Goal: Feedback & Contribution: Submit feedback/report problem

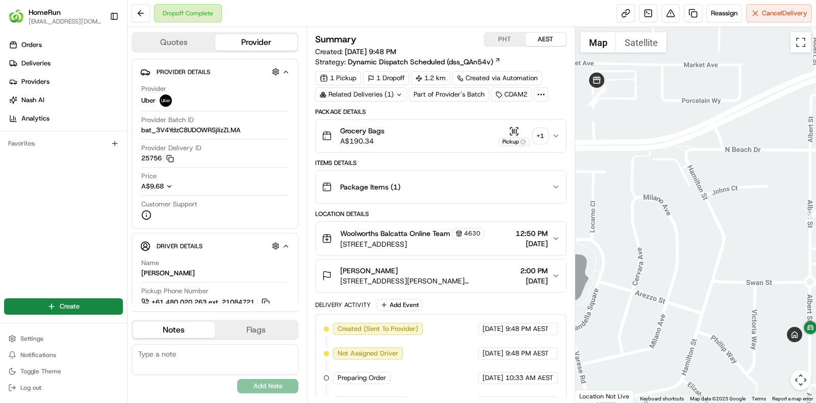
click at [393, 94] on div "Related Deliveries (1)" at bounding box center [361, 94] width 92 height 14
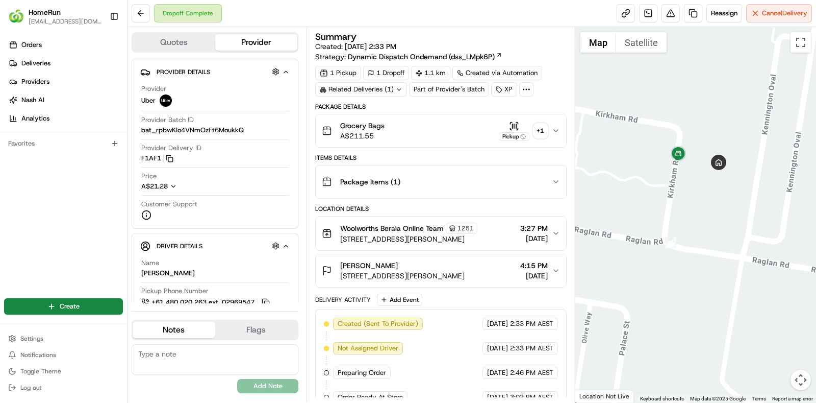
click at [542, 132] on div "+ 1" at bounding box center [541, 130] width 14 height 14
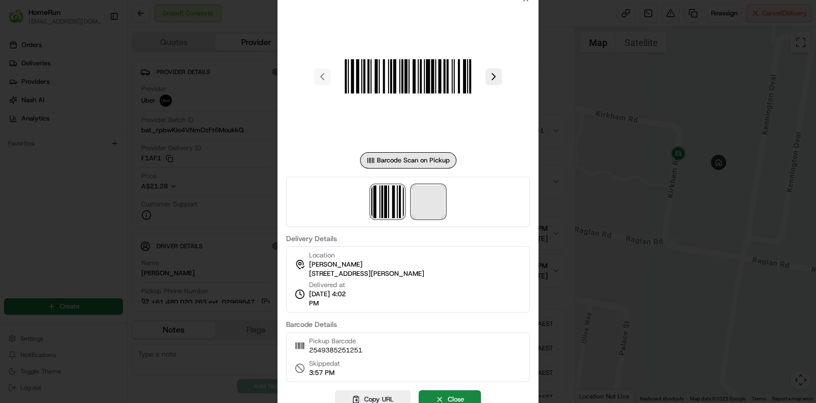
click at [429, 197] on span at bounding box center [428, 201] width 33 height 33
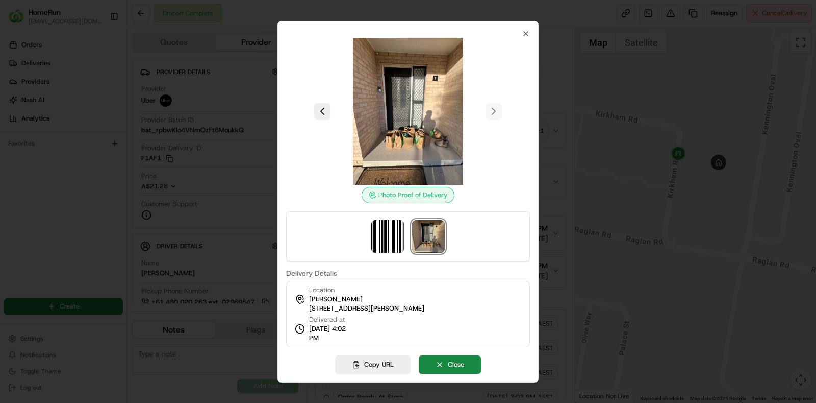
click at [417, 275] on label "Delivery Details" at bounding box center [408, 272] width 244 height 7
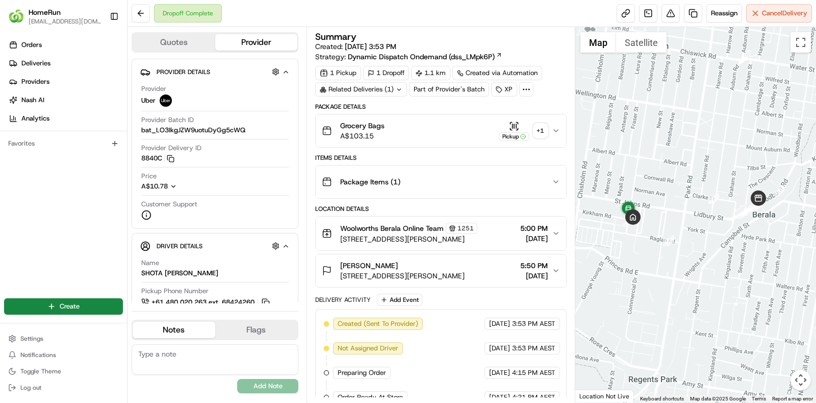
click at [543, 125] on div "+ 1" at bounding box center [541, 130] width 14 height 14
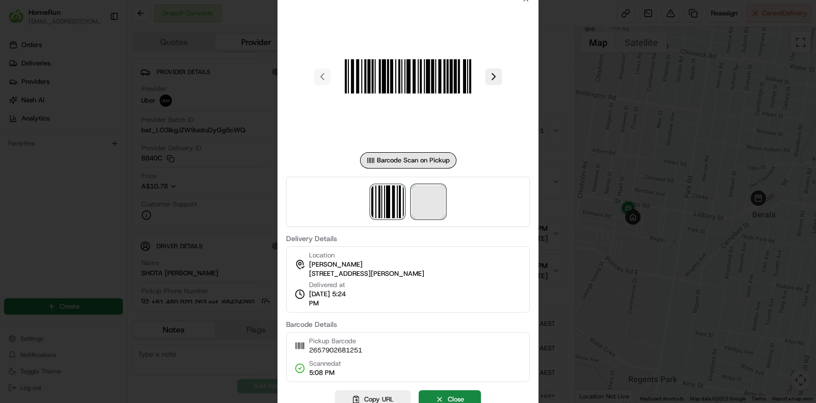
click at [431, 193] on span at bounding box center [428, 201] width 33 height 33
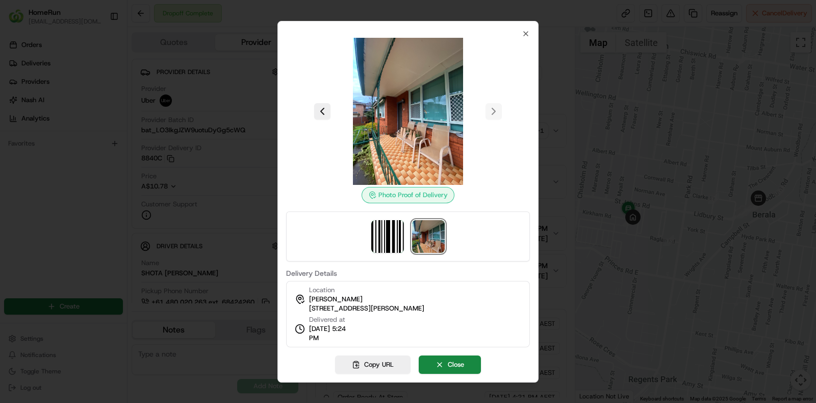
click at [430, 225] on img at bounding box center [428, 236] width 33 height 33
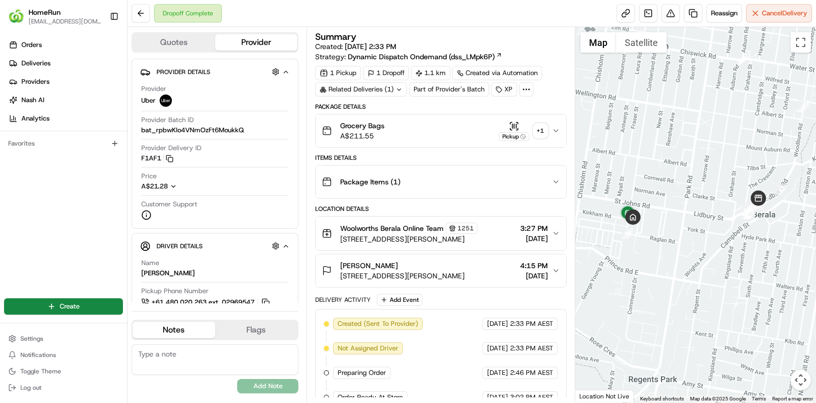
click at [539, 130] on div "+ 1" at bounding box center [541, 130] width 14 height 14
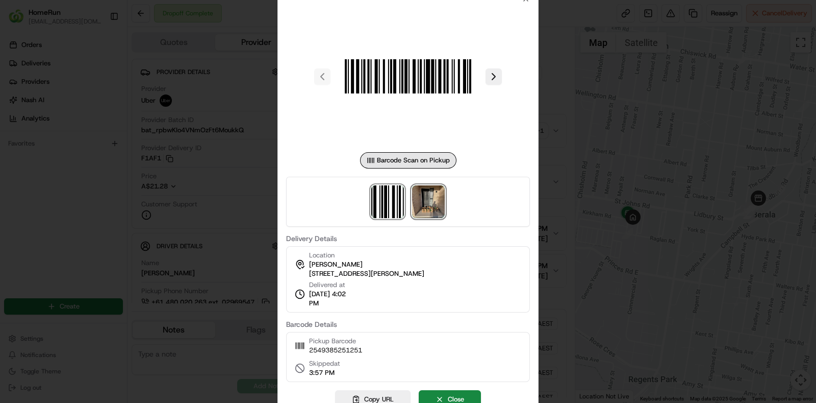
click at [425, 200] on img at bounding box center [428, 201] width 33 height 33
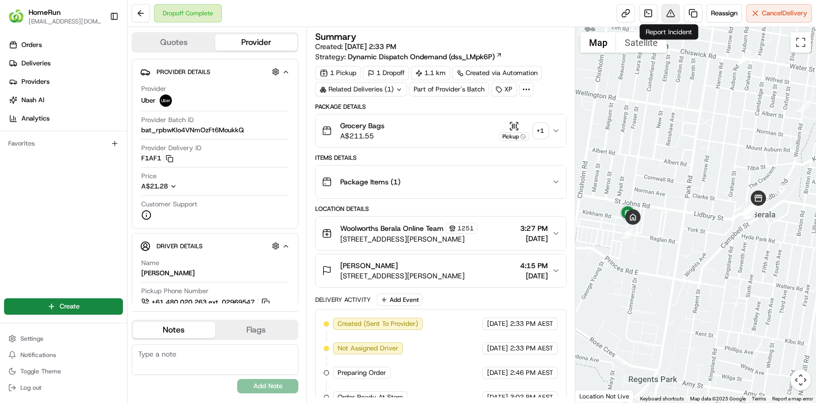
click at [663, 10] on button at bounding box center [671, 13] width 18 height 18
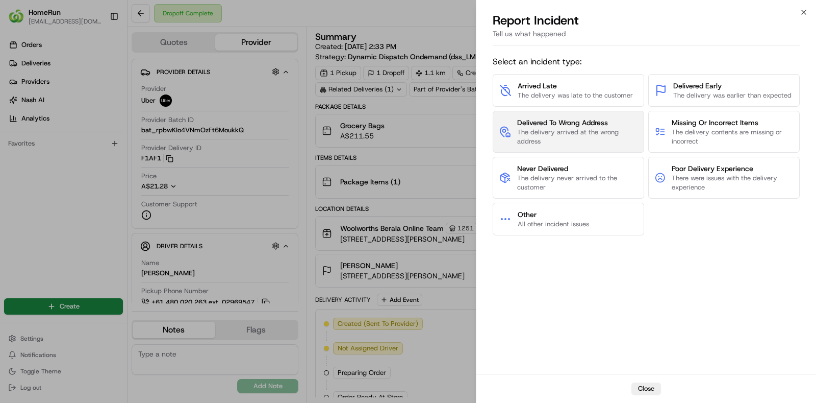
click at [622, 137] on span "The delivery arrived at the wrong address" at bounding box center [577, 137] width 120 height 18
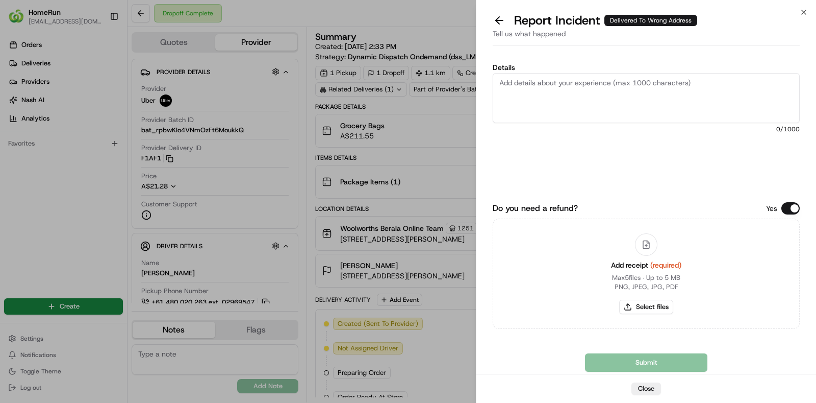
click at [796, 155] on div "Details 0 /1000" at bounding box center [646, 125] width 307 height 123
paste textarea "The order was delivered to the incorrect address and image that is provided in …"
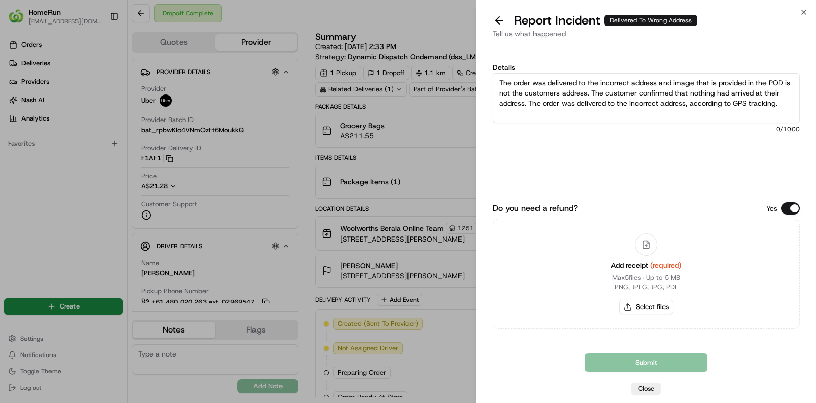
click at [681, 111] on textarea "The order was delivered to the incorrect address and image that is provided in …" at bounding box center [646, 98] width 307 height 50
type textarea "The order was delivered to the incorrect address and image that is provided in …"
click at [640, 307] on button "Select files" at bounding box center [646, 307] width 54 height 14
type input "C:\fakepath\invoice.pdf"
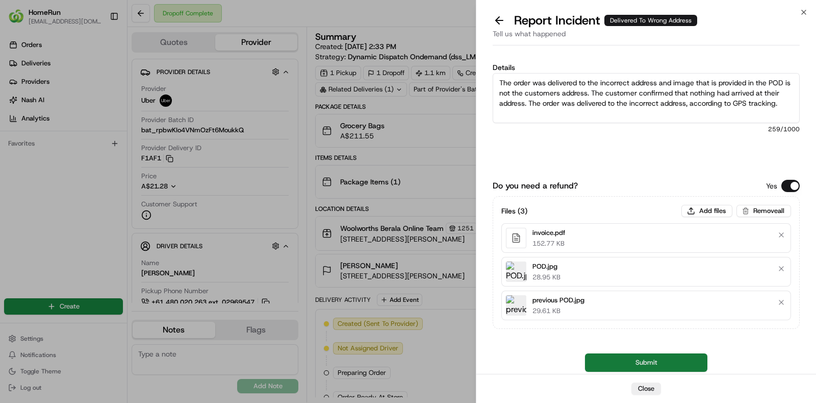
click at [659, 356] on button "Submit" at bounding box center [646, 362] width 122 height 18
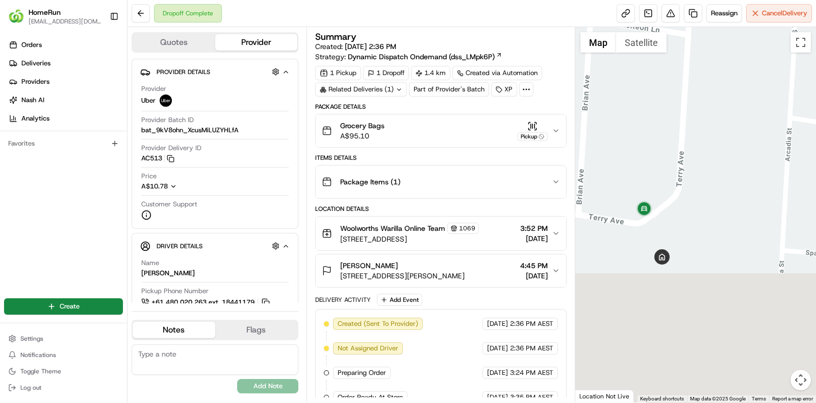
drag, startPoint x: 669, startPoint y: 321, endPoint x: 632, endPoint y: 138, distance: 187.4
click at [632, 138] on div at bounding box center [696, 214] width 241 height 375
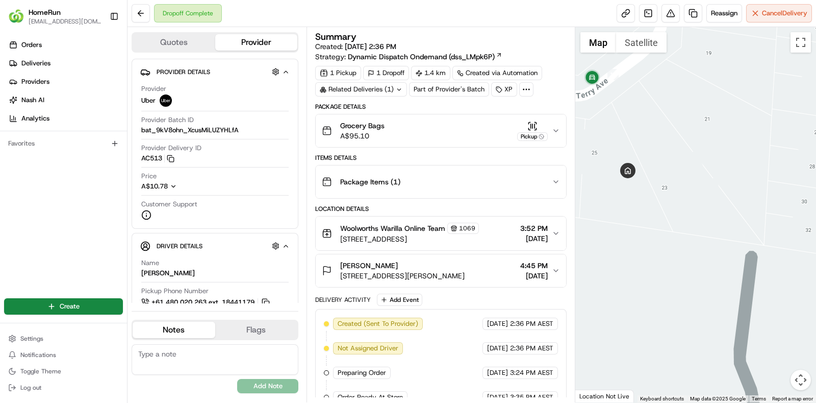
drag, startPoint x: 628, startPoint y: 195, endPoint x: 647, endPoint y: 226, distance: 36.0
click at [647, 226] on div at bounding box center [696, 214] width 241 height 375
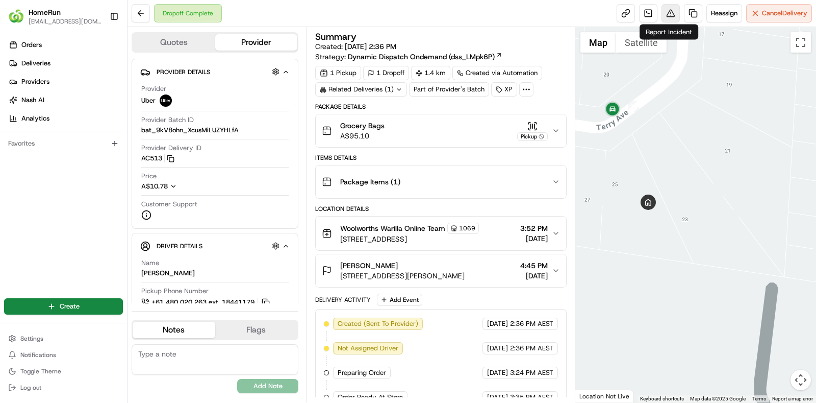
click at [668, 11] on button at bounding box center [671, 13] width 18 height 18
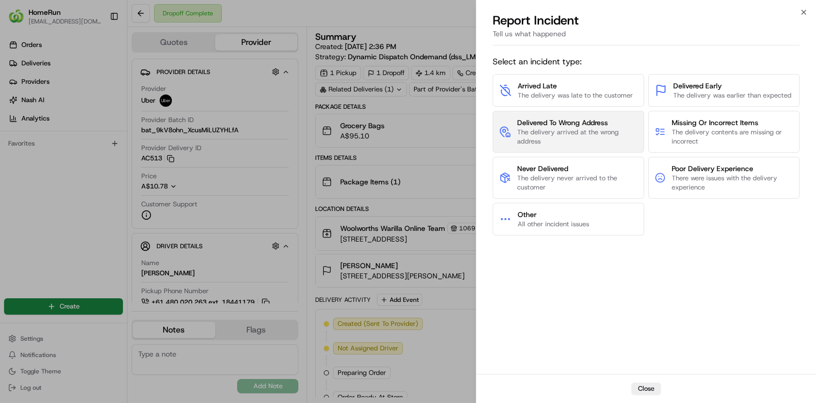
click at [600, 129] on span "The delivery arrived at the wrong address" at bounding box center [577, 137] width 120 height 18
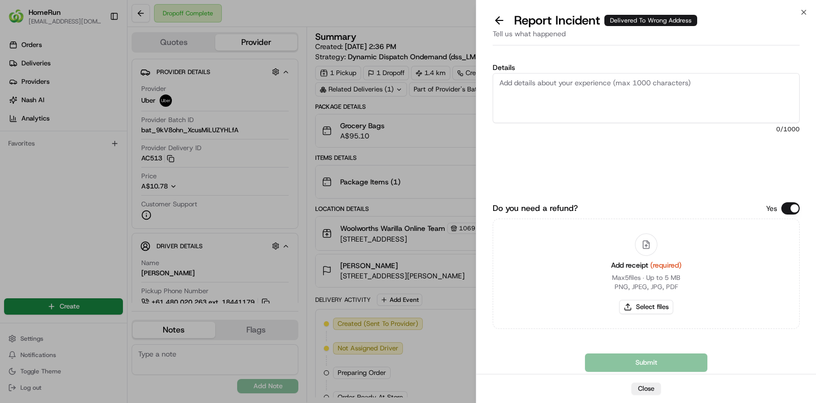
click at [795, 108] on textarea "Details" at bounding box center [646, 98] width 307 height 50
paste textarea "No proof of delivery provided, so unable to confirm the location for the order.…"
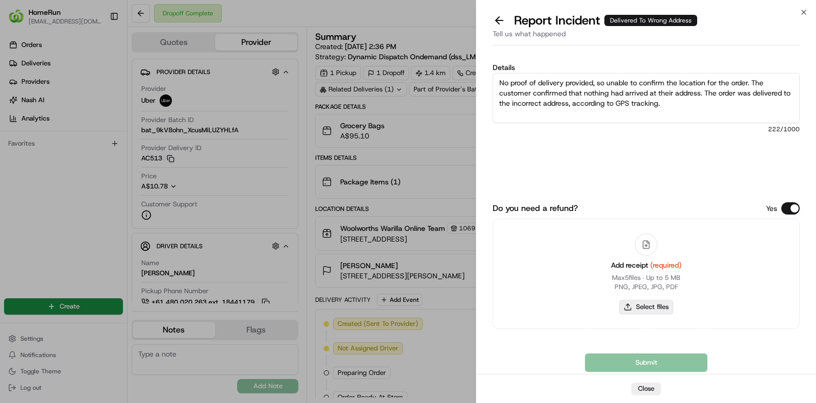
type textarea "No proof of delivery provided, so unable to confirm the location for the order.…"
click at [660, 304] on button "Select files" at bounding box center [646, 307] width 54 height 14
type input "C:\fakepath\invoice.pdf"
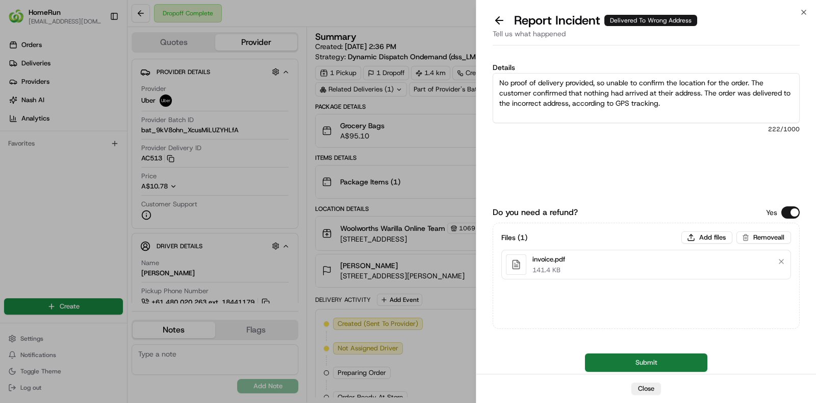
click at [645, 357] on button "Submit" at bounding box center [646, 362] width 122 height 18
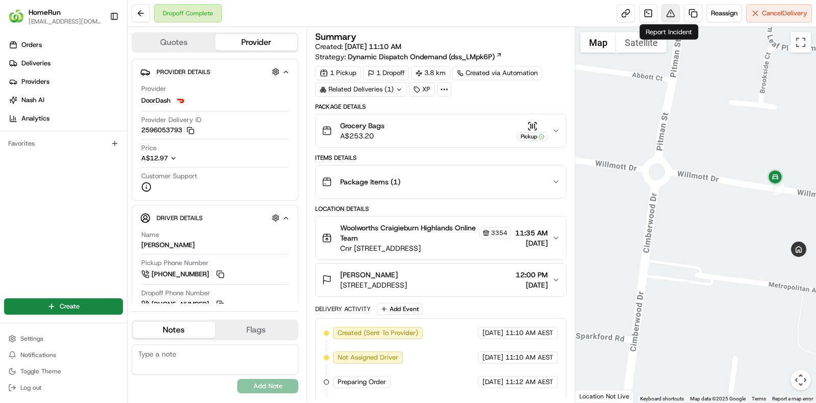
click at [662, 10] on button at bounding box center [671, 13] width 18 height 18
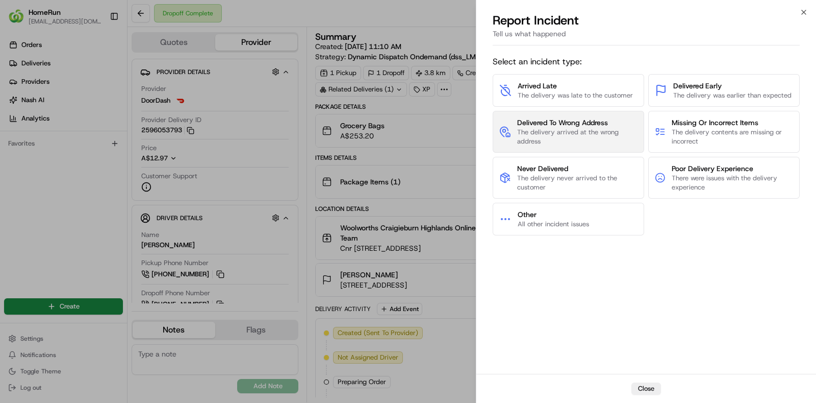
click at [582, 130] on span "The delivery arrived at the wrong address" at bounding box center [577, 137] width 120 height 18
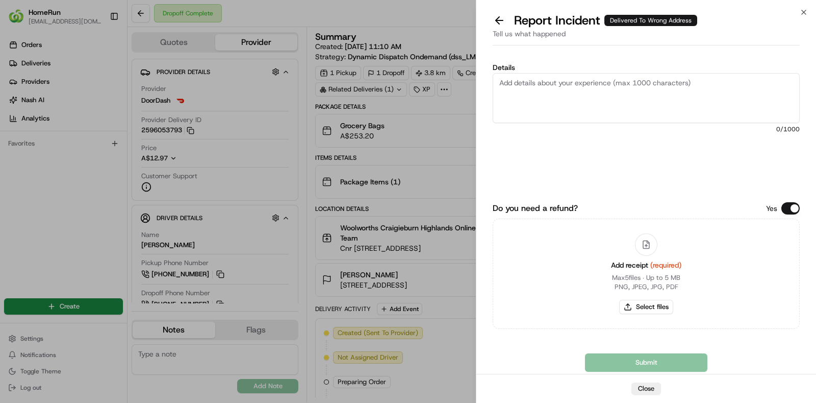
click at [795, 107] on textarea "Details" at bounding box center [646, 98] width 307 height 50
paste textarea "No proof of delivery provided, so unable to confirm the location for the order.…"
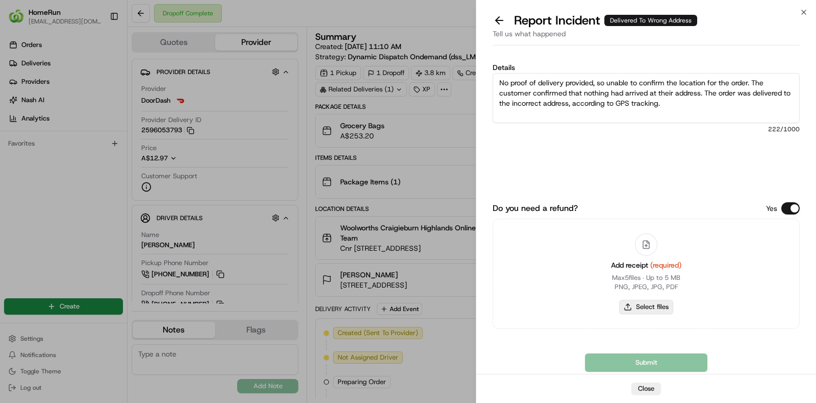
type textarea "No proof of delivery provided, so unable to confirm the location for the order.…"
click at [655, 303] on button "Select files" at bounding box center [646, 307] width 54 height 14
type input "C:\fakepath\invoice.pdf"
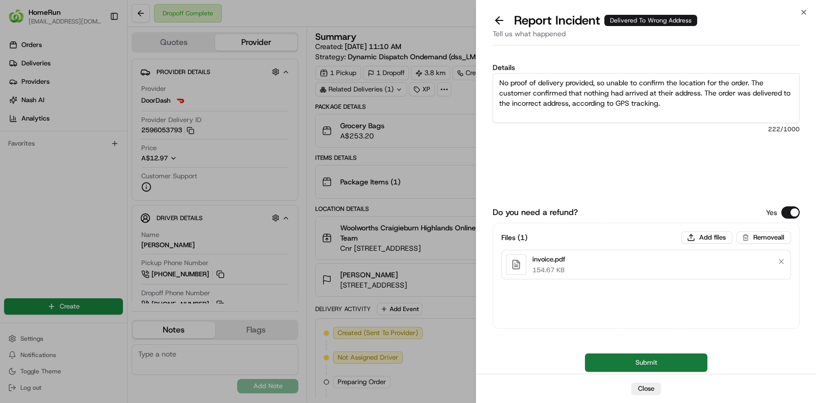
click at [646, 360] on button "Submit" at bounding box center [646, 362] width 122 height 18
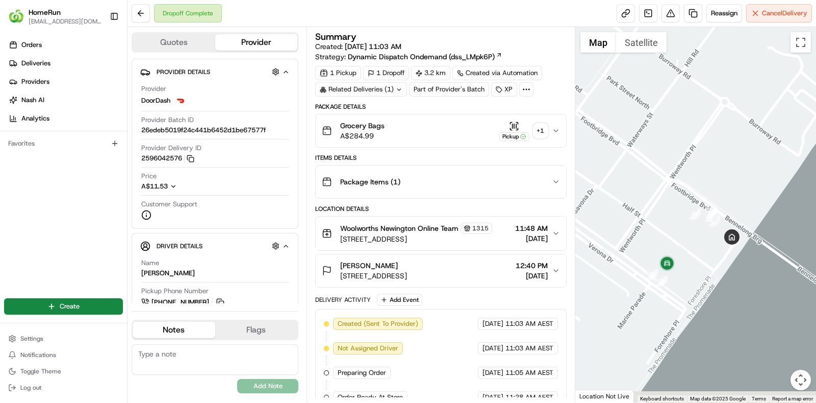
drag, startPoint x: 752, startPoint y: 240, endPoint x: 730, endPoint y: 174, distance: 70.0
click at [730, 174] on div at bounding box center [696, 214] width 241 height 375
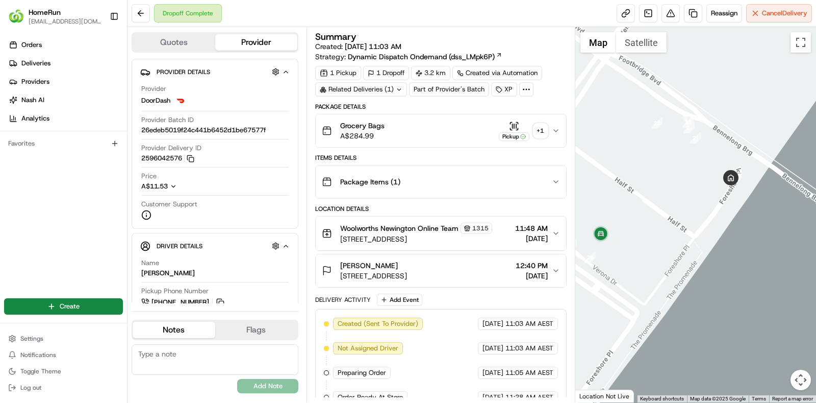
drag, startPoint x: 699, startPoint y: 223, endPoint x: 742, endPoint y: 220, distance: 43.4
click at [742, 220] on div at bounding box center [696, 214] width 241 height 375
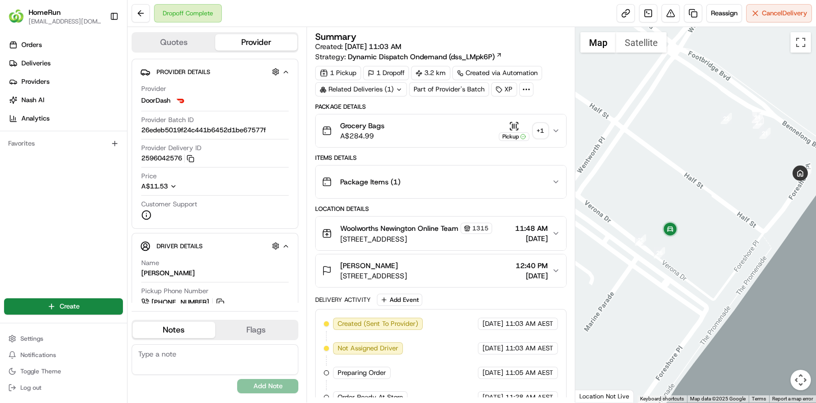
click at [538, 129] on div "+ 1" at bounding box center [541, 130] width 14 height 14
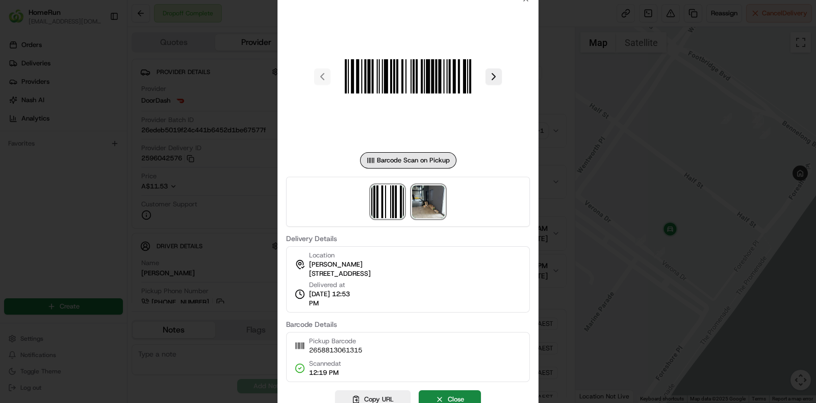
click at [439, 198] on img at bounding box center [428, 201] width 33 height 33
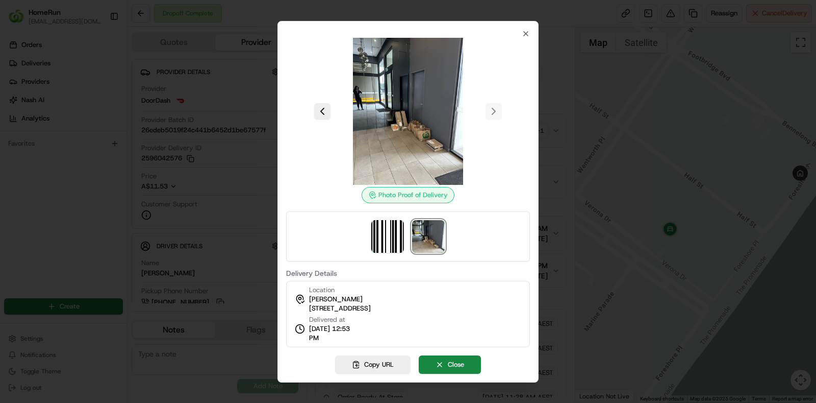
click at [418, 334] on div "Location lisa jacobs 19 Foreshore Pl, Wentworth Point, NSW 2127, AU Delivered a…" at bounding box center [408, 314] width 244 height 66
click at [454, 360] on button "Close" at bounding box center [450, 364] width 62 height 18
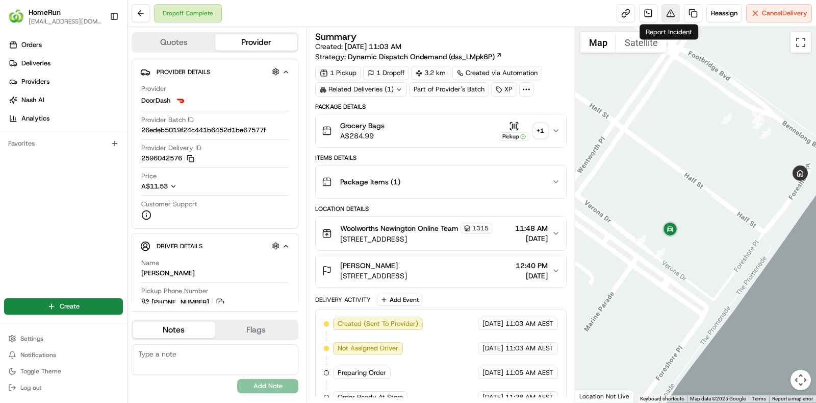
click at [666, 10] on button at bounding box center [671, 13] width 18 height 18
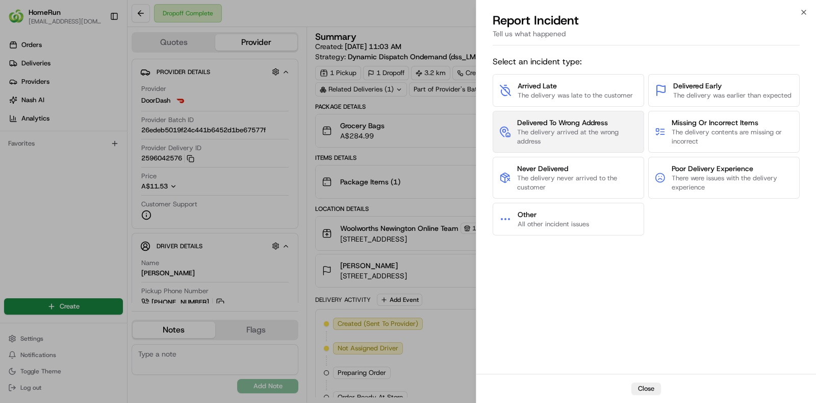
click at [574, 131] on span "The delivery arrived at the wrong address" at bounding box center [577, 137] width 120 height 18
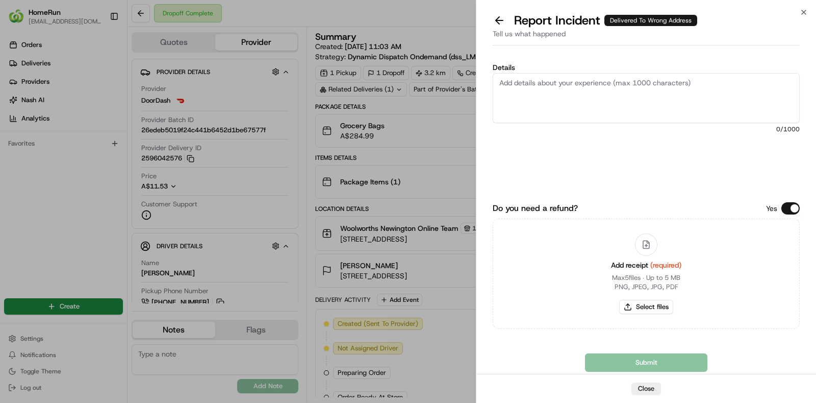
click at [493, 379] on div "Close" at bounding box center [647, 387] width 340 height 29
drag, startPoint x: 594, startPoint y: 70, endPoint x: 602, endPoint y: 91, distance: 22.9
click at [602, 91] on div "Details 0 /1000" at bounding box center [646, 125] width 307 height 123
paste textarea "The order was delivered to the incorrect address and image that is provided in …"
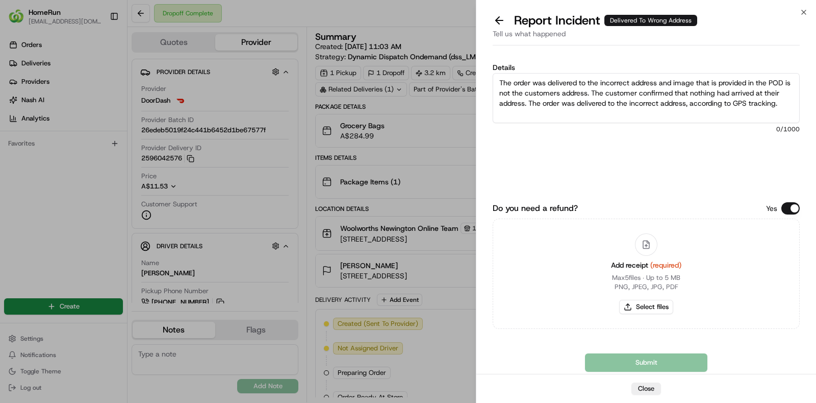
click at [602, 91] on textarea "The order was delivered to the incorrect address and image that is provided in …" at bounding box center [646, 98] width 307 height 50
type textarea "The order was delivered to the incorrect address and image that is provided in …"
click at [655, 308] on button "Select files" at bounding box center [646, 307] width 54 height 14
type input "C:\fakepath\invoice.pdf"
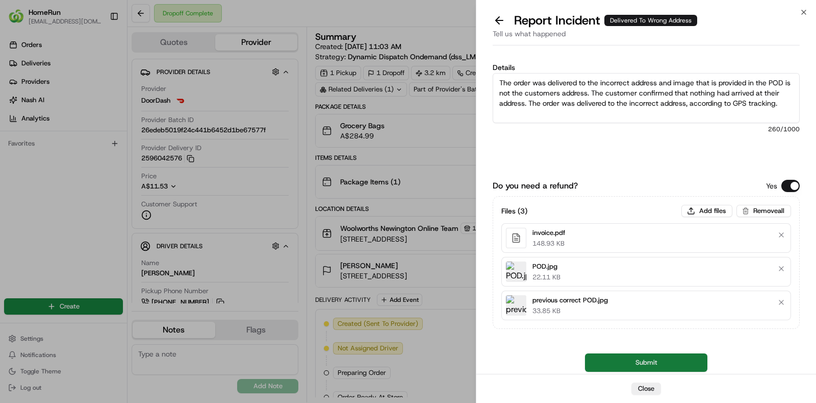
click at [652, 358] on button "Submit" at bounding box center [646, 362] width 122 height 18
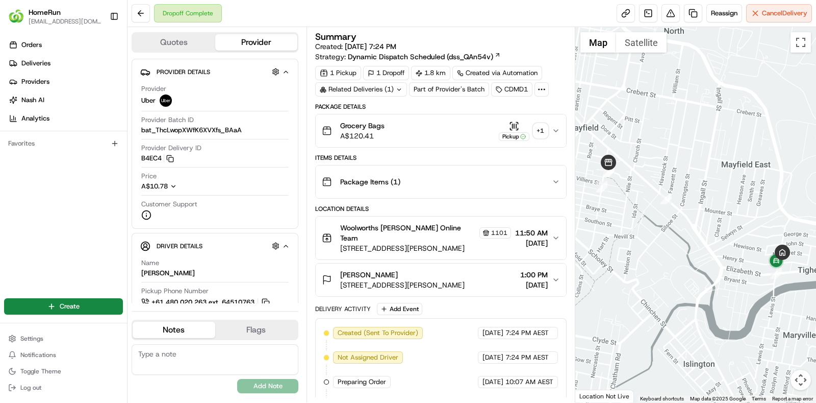
click at [544, 126] on div "+ 1" at bounding box center [541, 130] width 14 height 14
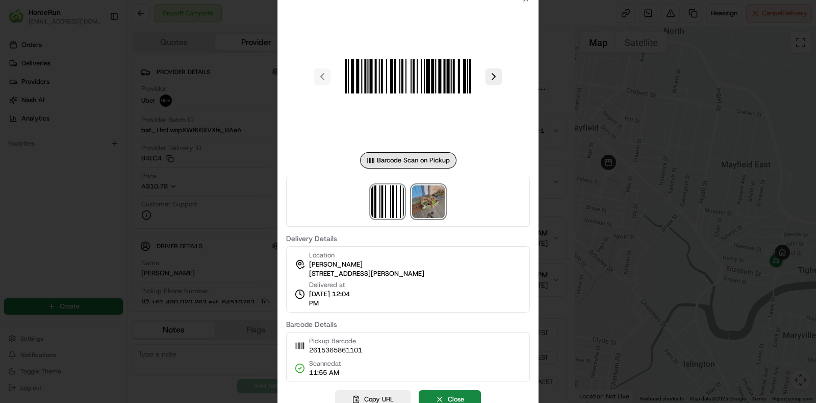
click at [418, 198] on img at bounding box center [428, 201] width 33 height 33
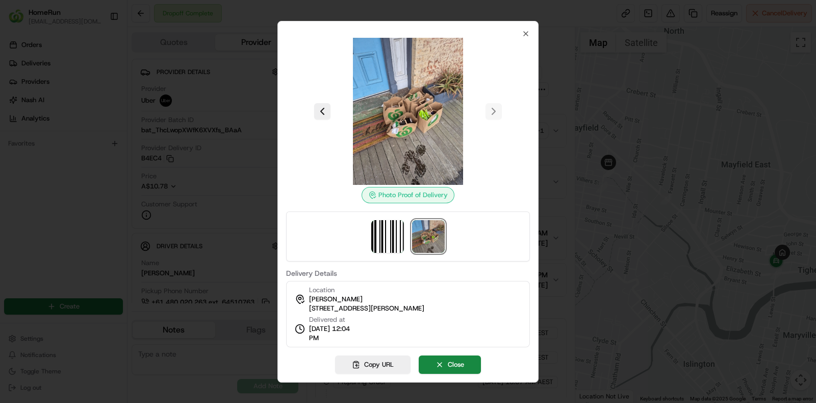
click at [459, 302] on div "Location Sophie Bailey 72 Henry St, Tighes Hill, NSW 2297, AU Delivered at 22/0…" at bounding box center [408, 314] width 244 height 66
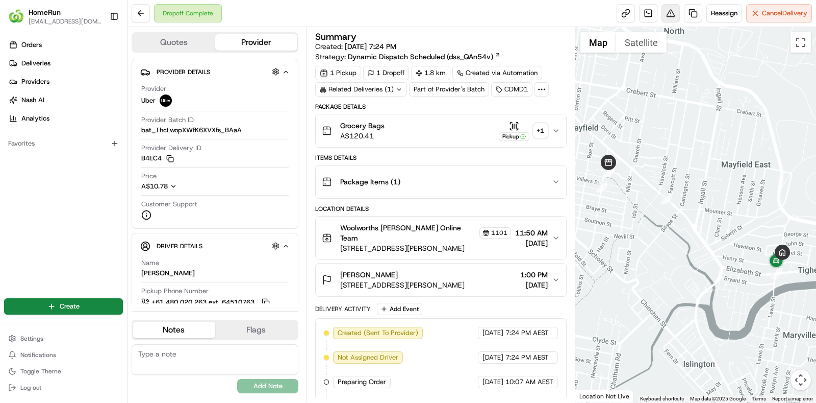
click at [667, 10] on button at bounding box center [671, 13] width 18 height 18
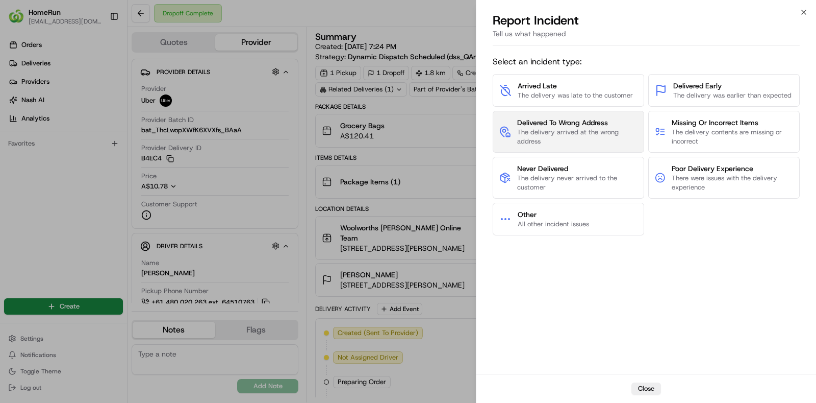
click at [605, 130] on span "The delivery arrived at the wrong address" at bounding box center [577, 137] width 120 height 18
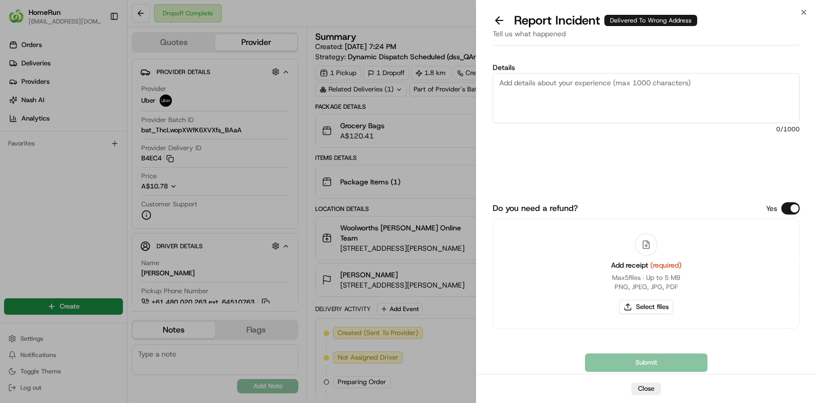
click at [810, 110] on div "Details 0 /1000 Do you need a refund? Yes Add receipt (required) Max 5 files ∙ …" at bounding box center [647, 211] width 340 height 324
click at [745, 109] on textarea "Details" at bounding box center [646, 98] width 307 height 50
paste textarea "The order was delivered to the incorrect address and image that is provided in …"
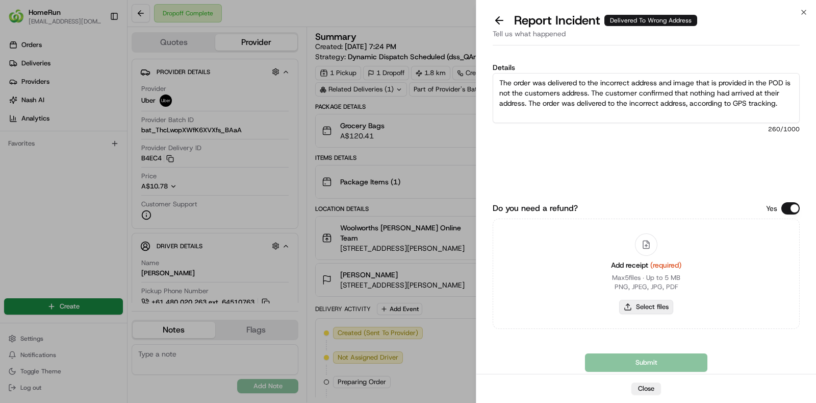
type textarea "The order was delivered to the incorrect address and image that is provided in …"
click at [648, 302] on button "Select files" at bounding box center [646, 307] width 54 height 14
type input "C:\fakepath\invoice.pdf"
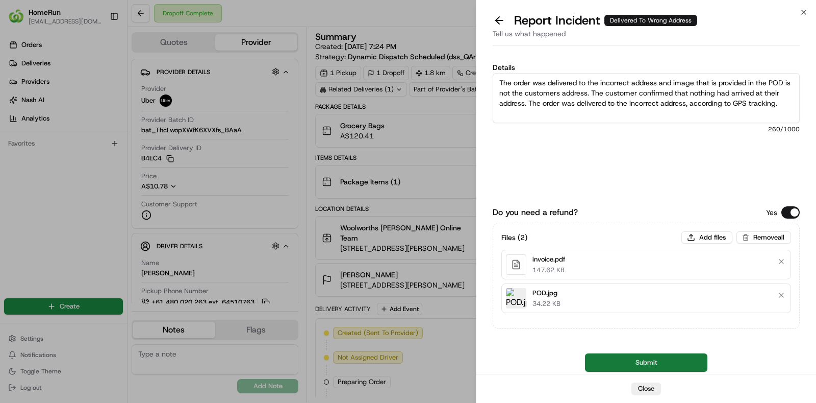
click at [640, 360] on button "Submit" at bounding box center [646, 362] width 122 height 18
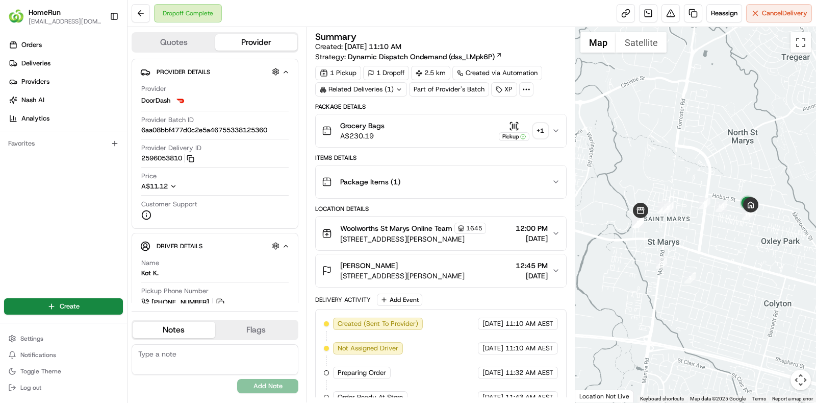
click at [539, 131] on div "+ 1" at bounding box center [541, 130] width 14 height 14
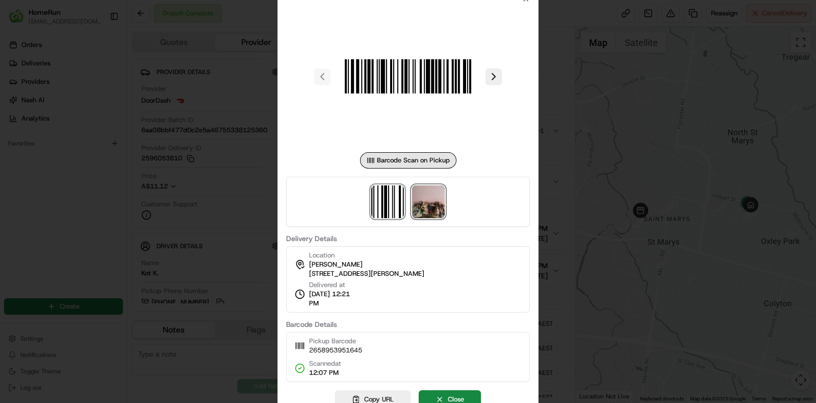
click at [437, 201] on img at bounding box center [428, 201] width 33 height 33
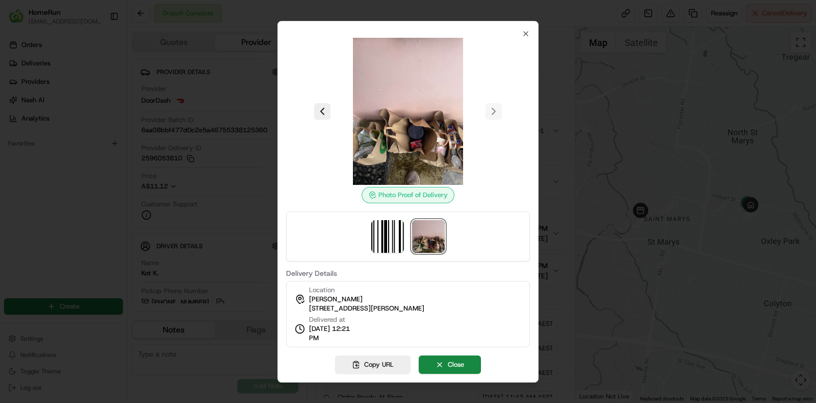
click at [391, 289] on div "Location [PERSON_NAME] [STREET_ADDRESS][PERSON_NAME]" at bounding box center [366, 299] width 115 height 28
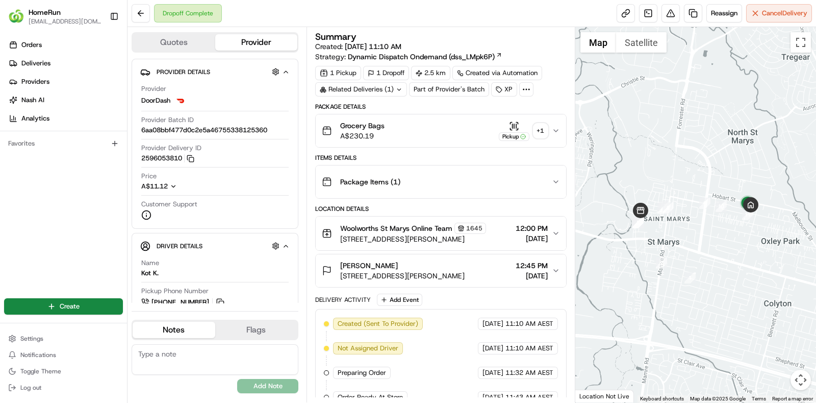
click at [680, 21] on div "Reassign Cancel Delivery" at bounding box center [714, 13] width 195 height 18
click at [671, 15] on button at bounding box center [671, 13] width 18 height 18
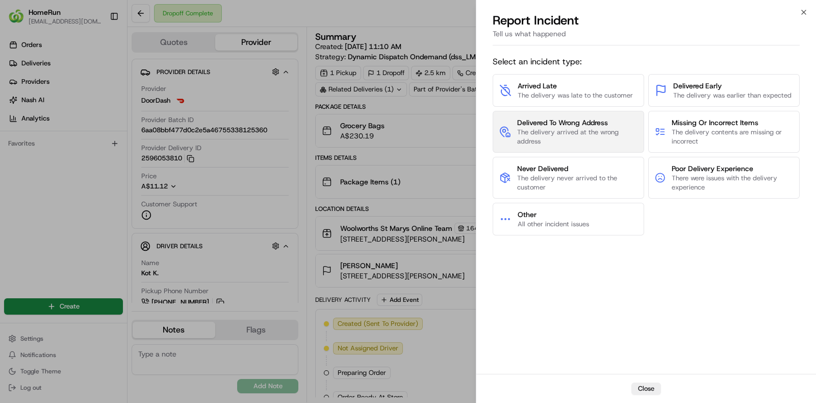
click at [534, 139] on span "The delivery arrived at the wrong address" at bounding box center [577, 137] width 120 height 18
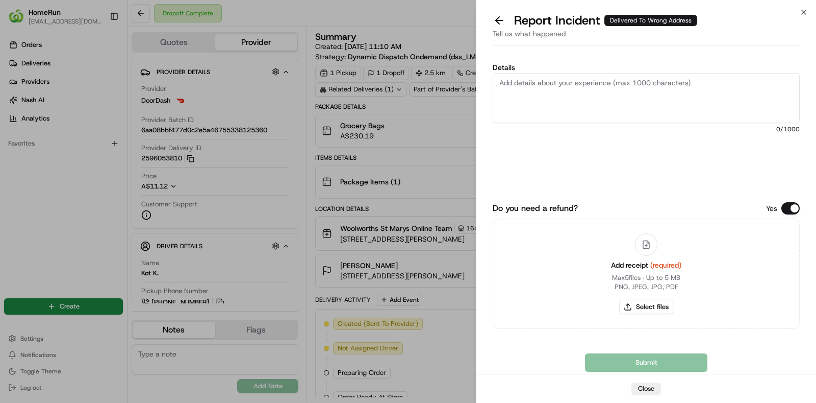
click at [728, 106] on textarea "Details" at bounding box center [646, 98] width 307 height 50
paste textarea "The order was delivered to the incorrect address and image that is provided in …"
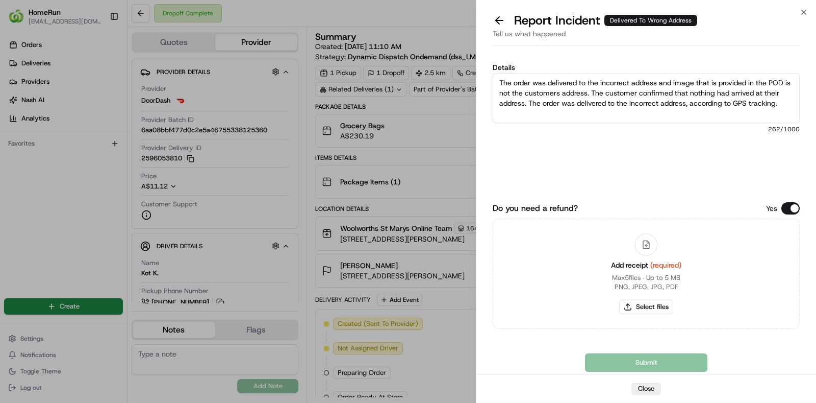
scroll to position [26, 0]
type textarea "The order was delivered to the incorrect address and image that is provided in …"
click at [658, 306] on button "Select files" at bounding box center [646, 307] width 54 height 14
type input "C:\fakepath\invoice.pdf"
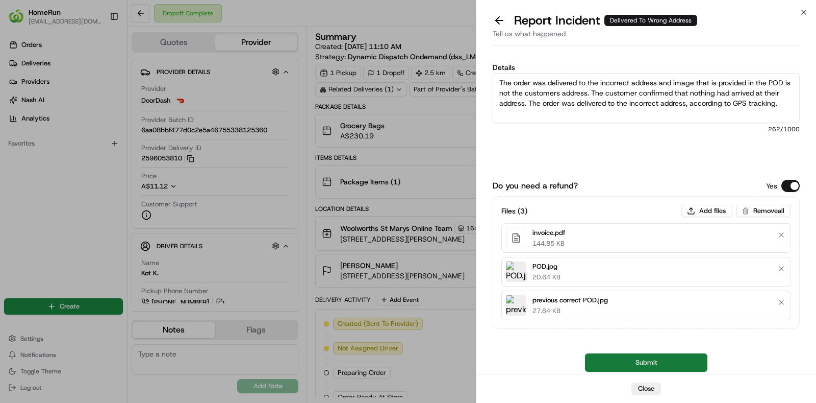
click at [647, 355] on button "Submit" at bounding box center [646, 362] width 122 height 18
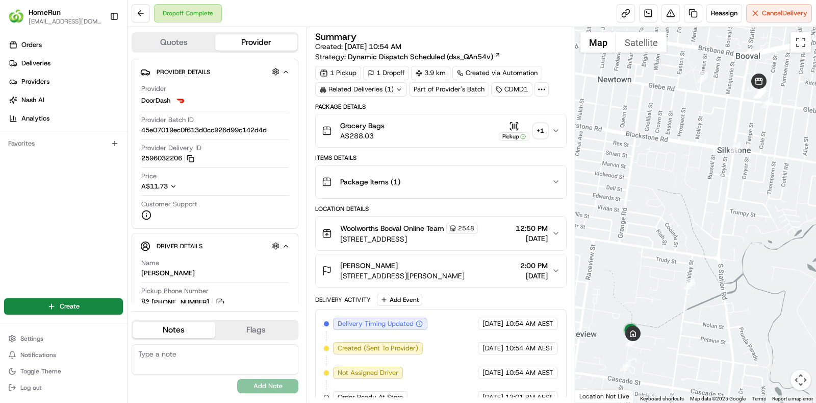
click at [399, 87] on icon at bounding box center [399, 89] width 7 height 7
click at [420, 19] on div "Dropoff Complete Reassign Cancel Delivery" at bounding box center [472, 13] width 689 height 27
click at [403, 87] on div "Related Deliveries (1)" at bounding box center [361, 89] width 92 height 14
click at [542, 129] on div "+ 1" at bounding box center [541, 130] width 14 height 14
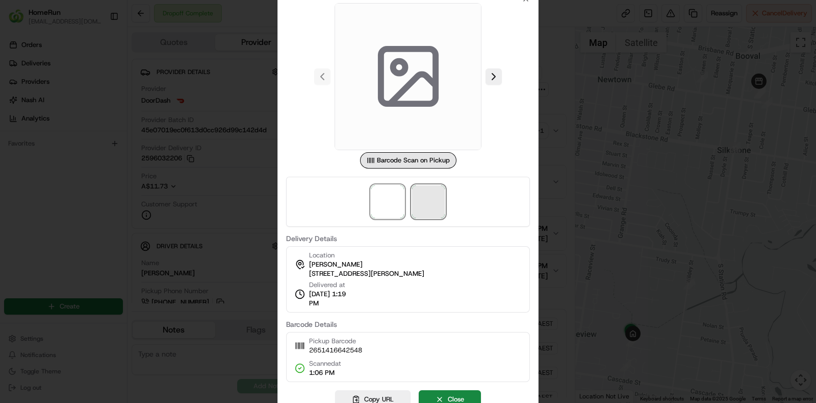
click at [434, 194] on span at bounding box center [428, 201] width 33 height 33
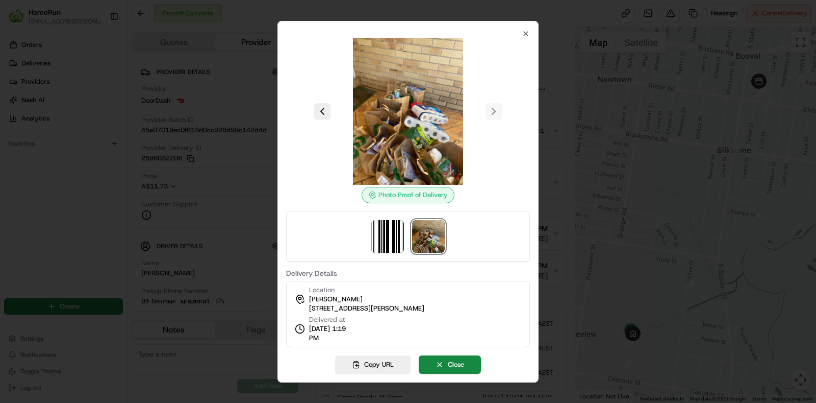
click at [434, 351] on div "Photo Proof of Delivery Delivery Details Location [PERSON_NAME] [STREET_ADDRESS…" at bounding box center [408, 201] width 261 height 361
click at [432, 356] on button "Close" at bounding box center [450, 364] width 62 height 18
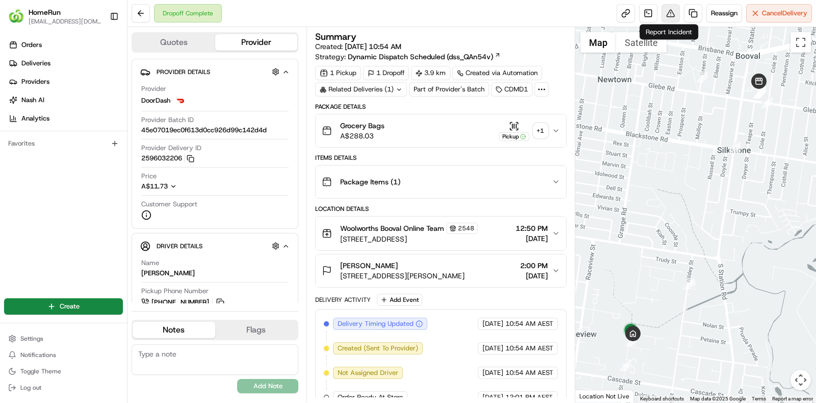
click at [668, 16] on button at bounding box center [671, 13] width 18 height 18
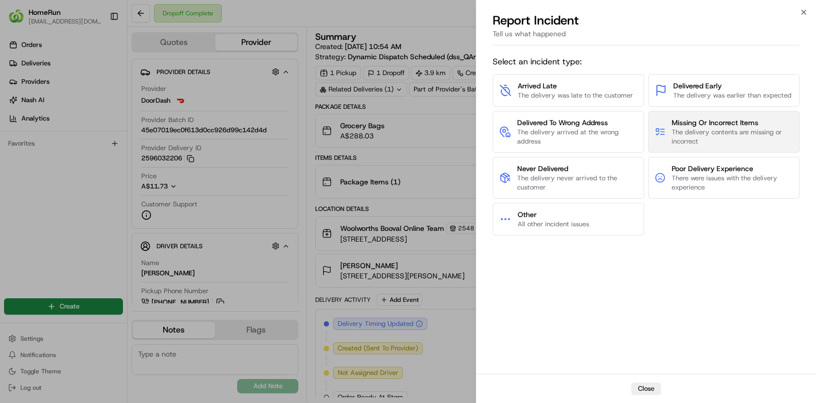
click at [675, 131] on span "The delivery contents are missing or incorrect" at bounding box center [732, 137] width 121 height 18
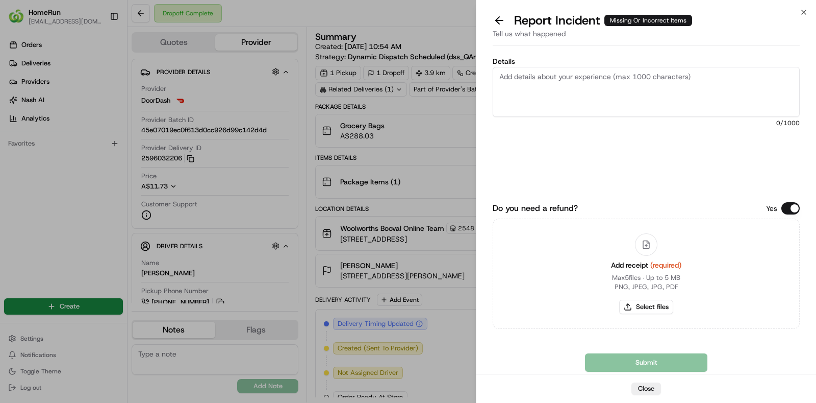
click at [597, 112] on textarea "Details" at bounding box center [646, 92] width 307 height 50
type textarea "driver had bundled order and delivered incorrect bags to customer"
click at [644, 302] on button "Select files" at bounding box center [646, 307] width 54 height 14
type input "C:\fakepath\invoice.pdf"
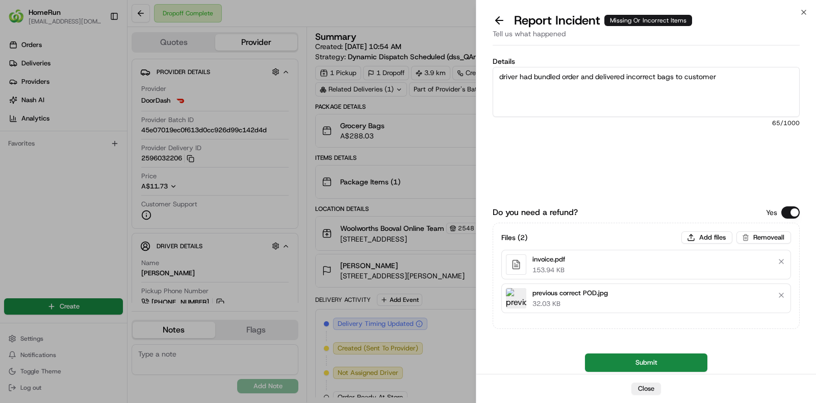
click at [649, 362] on button "Submit" at bounding box center [646, 362] width 122 height 18
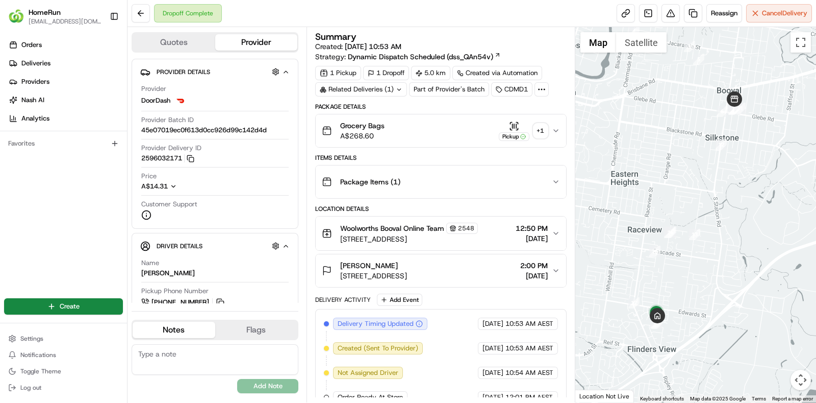
click at [393, 92] on div "Related Deliveries (1)" at bounding box center [361, 89] width 92 height 14
click at [393, 92] on div "Related Deliveries (2)" at bounding box center [361, 89] width 92 height 14
click at [542, 130] on div "+ 1" at bounding box center [541, 130] width 14 height 14
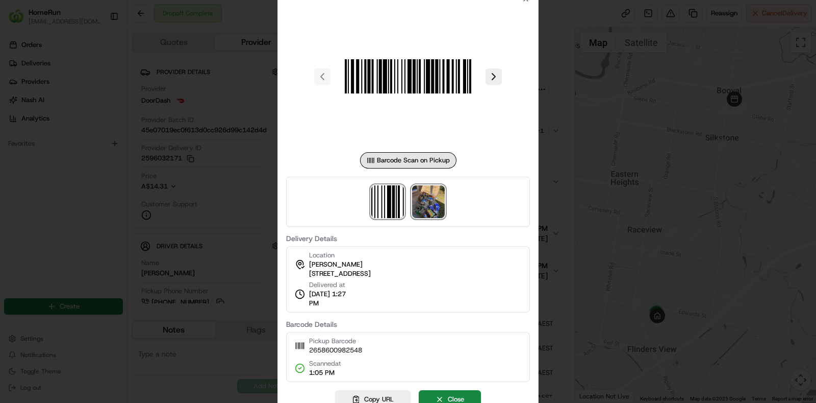
click at [421, 200] on img at bounding box center [428, 201] width 33 height 33
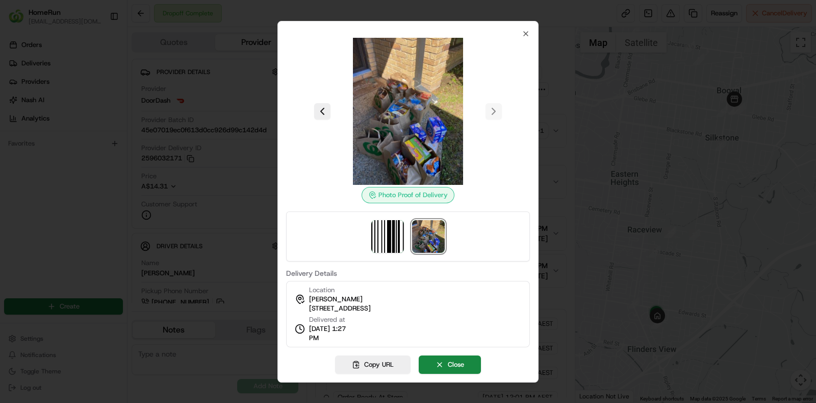
click at [371, 296] on div "Location Kristin Brault 6 Pepperina St, Flinders View, QLD 4305, AU" at bounding box center [340, 299] width 62 height 28
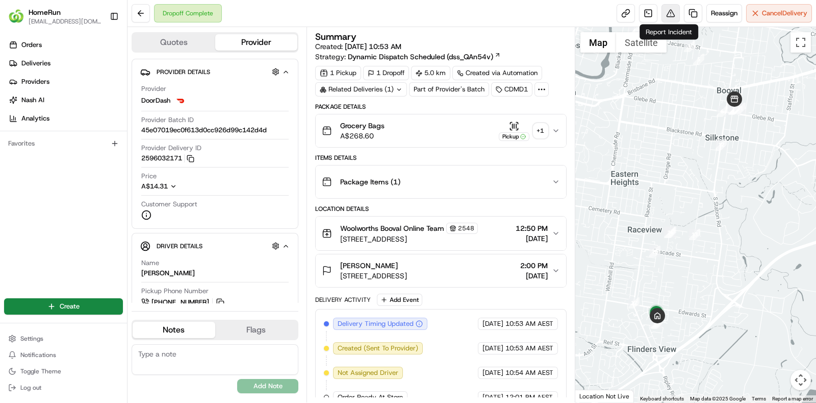
click at [665, 13] on button at bounding box center [671, 13] width 18 height 18
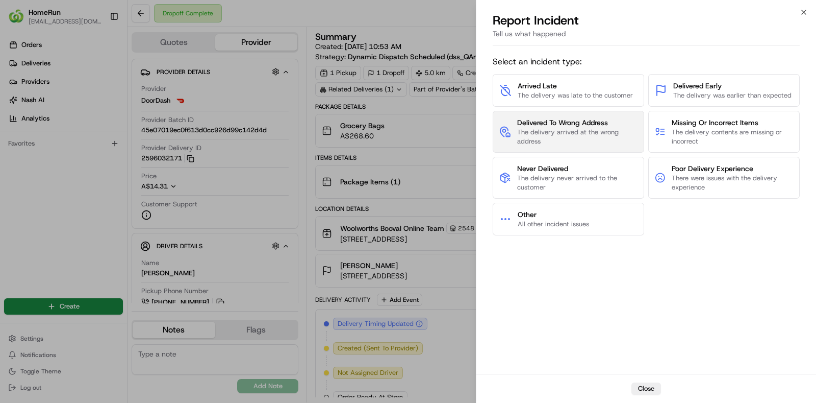
click at [547, 123] on span "Delivered To Wrong Address" at bounding box center [577, 122] width 120 height 10
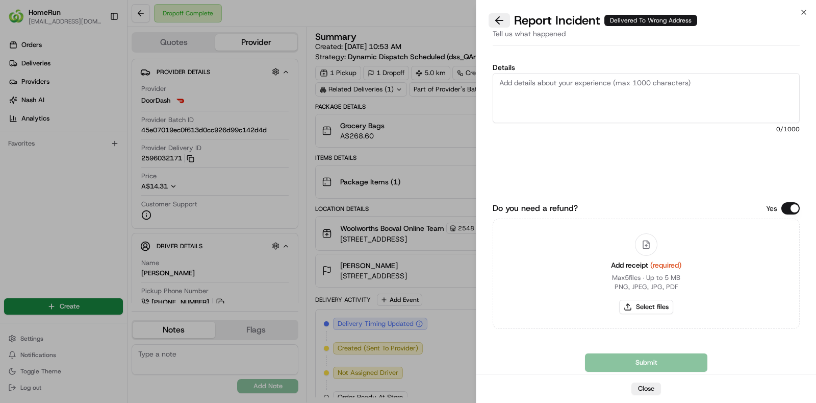
click at [493, 14] on button at bounding box center [499, 20] width 21 height 14
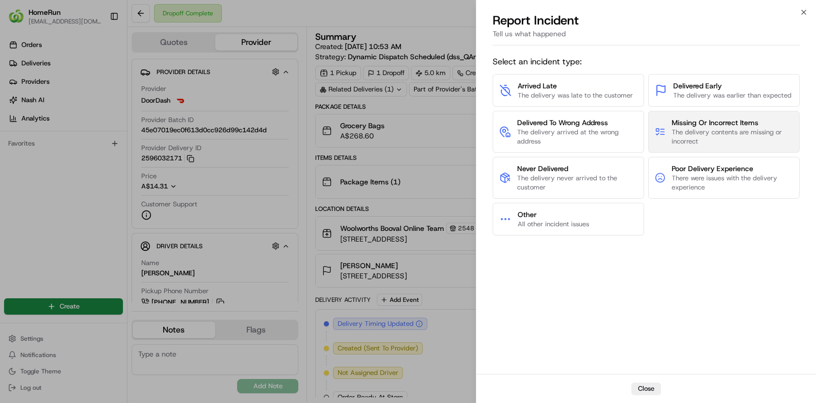
click at [722, 136] on span "The delivery contents are missing or incorrect" at bounding box center [732, 137] width 121 height 18
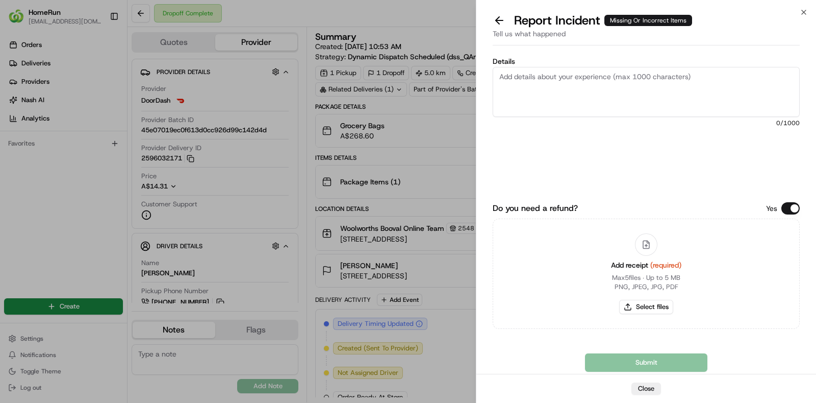
click at [595, 109] on textarea "Details" at bounding box center [646, 92] width 307 height 50
type textarea "driver had bundled order and delivered incorrect bags to customer"
click at [652, 307] on button "Select files" at bounding box center [646, 307] width 54 height 14
type input "C:\fakepath\invoice.pdf"
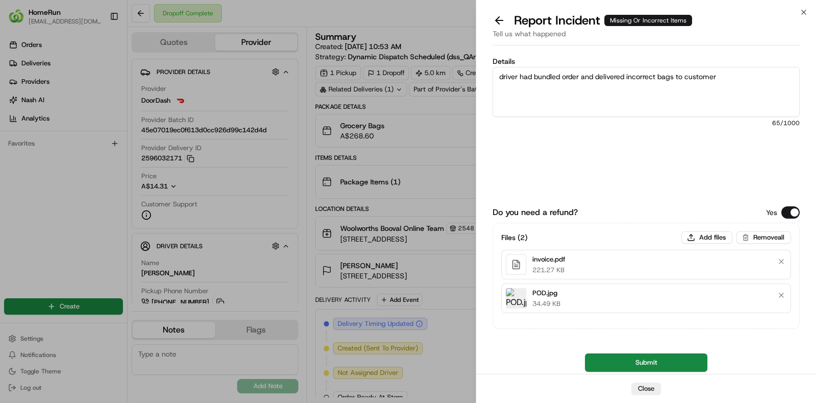
click at [652, 360] on button "Submit" at bounding box center [646, 362] width 122 height 18
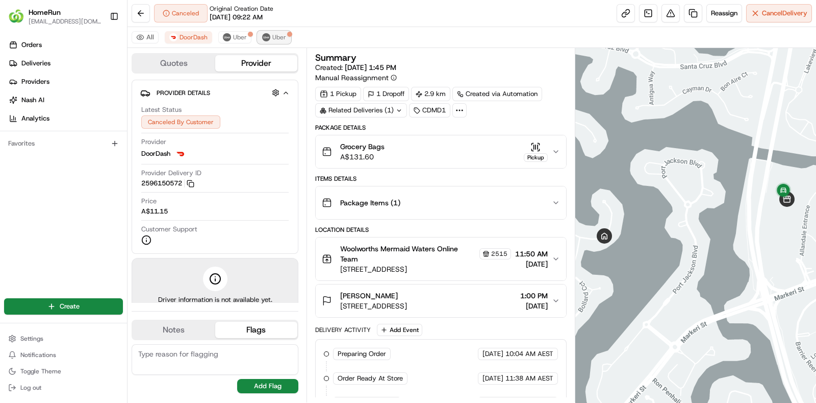
click at [268, 38] on button "Uber" at bounding box center [274, 37] width 33 height 12
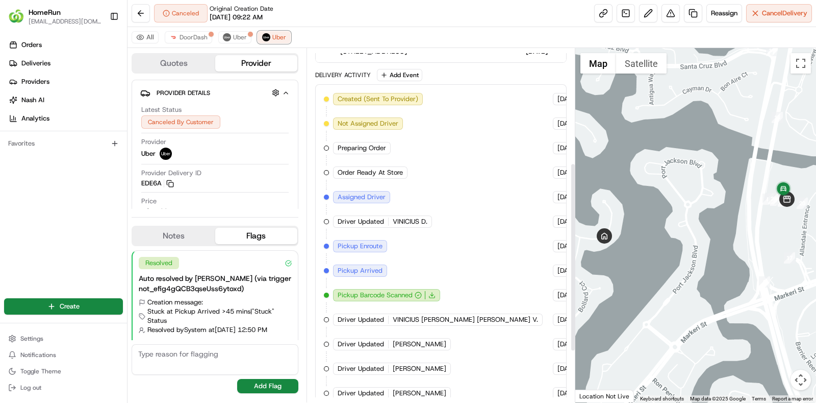
scroll to position [310, 0]
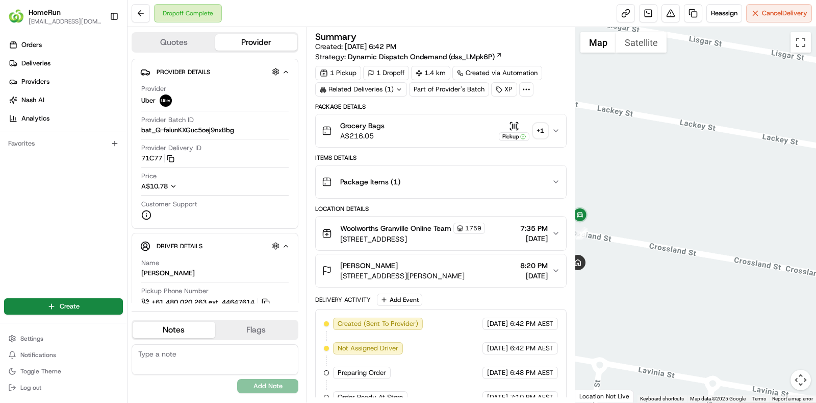
drag, startPoint x: 614, startPoint y: 281, endPoint x: 661, endPoint y: 301, distance: 51.0
click at [661, 301] on div at bounding box center [696, 214] width 241 height 375
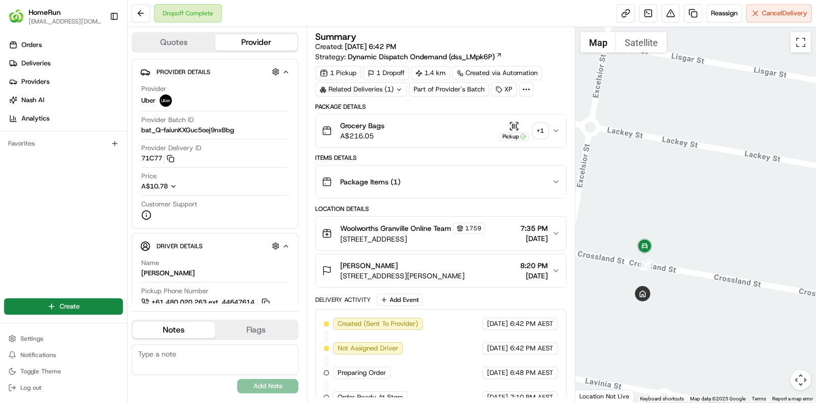
click at [545, 130] on div "+ 1" at bounding box center [541, 130] width 14 height 14
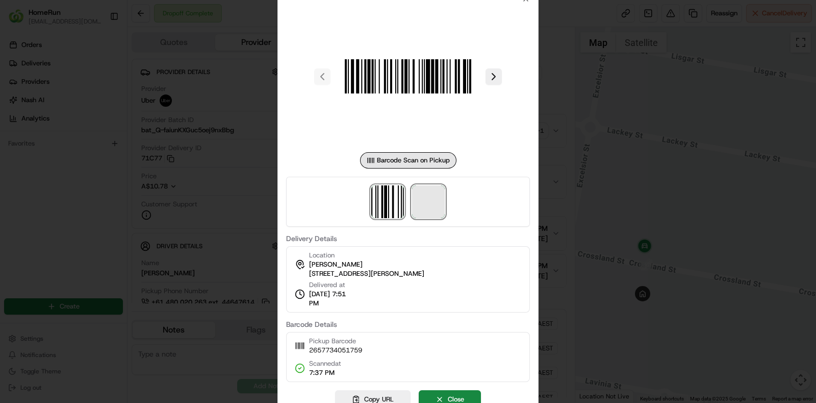
click at [431, 196] on span at bounding box center [428, 201] width 33 height 33
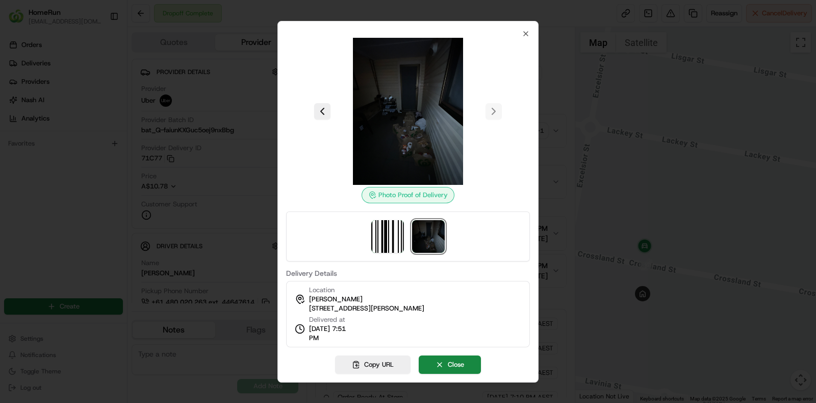
click at [406, 269] on label "Delivery Details" at bounding box center [408, 272] width 244 height 7
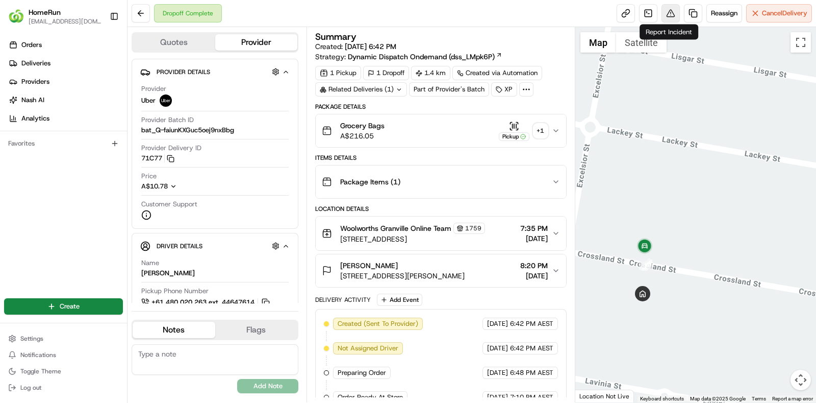
click at [668, 9] on button at bounding box center [671, 13] width 18 height 18
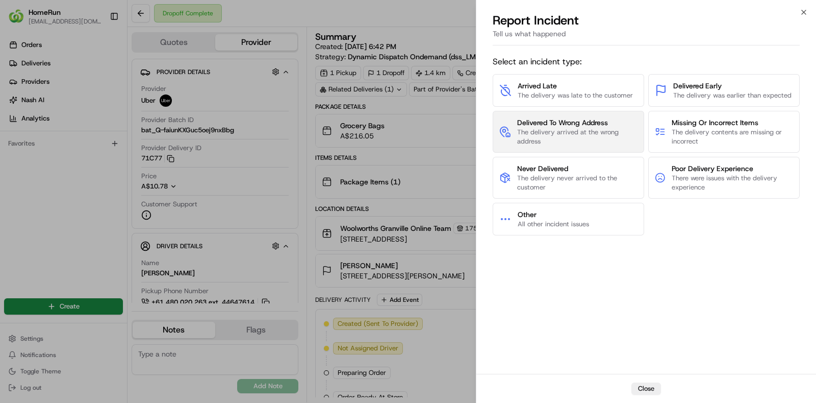
click at [600, 126] on span "Delivered To Wrong Address" at bounding box center [577, 122] width 120 height 10
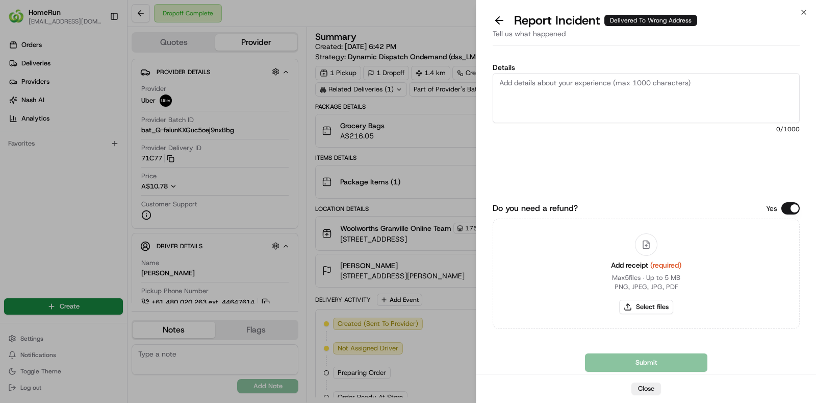
paste textarea "The order was delivered to the incorrect address and image that is provided in …"
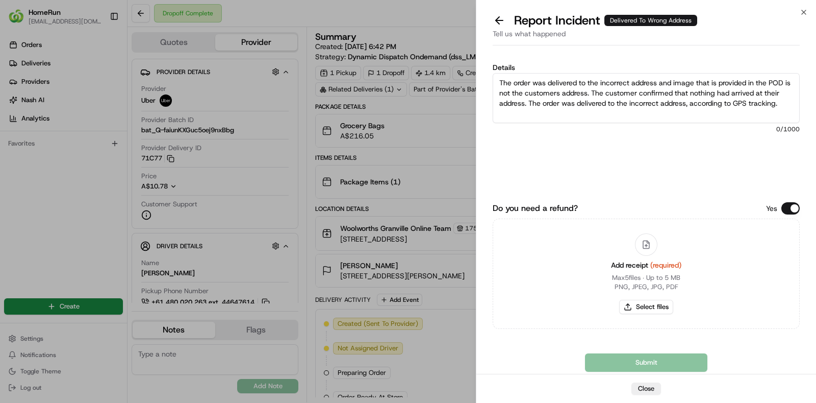
click at [720, 96] on textarea "The order was delivered to the incorrect address and image that is provided in …" at bounding box center [646, 98] width 307 height 50
type textarea "The order was delivered to the incorrect address and image that is provided in …"
click at [650, 305] on button "Select files" at bounding box center [646, 307] width 54 height 14
type input "C:\fakepath\invoice.pdf"
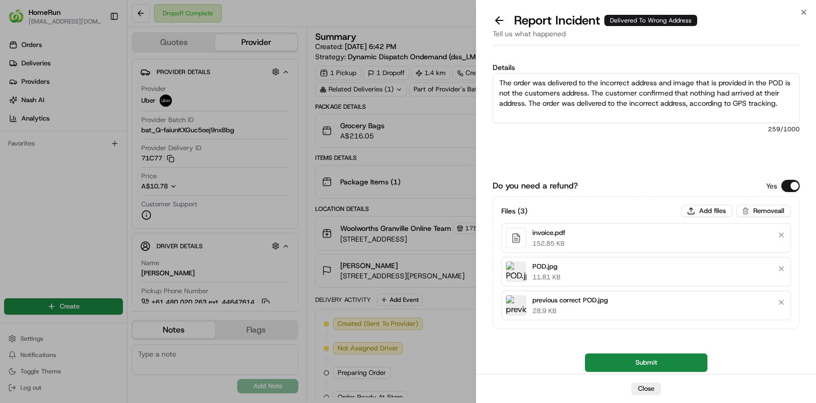
click at [649, 364] on button "Submit" at bounding box center [646, 362] width 122 height 18
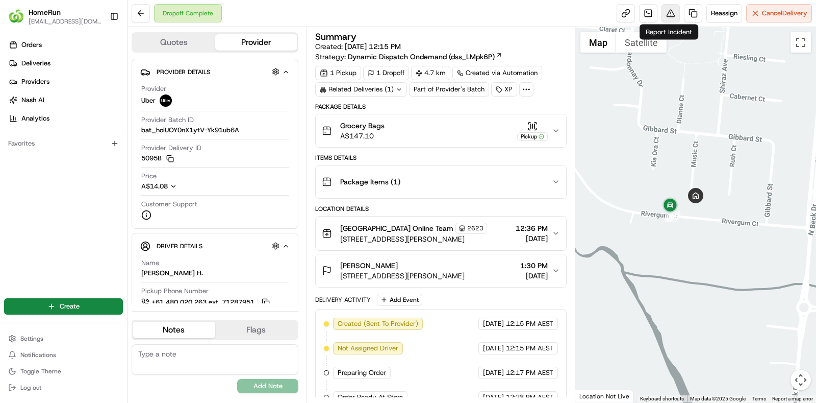
click at [671, 8] on button at bounding box center [671, 13] width 18 height 18
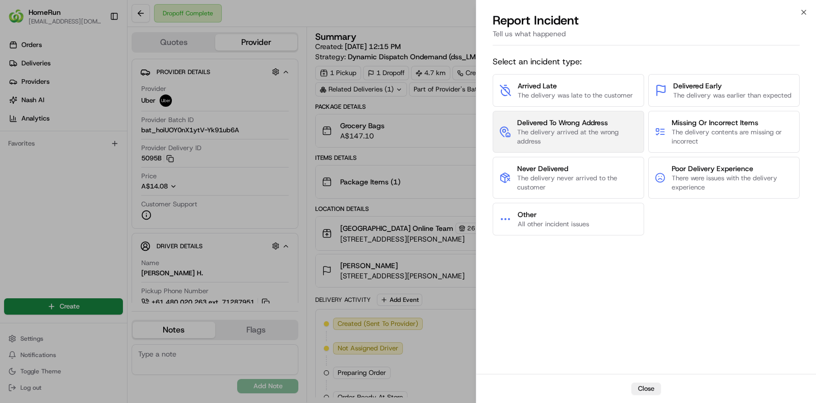
click at [583, 124] on span "Delivered To Wrong Address" at bounding box center [577, 122] width 120 height 10
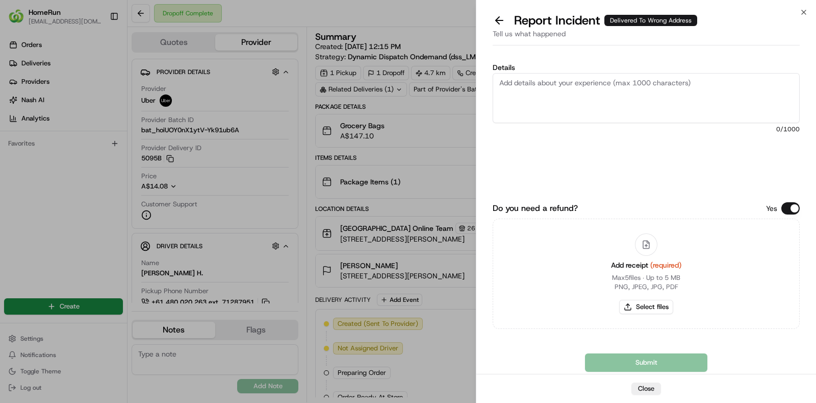
paste textarea "No proof of delivery provided, so unable to confirm the location for the order.…"
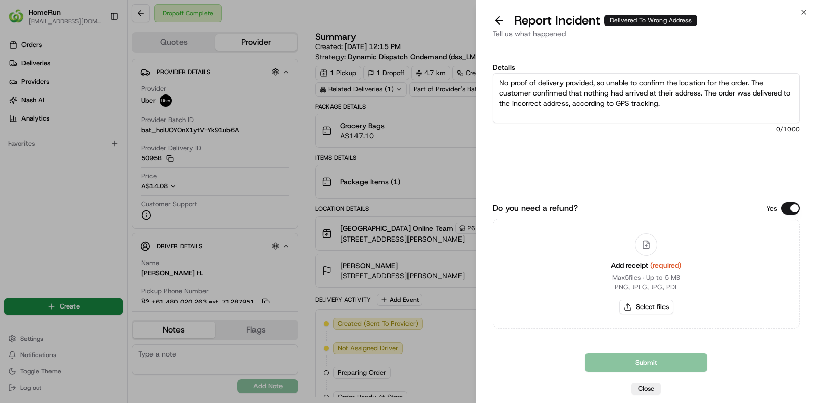
click at [714, 78] on textarea "No proof of delivery provided, so unable to confirm the location for the order.…" at bounding box center [646, 98] width 307 height 50
type textarea "No proof of delivery provided, so unable to confirm the location for the order.…"
click at [650, 308] on button "Select files" at bounding box center [646, 307] width 54 height 14
type input "C:\fakepath\invoice.pdf"
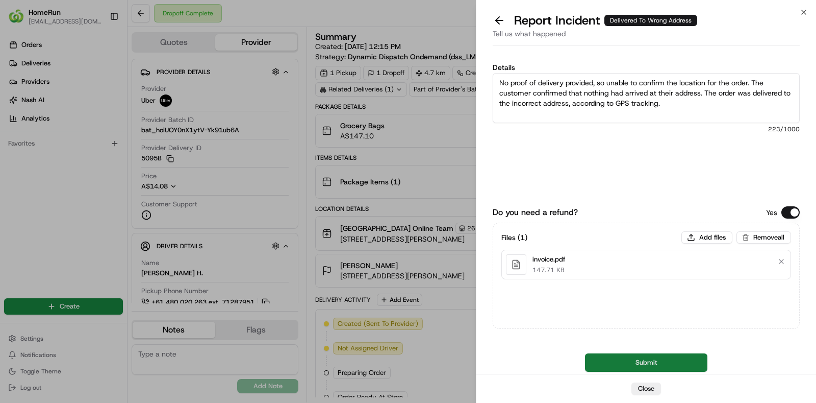
click at [648, 362] on button "Submit" at bounding box center [646, 362] width 122 height 18
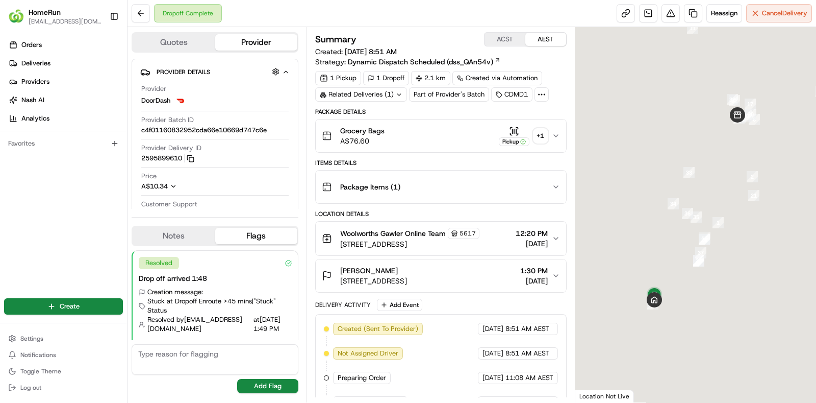
scroll to position [23, 0]
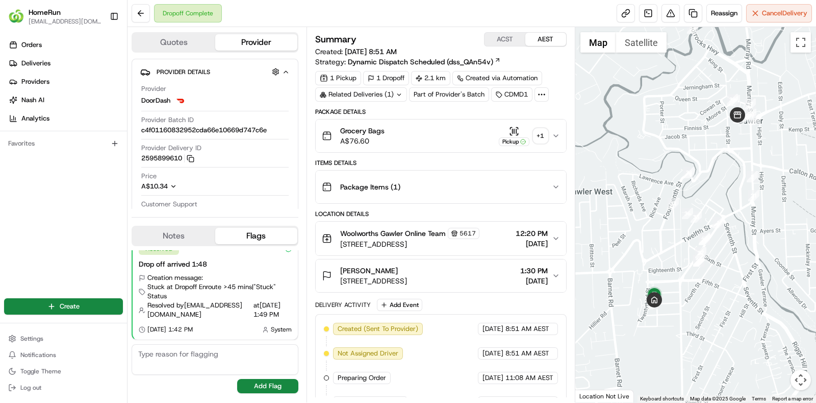
click at [388, 89] on div "Related Deliveries (1)" at bounding box center [361, 94] width 92 height 14
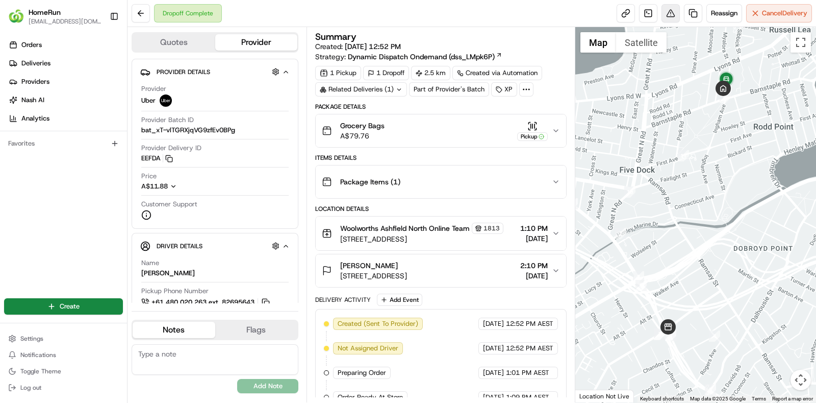
click at [666, 11] on button at bounding box center [671, 13] width 18 height 18
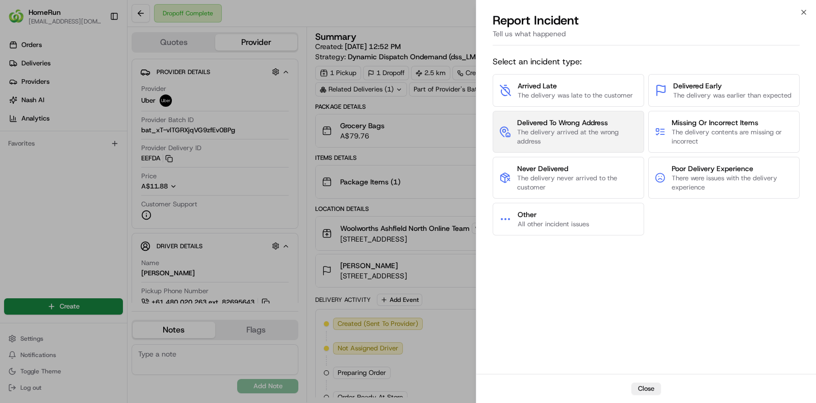
click at [579, 131] on span "The delivery arrived at the wrong address" at bounding box center [577, 137] width 120 height 18
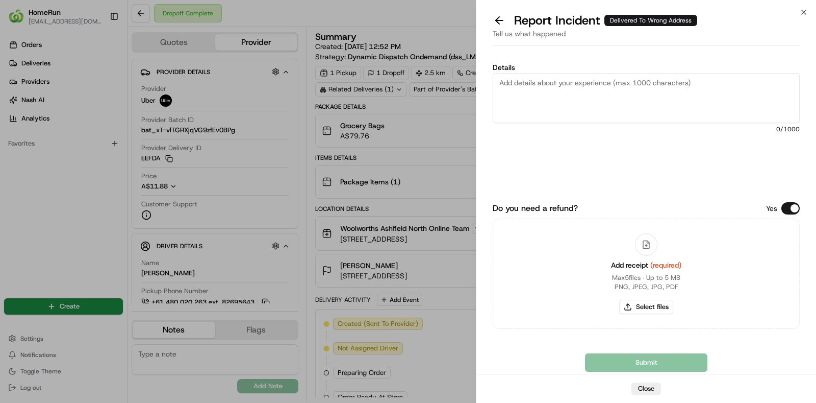
click at [712, 94] on textarea "Details" at bounding box center [646, 98] width 307 height 50
paste textarea "No proof of delivery provided, so unable to confirm the location for the order.…"
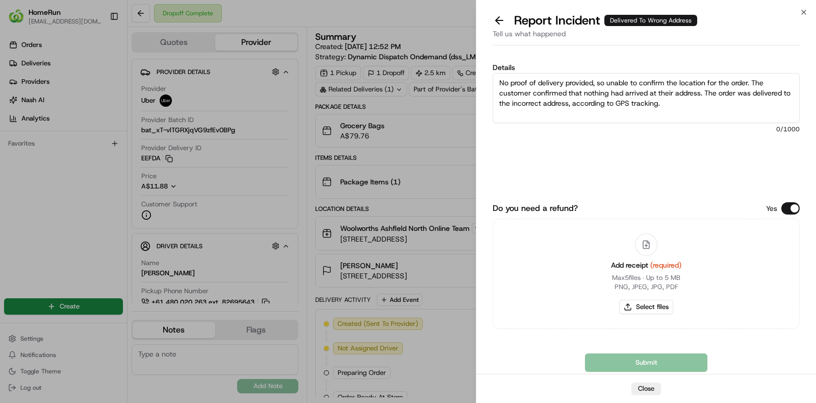
click at [762, 80] on textarea "No proof of delivery provided, so unable to confirm the location for the order.…" at bounding box center [646, 98] width 307 height 50
type textarea "No proof of delivery provided, so unable to confirm the location for the order.…"
click at [640, 302] on button "Select files" at bounding box center [646, 307] width 54 height 14
type input "C:\fakepath\invoice.pdf"
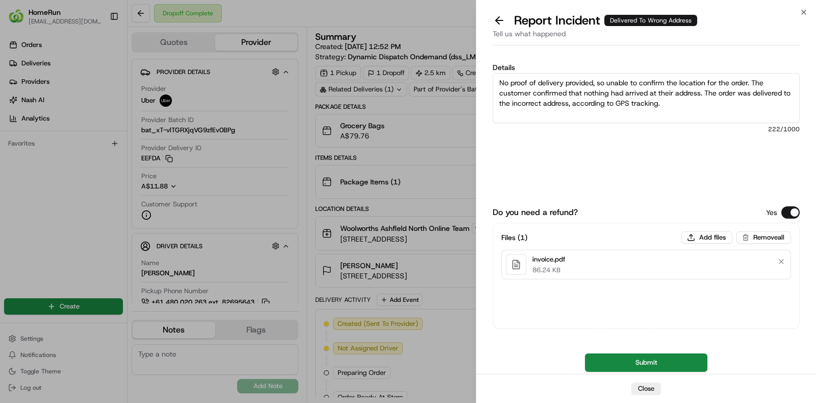
click at [648, 363] on button "Submit" at bounding box center [646, 362] width 122 height 18
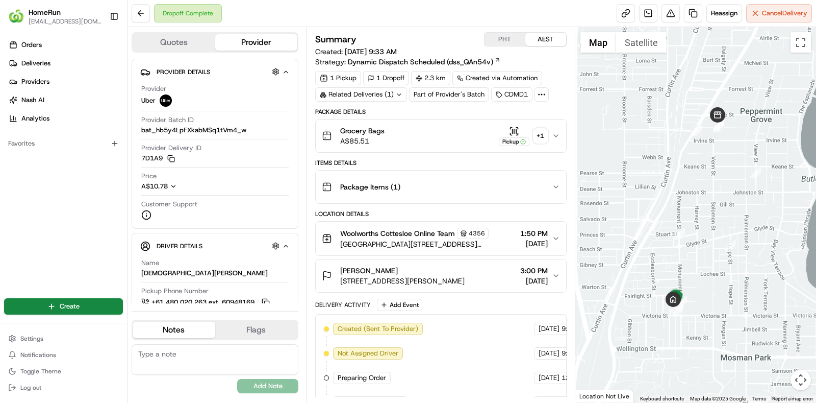
click at [541, 138] on div "+ 1" at bounding box center [541, 136] width 14 height 14
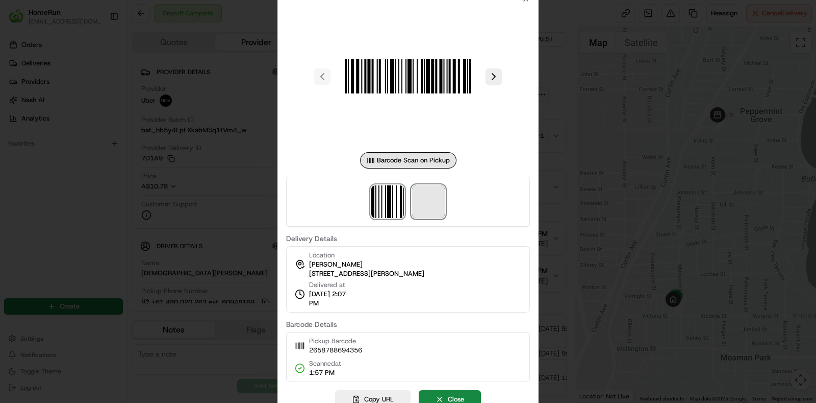
click at [435, 197] on span at bounding box center [428, 201] width 33 height 33
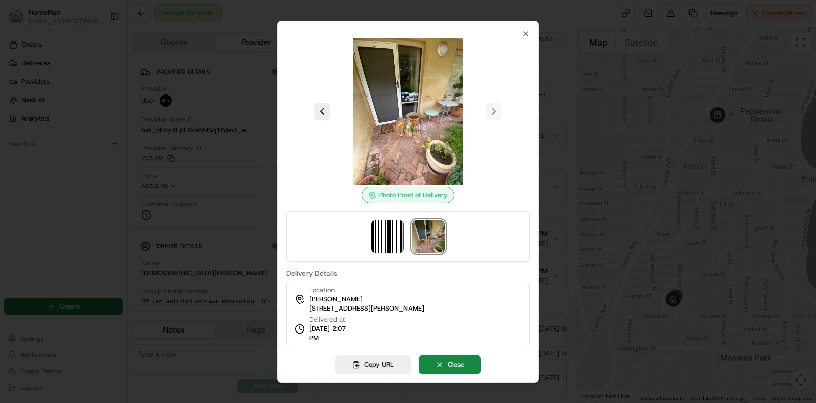
click at [406, 288] on div "Location [PERSON_NAME][GEOGRAPHIC_DATA][STREET_ADDRESS][PERSON_NAME][GEOGRAPHIC…" at bounding box center [366, 299] width 115 height 28
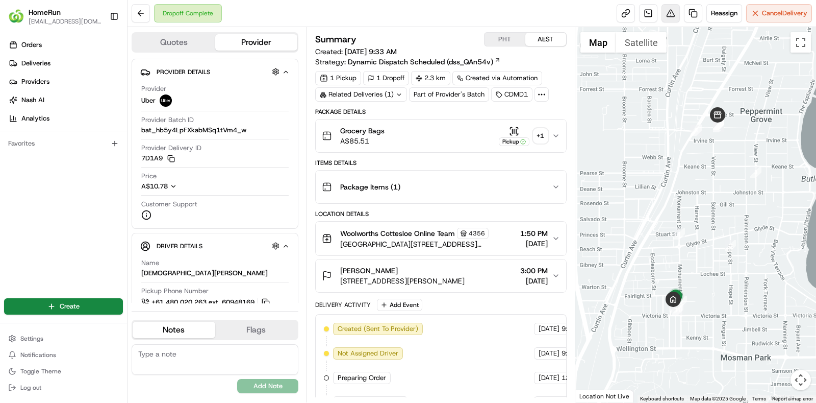
click at [668, 14] on button at bounding box center [671, 13] width 18 height 18
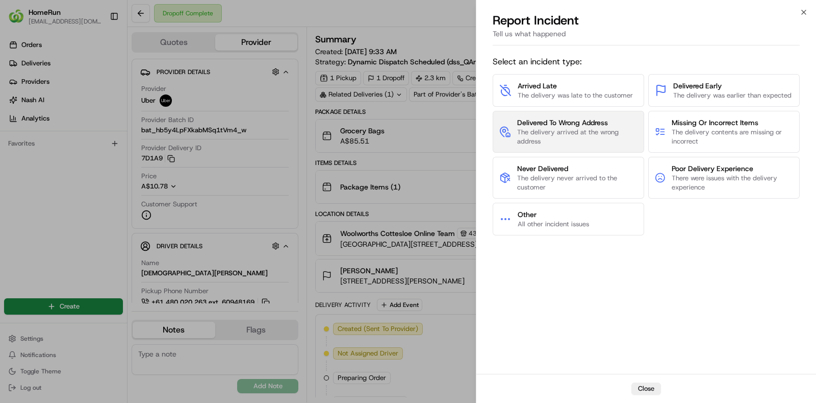
click at [578, 131] on span "The delivery arrived at the wrong address" at bounding box center [577, 137] width 120 height 18
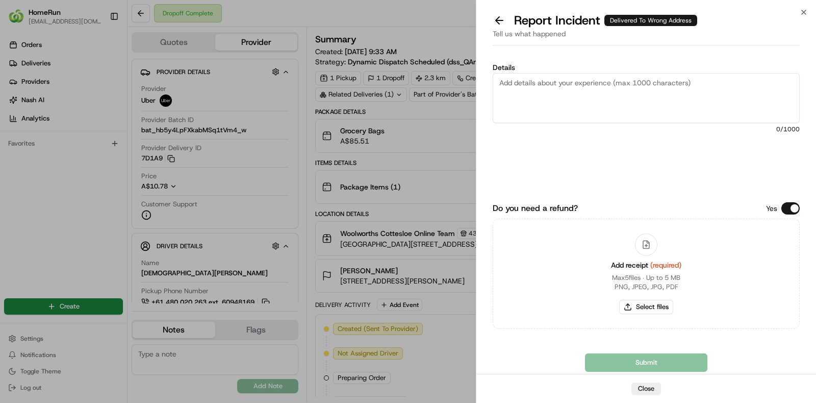
paste textarea "The order was delivered to the incorrect address and image that is provided in …"
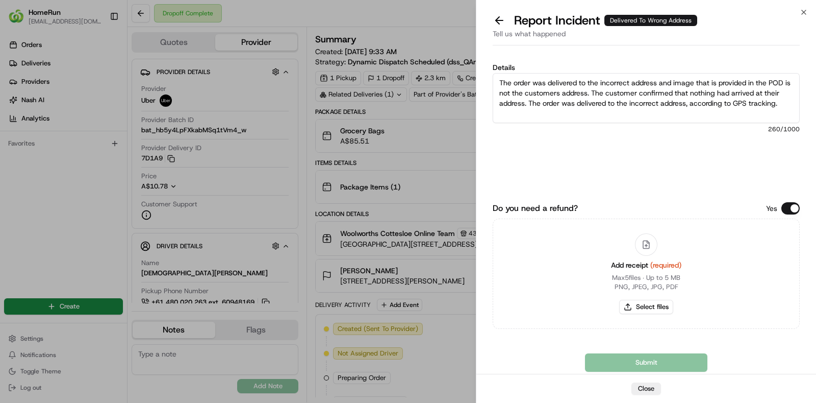
click at [744, 109] on textarea "The order was delivered to the incorrect address and image that is provided in …" at bounding box center [646, 98] width 307 height 50
type textarea "The order was delivered to the incorrect address and image that is provided in …"
click at [645, 309] on button "Select files" at bounding box center [646, 307] width 54 height 14
type input "C:\fakepath\invoice.pdf"
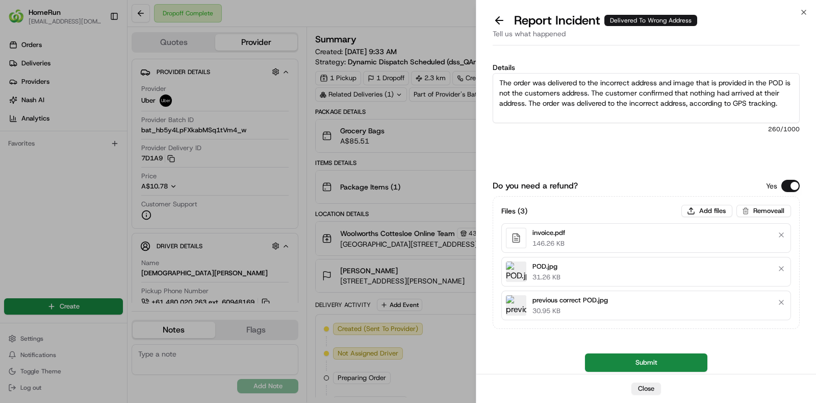
click at [652, 366] on button "Submit" at bounding box center [646, 362] width 122 height 18
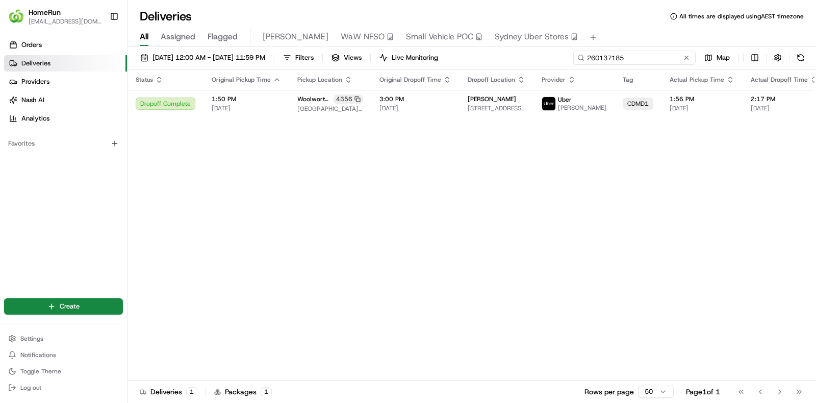
click at [638, 60] on input "260137185" at bounding box center [635, 58] width 122 height 14
paste input "5913962"
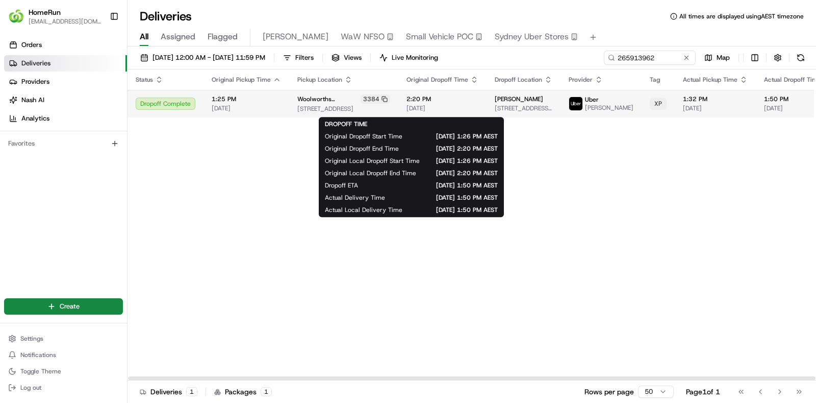
click at [427, 108] on span "[DATE]" at bounding box center [443, 108] width 72 height 8
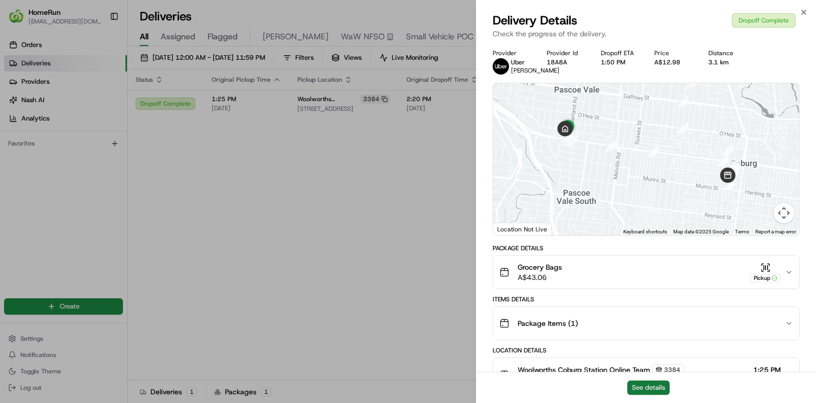
click at [646, 321] on button "See details" at bounding box center [649, 387] width 42 height 14
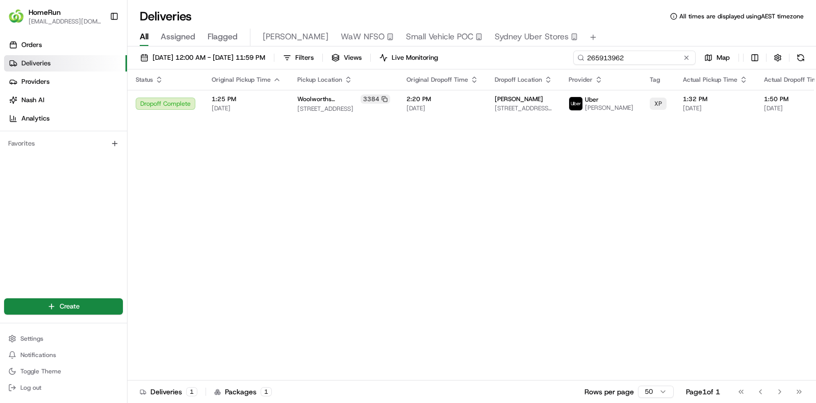
click at [653, 51] on input "265913962" at bounding box center [635, 58] width 122 height 14
paste input "819483"
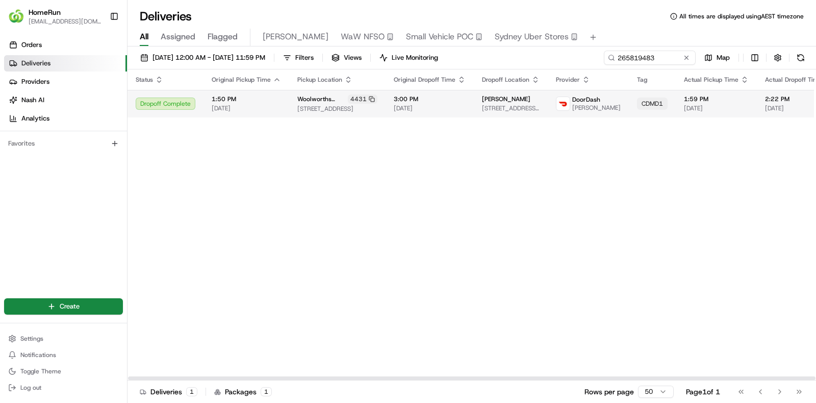
click at [407, 93] on td "3:00 PM 22/08/2025" at bounding box center [430, 104] width 88 height 28
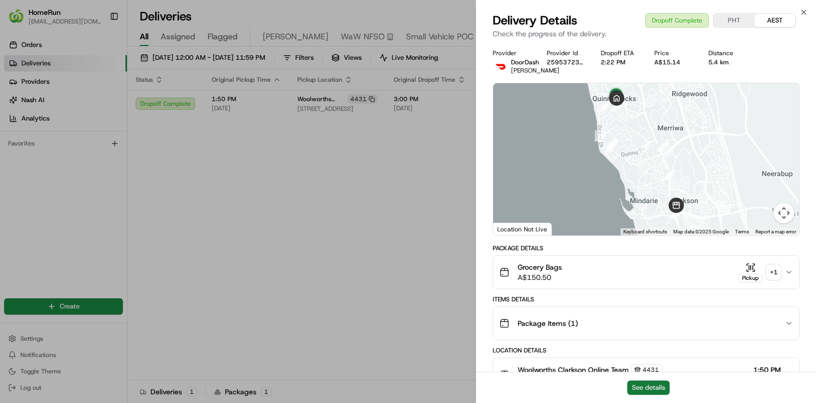
click at [638, 321] on button "See details" at bounding box center [649, 387] width 42 height 14
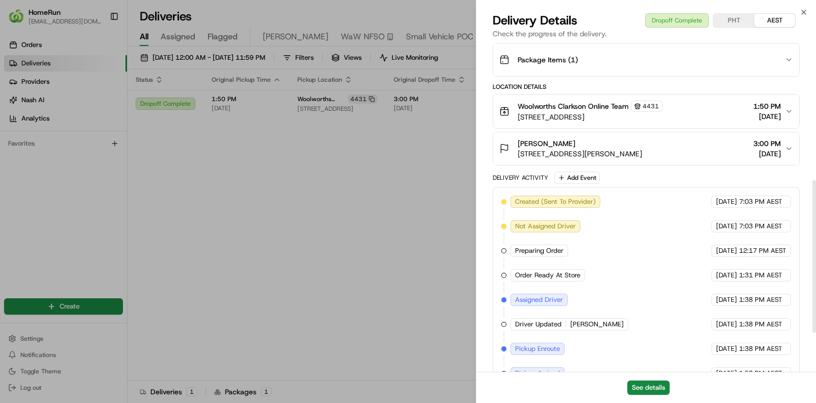
scroll to position [295, 0]
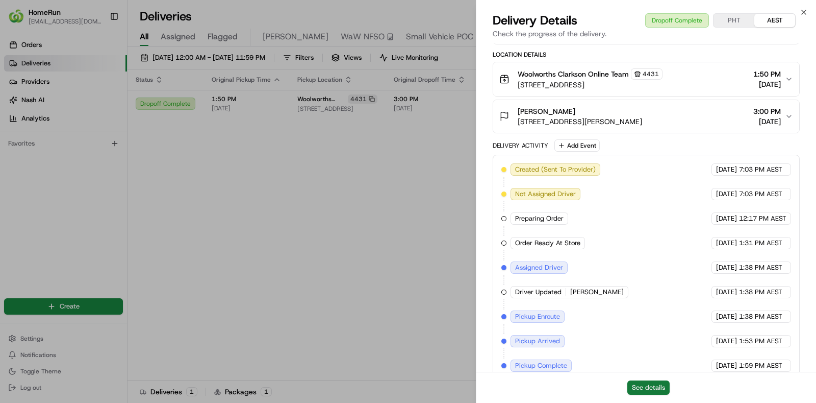
click at [653, 321] on button "See details" at bounding box center [649, 387] width 42 height 14
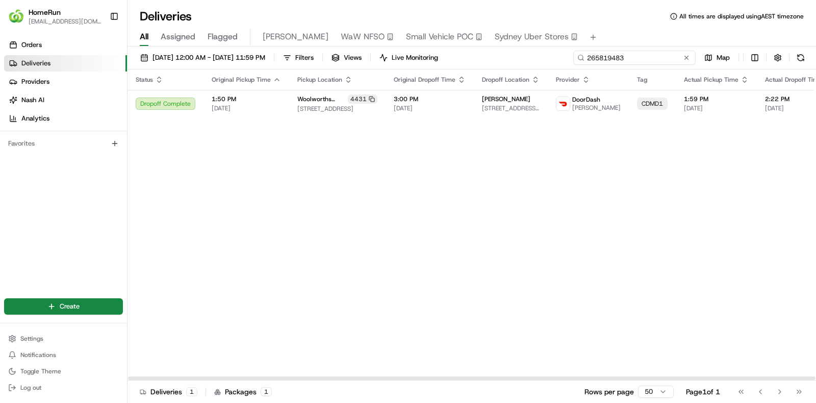
click at [652, 61] on input "265819483" at bounding box center [635, 58] width 122 height 14
paste input "88120"
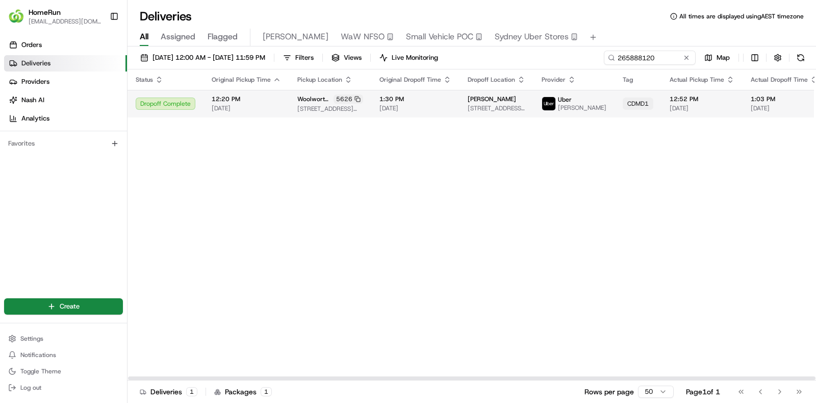
click at [421, 99] on span "1:30 PM" at bounding box center [416, 99] width 72 height 8
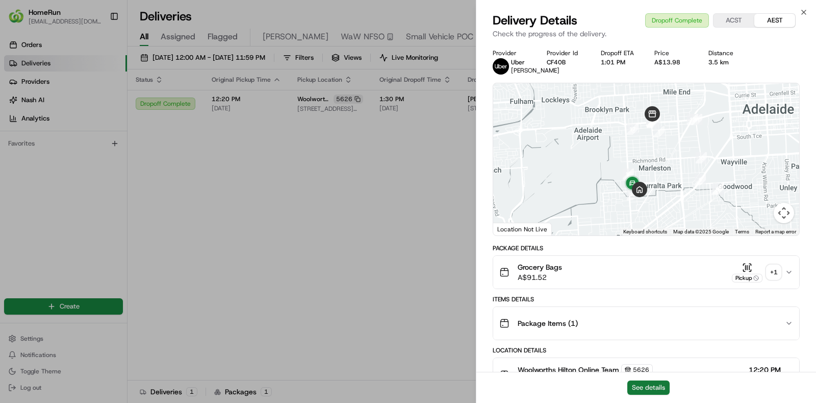
click at [651, 321] on button "See details" at bounding box center [649, 387] width 42 height 14
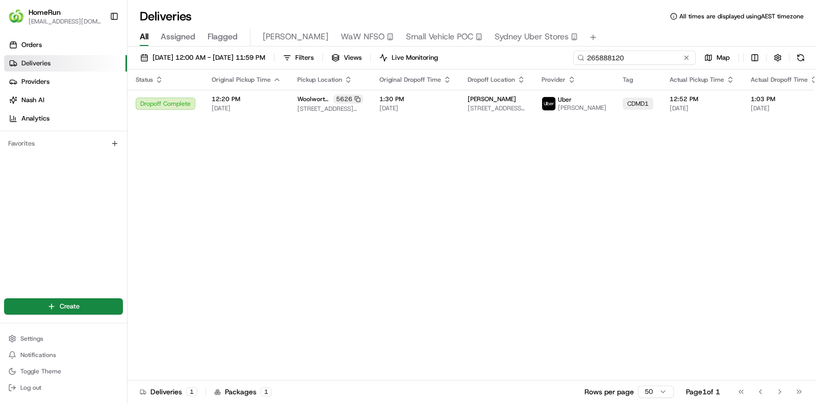
click at [653, 59] on input "265888120" at bounding box center [635, 58] width 122 height 14
paste input "453517"
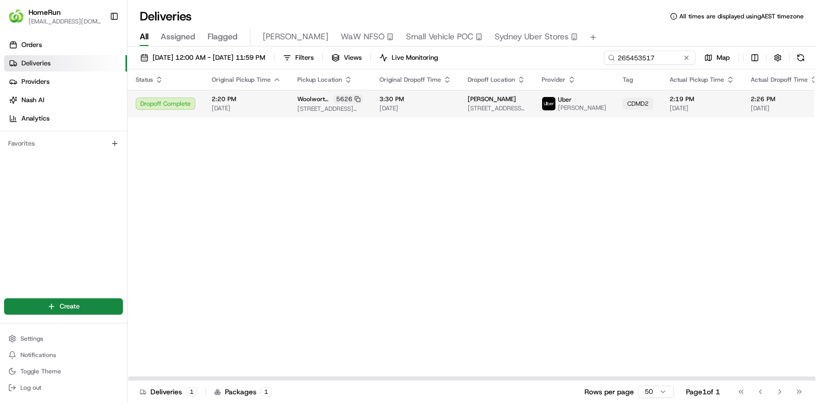
click at [431, 94] on td "3:30 PM 19/08/2025" at bounding box center [415, 104] width 88 height 28
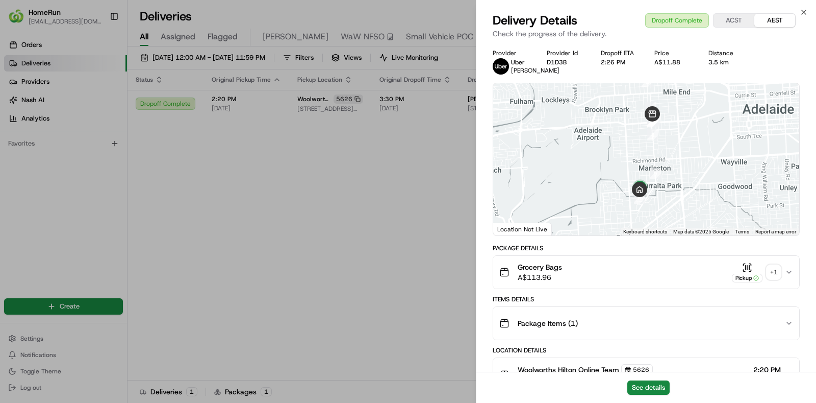
click at [653, 279] on div "+ 1" at bounding box center [774, 272] width 14 height 14
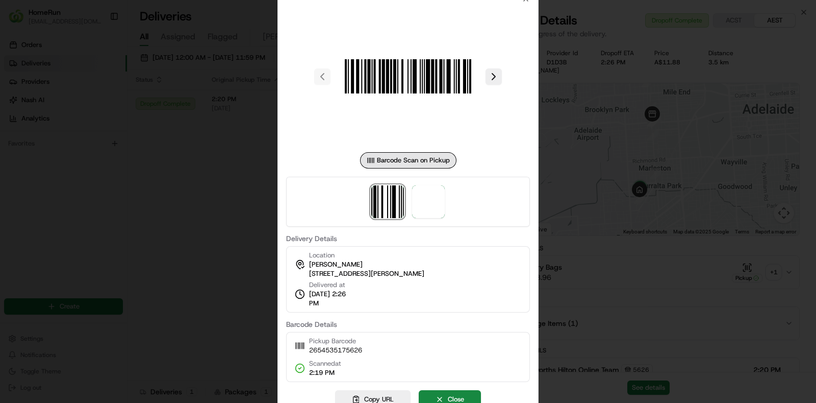
click at [421, 184] on div at bounding box center [408, 202] width 244 height 50
click at [429, 198] on img at bounding box center [428, 201] width 33 height 33
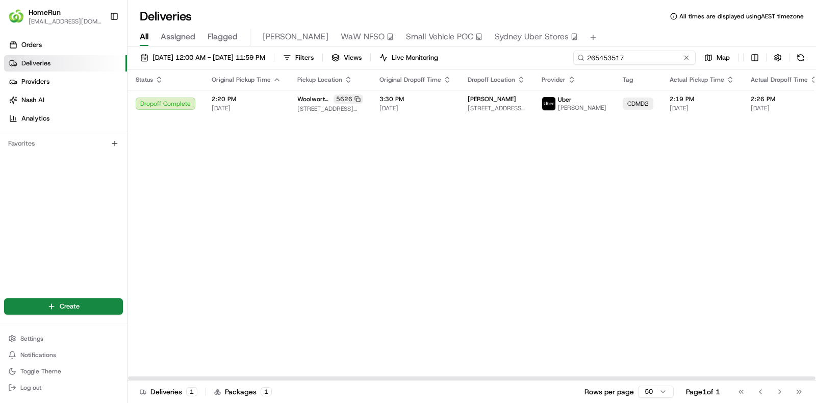
click at [653, 59] on input "265453517" at bounding box center [635, 58] width 122 height 14
paste input "813873"
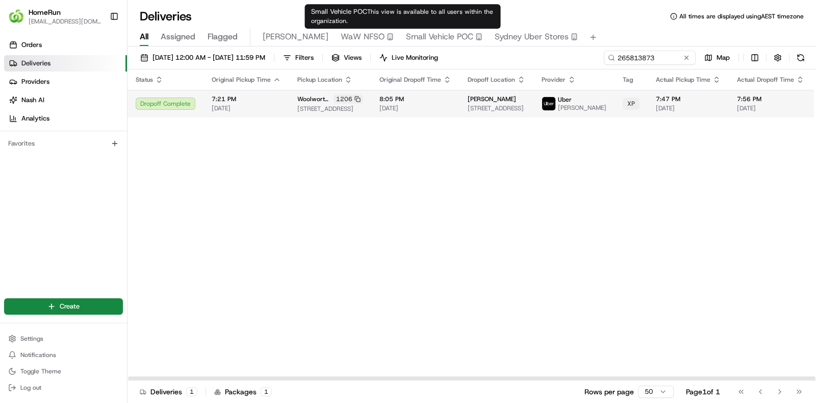
click at [419, 107] on span "21/08/2025" at bounding box center [416, 108] width 72 height 8
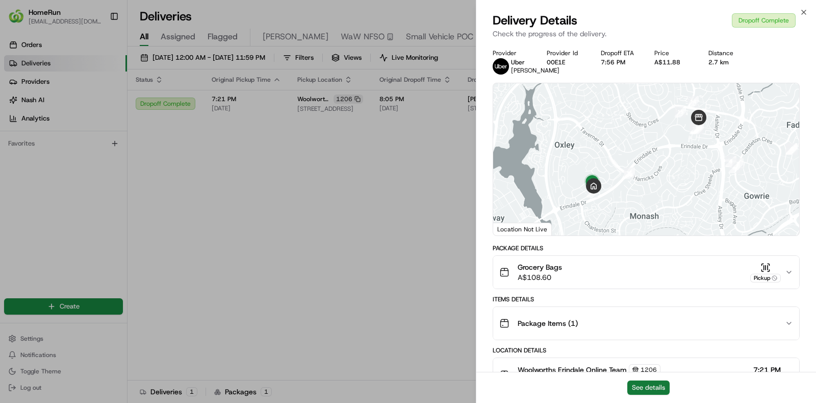
click at [649, 321] on button "See details" at bounding box center [649, 387] width 42 height 14
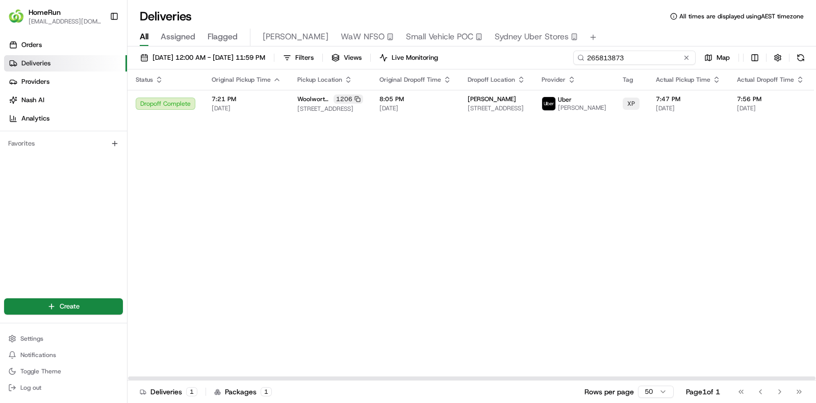
click at [653, 57] on input "265813873" at bounding box center [635, 58] width 122 height 14
paste input "90078"
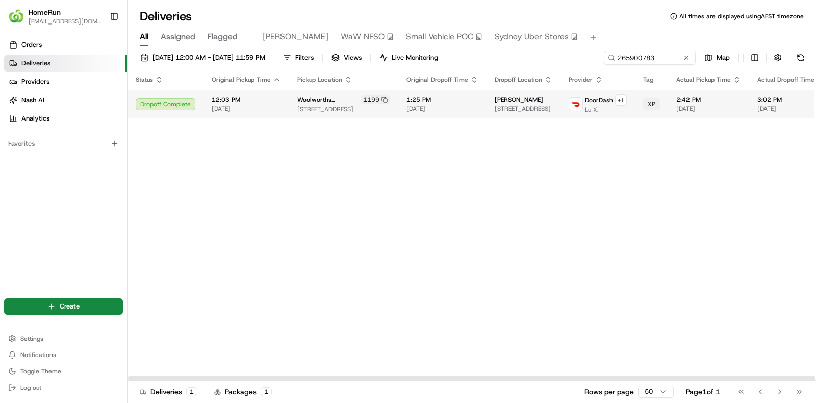
click at [442, 116] on td "1:25 PM 22/08/2025" at bounding box center [442, 104] width 88 height 28
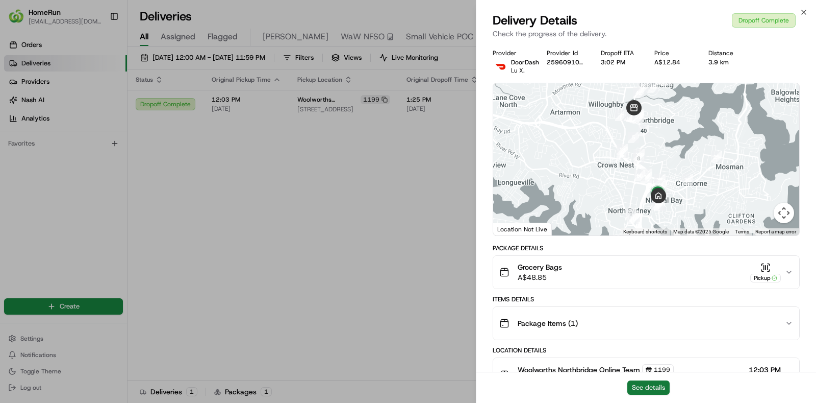
click at [646, 321] on button "See details" at bounding box center [649, 387] width 42 height 14
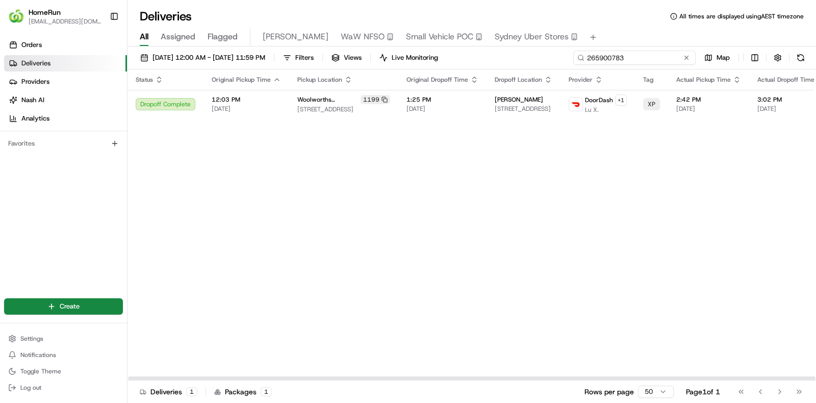
click at [650, 55] on input "265900783" at bounding box center [635, 58] width 122 height 14
paste input "4101111"
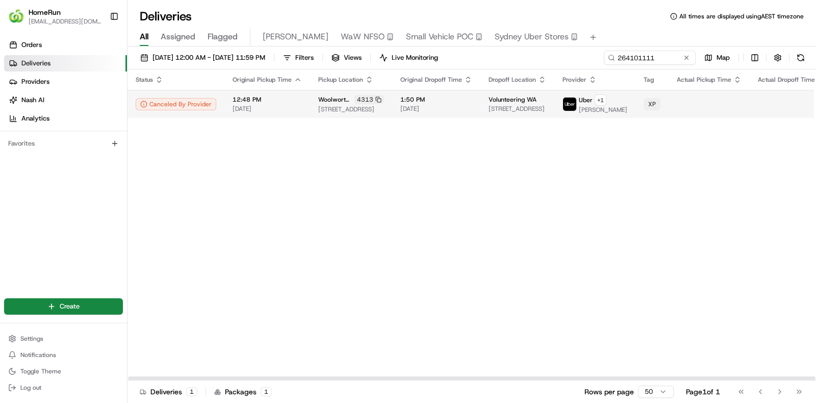
click at [454, 103] on span "1:50 PM" at bounding box center [437, 99] width 72 height 8
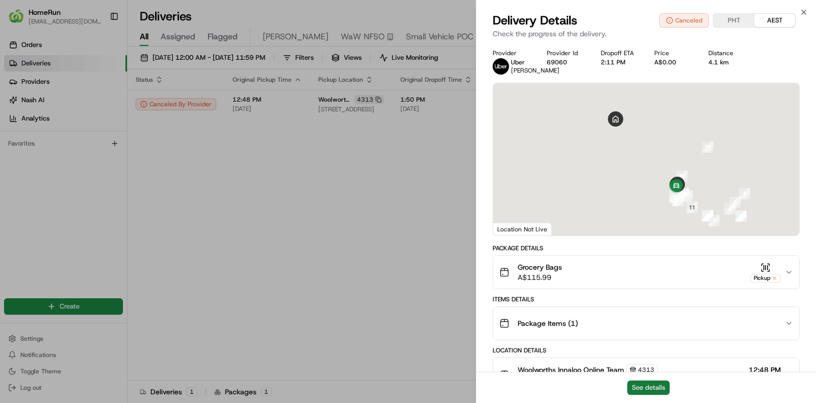
click at [643, 321] on button "See details" at bounding box center [649, 387] width 42 height 14
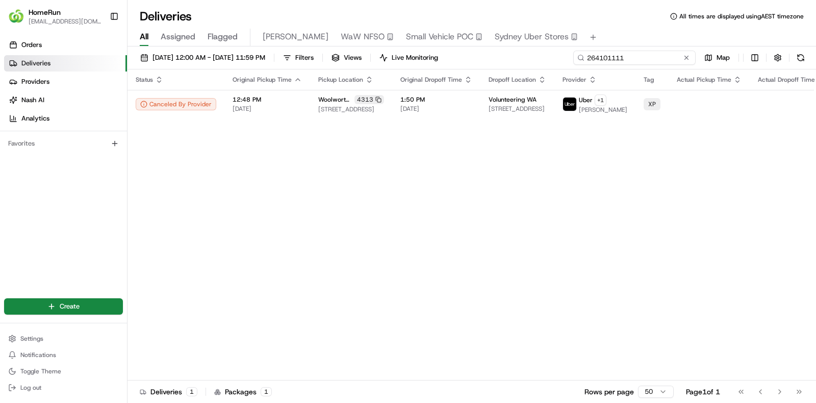
click at [653, 53] on input "264101111" at bounding box center [635, 58] width 122 height 14
paste input "5907983"
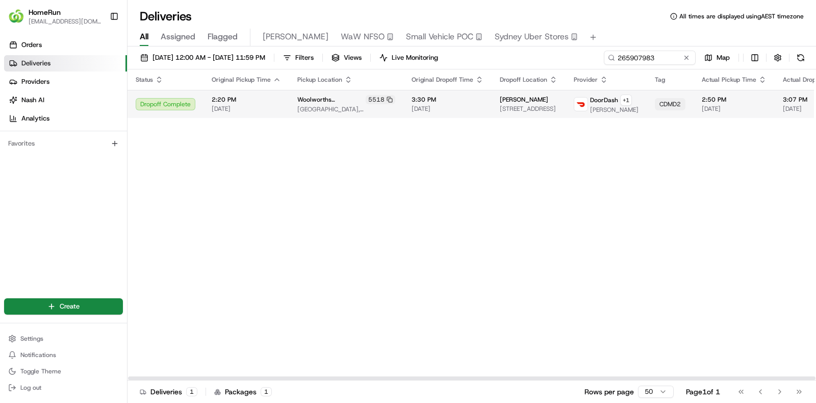
drag, startPoint x: 440, startPoint y: 126, endPoint x: 446, endPoint y: 113, distance: 14.1
click at [446, 113] on div "Status Original Pickup Time Pickup Location Original Dropoff Time Dropoff Locat…" at bounding box center [592, 224] width 929 height 311
click at [446, 113] on span "[DATE]" at bounding box center [448, 109] width 72 height 8
click at [447, 104] on span "3:30 PM" at bounding box center [448, 99] width 72 height 8
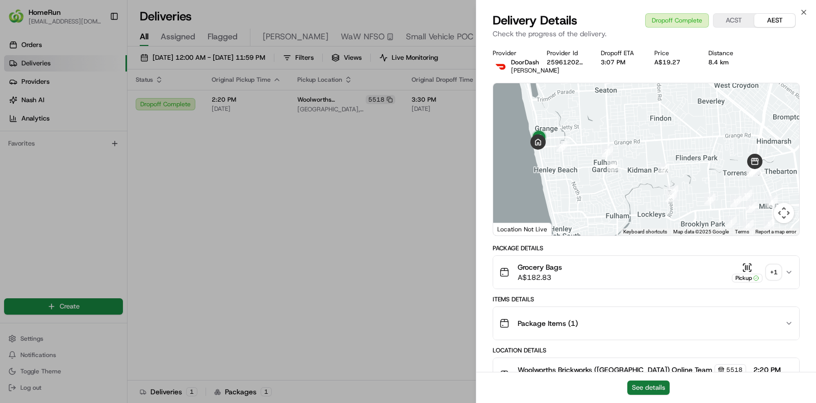
click at [653, 321] on button "See details" at bounding box center [649, 387] width 42 height 14
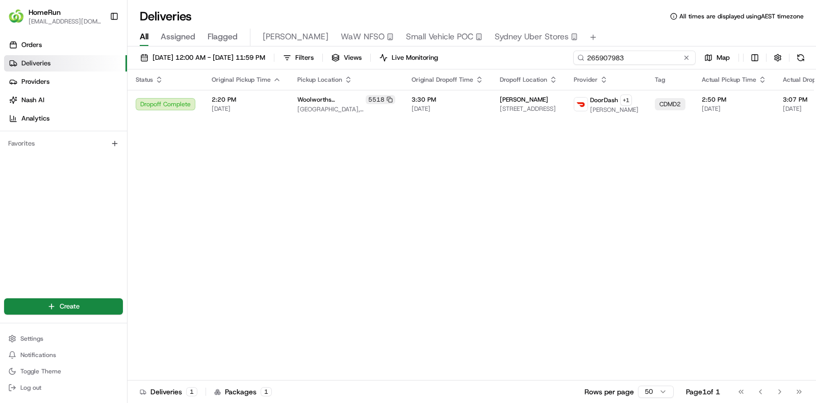
click at [653, 57] on input "265907983" at bounding box center [635, 58] width 122 height 14
paste input "4696938"
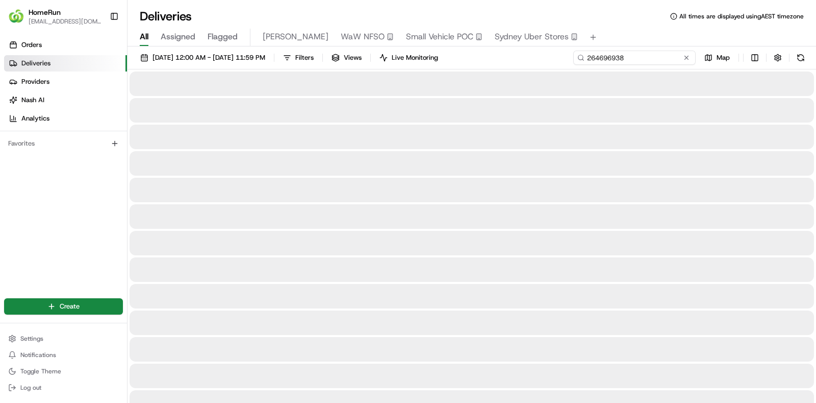
click at [651, 56] on input "264696938" at bounding box center [635, 58] width 122 height 14
paste input "3316750"
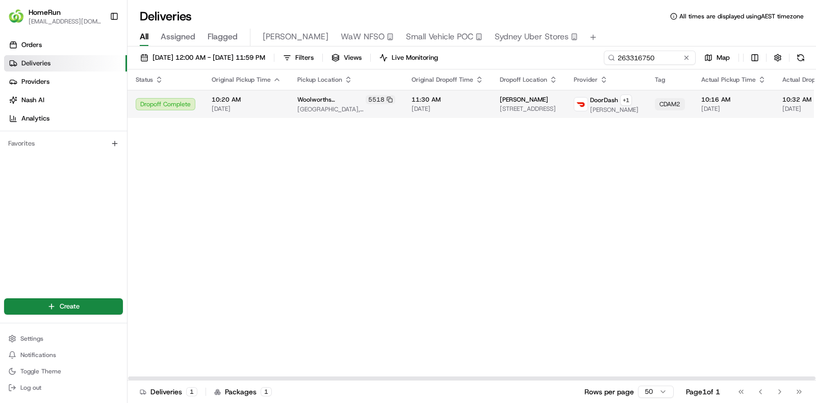
click at [492, 108] on td "Erika Joaquim 417 Seaview Rd, U 3, Henley Beach, SA 5022, AU" at bounding box center [529, 104] width 74 height 28
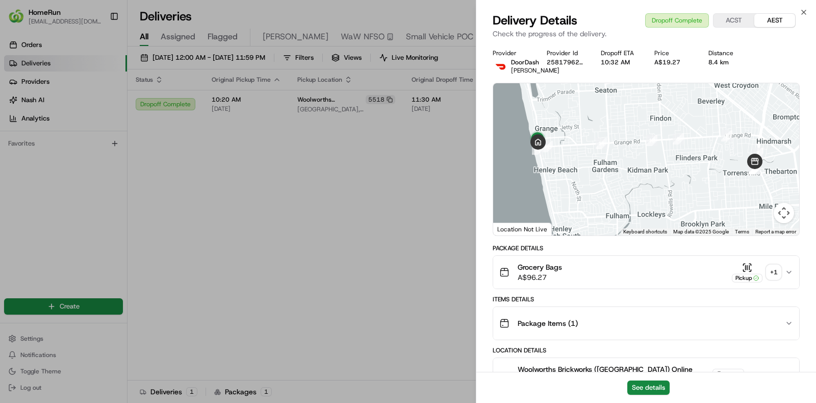
click at [653, 279] on div "+ 1" at bounding box center [774, 272] width 14 height 14
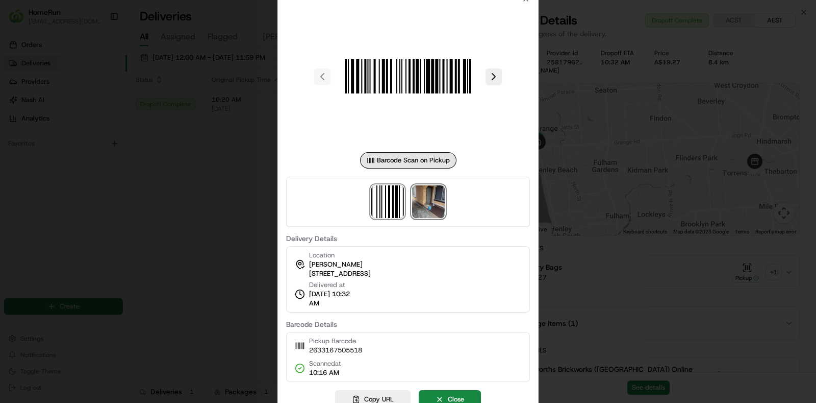
click at [414, 201] on img at bounding box center [428, 201] width 33 height 33
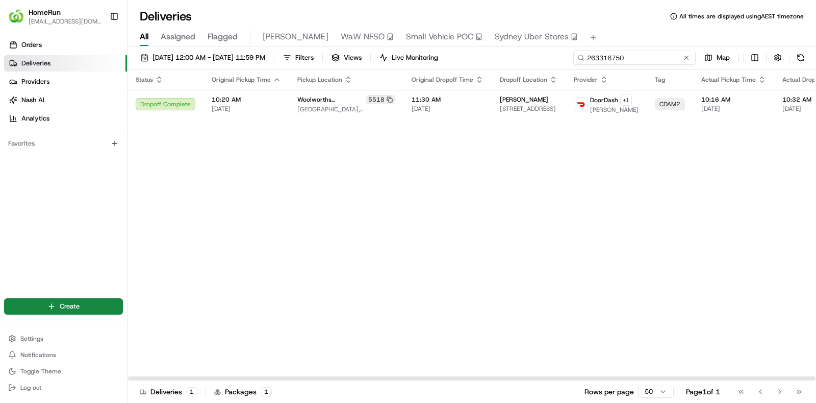
click at [653, 55] on input "263316750" at bounding box center [635, 58] width 122 height 14
paste input "5923325"
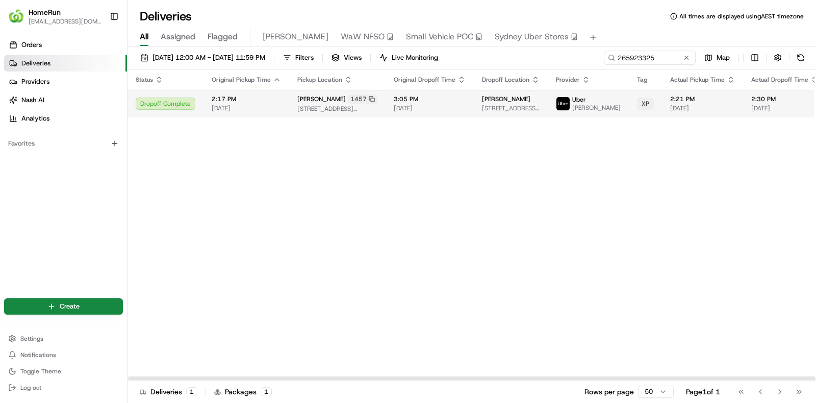
click at [442, 98] on span "3:05 PM" at bounding box center [430, 99] width 72 height 8
click at [434, 98] on span "3:05 PM" at bounding box center [430, 99] width 72 height 8
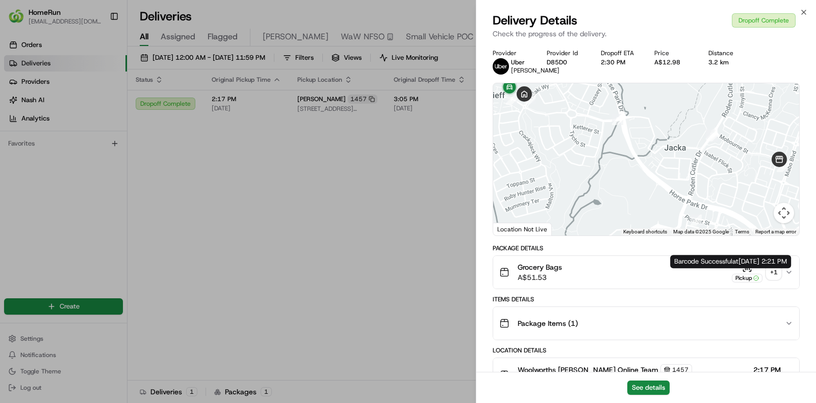
click at [653, 276] on div "+ 1" at bounding box center [774, 272] width 14 height 14
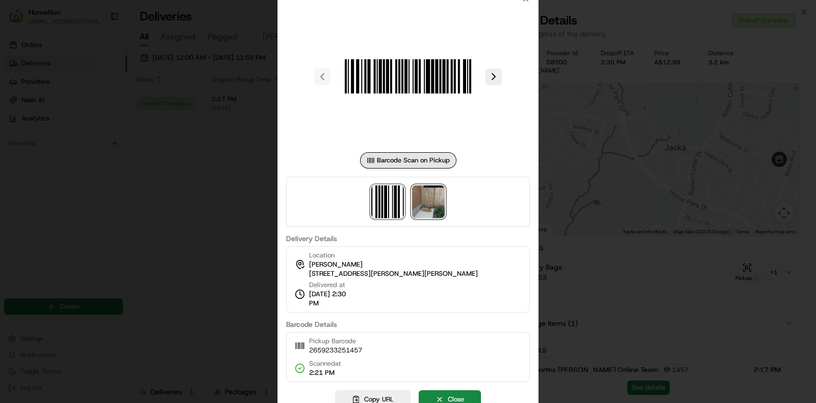
click at [431, 207] on img at bounding box center [428, 201] width 33 height 33
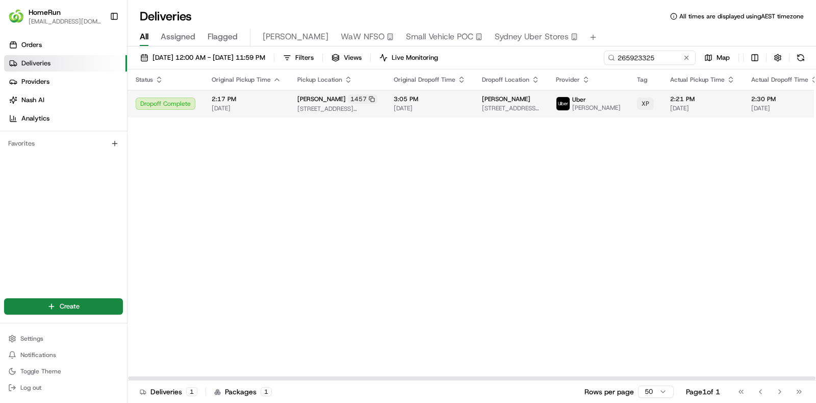
click at [572, 104] on span "RAJINDER SINGH R." at bounding box center [596, 108] width 48 height 8
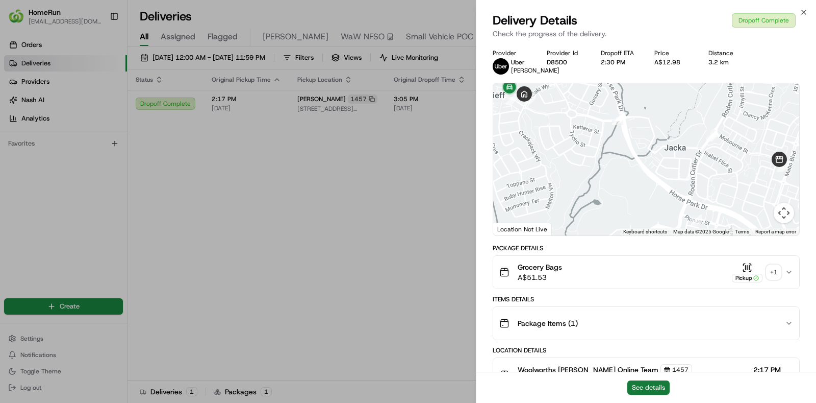
click at [653, 321] on button "See details" at bounding box center [649, 387] width 42 height 14
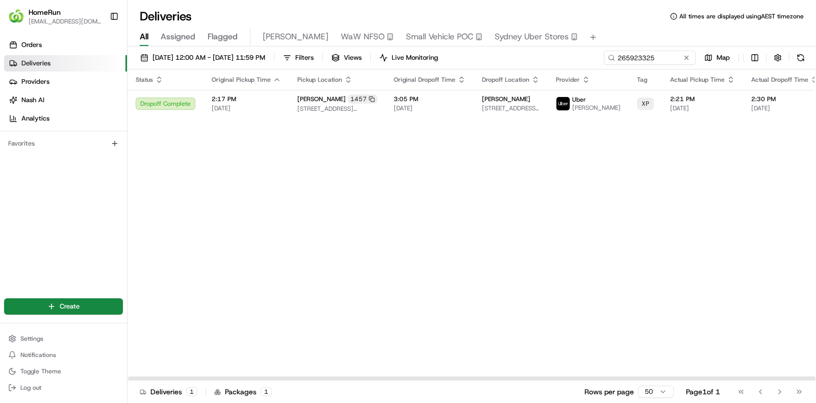
click at [316, 204] on div "Status Original Pickup Time Pickup Location Original Dropoff Time Dropoff Locat…" at bounding box center [577, 224] width 898 height 311
click at [653, 60] on input "265923325" at bounding box center [635, 58] width 122 height 14
paste input "736044"
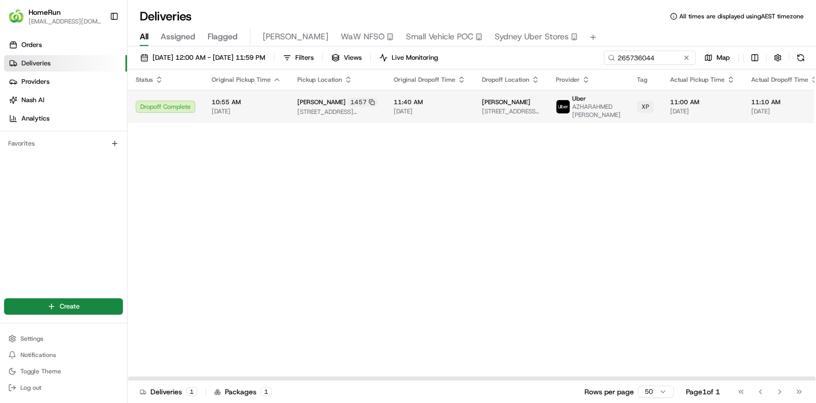
click at [418, 96] on td "11:40 AM 21/08/2025" at bounding box center [430, 106] width 88 height 33
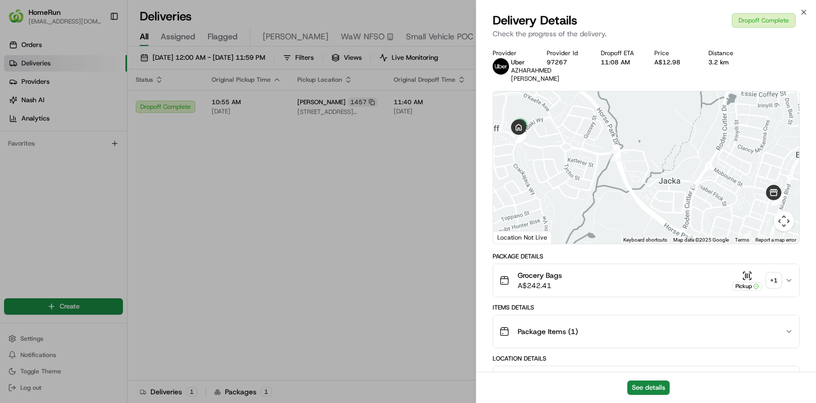
click at [653, 276] on div "+ 1" at bounding box center [774, 280] width 14 height 14
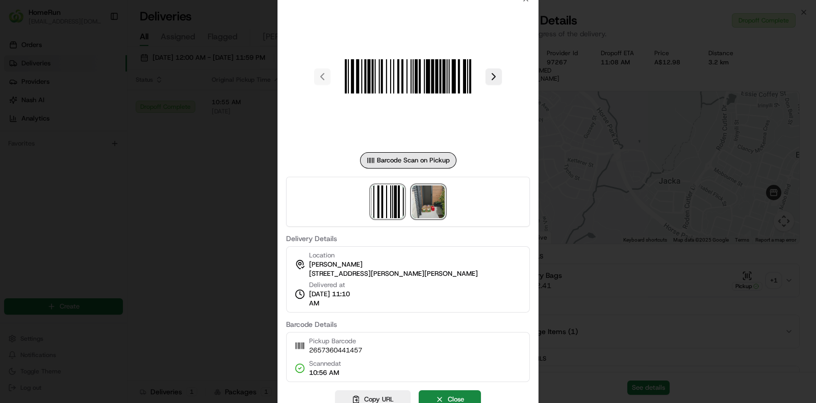
click at [444, 207] on img at bounding box center [428, 201] width 33 height 33
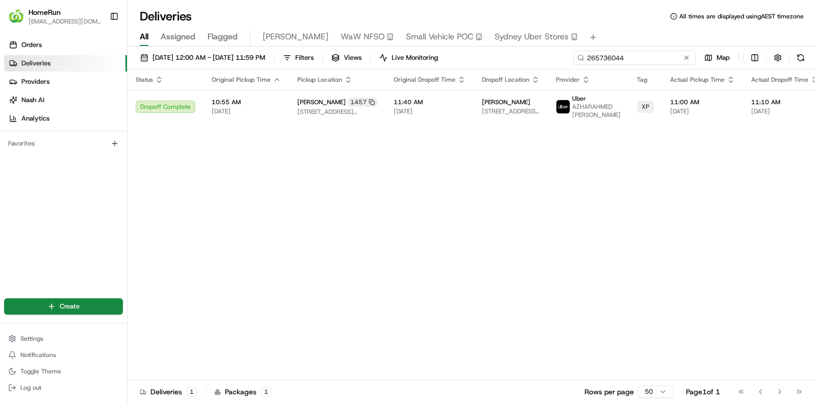
click at [627, 59] on input "265736044" at bounding box center [635, 58] width 122 height 14
paste input "882178"
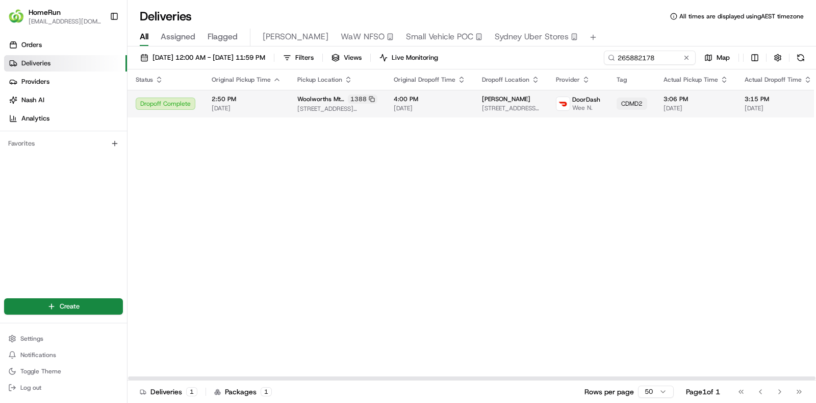
click at [429, 105] on span "[DATE]" at bounding box center [430, 108] width 72 height 8
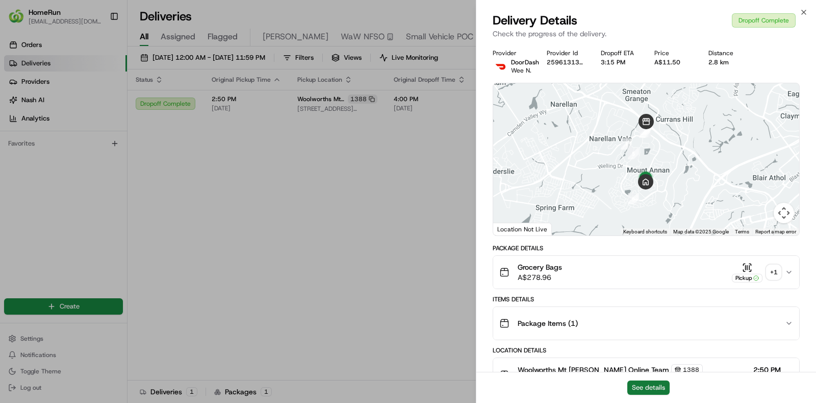
click at [653, 321] on button "See details" at bounding box center [649, 387] width 42 height 14
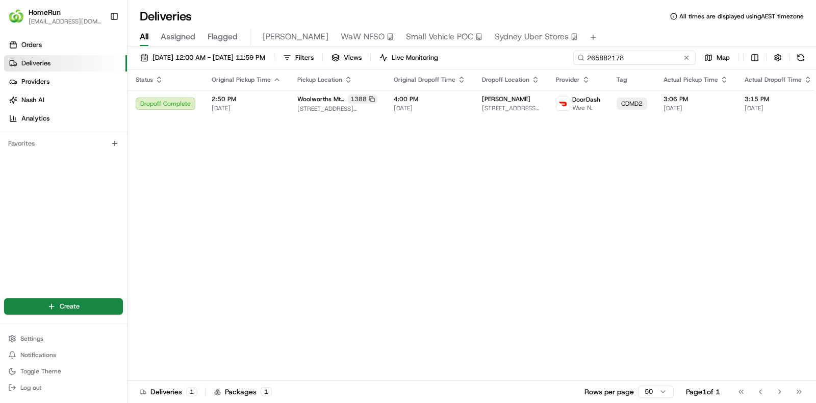
click at [644, 59] on input "265882178" at bounding box center [635, 58] width 122 height 14
paste input "913494"
click at [644, 59] on input "265882178" at bounding box center [635, 58] width 122 height 14
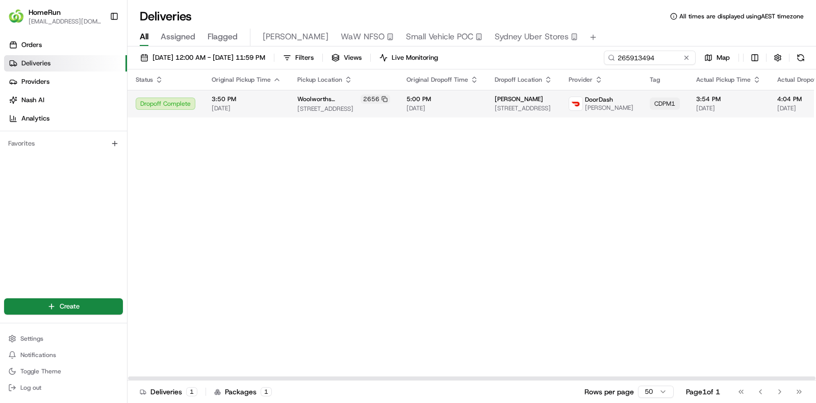
click at [407, 98] on span "5:00 PM" at bounding box center [443, 99] width 72 height 8
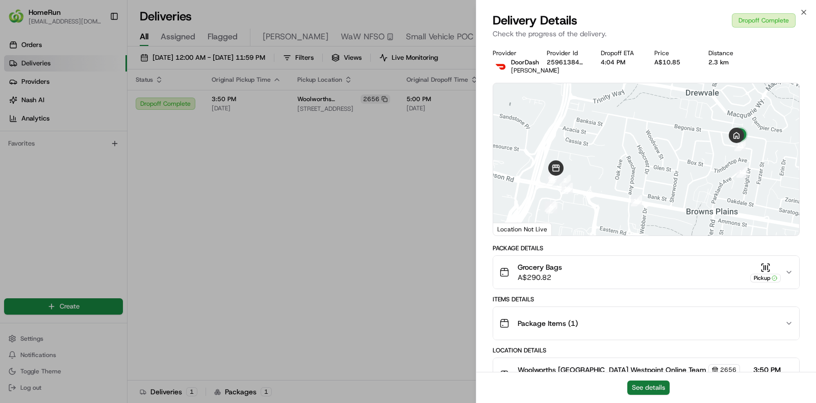
click at [647, 321] on button "See details" at bounding box center [649, 387] width 42 height 14
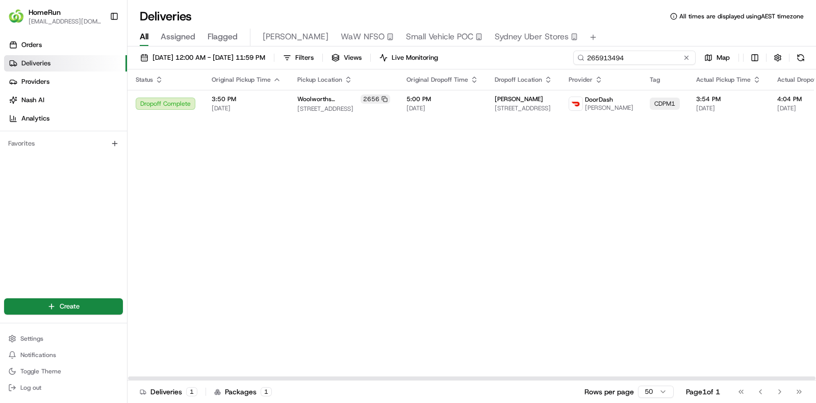
click at [653, 55] on input "265913494" at bounding box center [635, 58] width 122 height 14
paste input "896797"
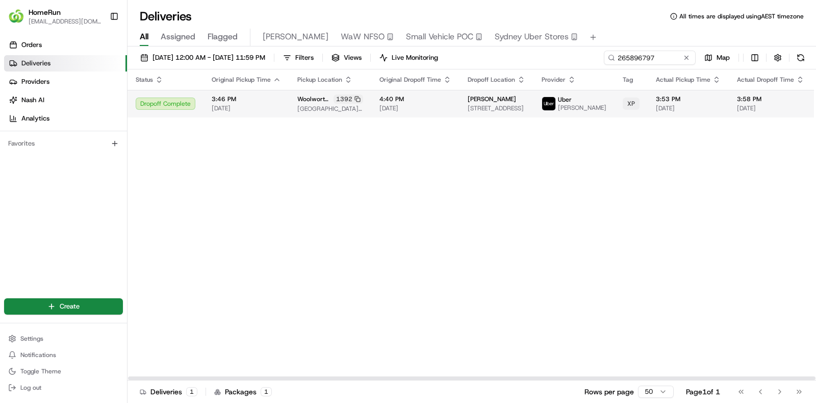
click at [435, 99] on span "4:40 PM" at bounding box center [416, 99] width 72 height 8
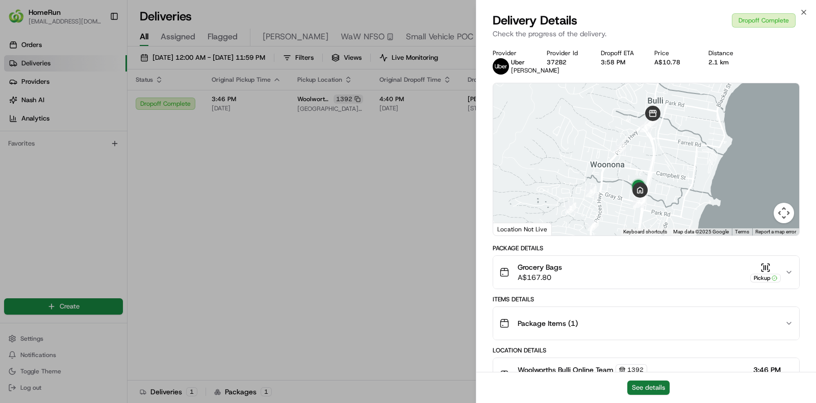
click at [649, 321] on button "See details" at bounding box center [649, 387] width 42 height 14
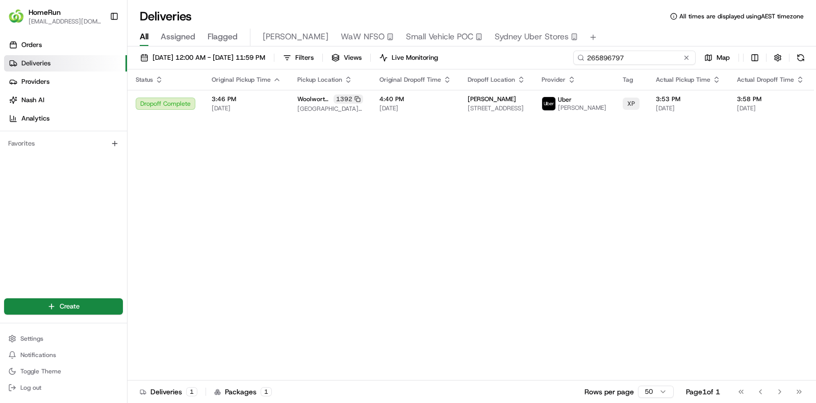
click at [653, 54] on input "265896797" at bounding box center [635, 58] width 122 height 14
paste input "43108"
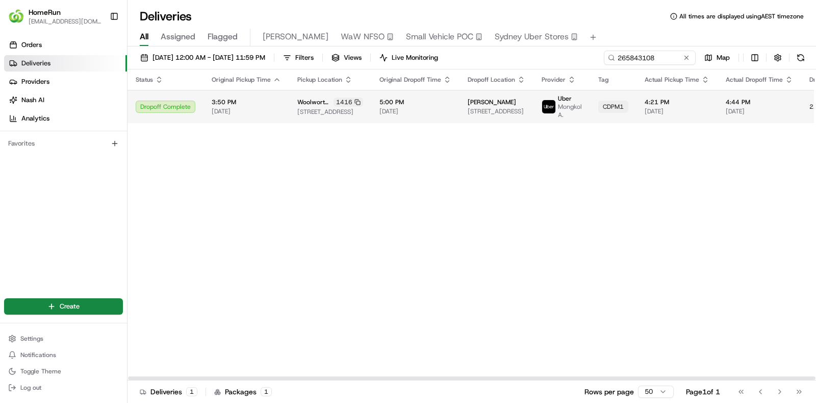
click at [423, 111] on span "[DATE]" at bounding box center [416, 111] width 72 height 8
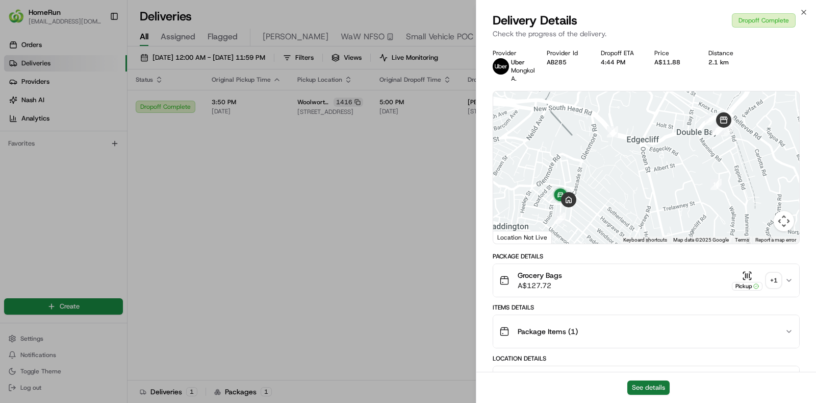
click at [651, 321] on button "See details" at bounding box center [649, 387] width 42 height 14
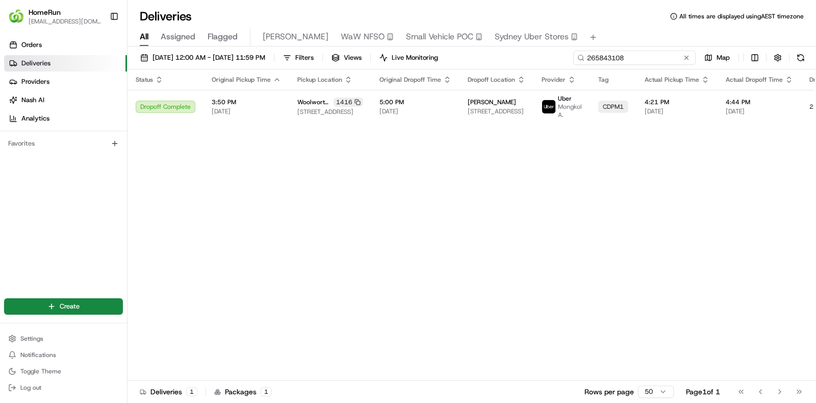
click at [653, 55] on input "265843108" at bounding box center [635, 58] width 122 height 14
paste input "4374733"
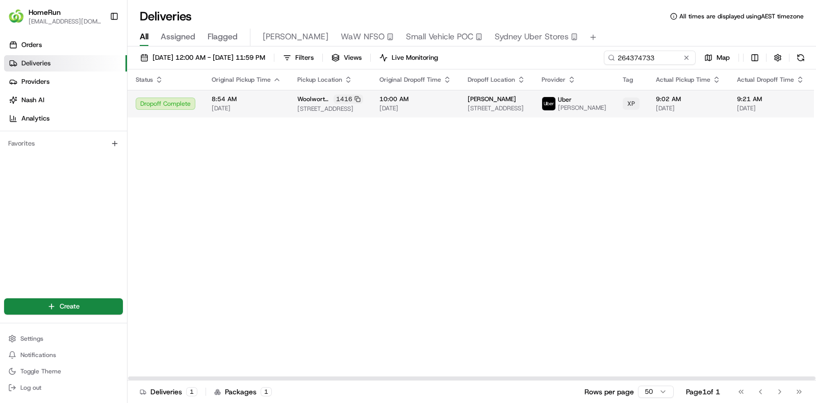
click at [439, 116] on td "10:00 AM 12/08/2025" at bounding box center [415, 104] width 88 height 28
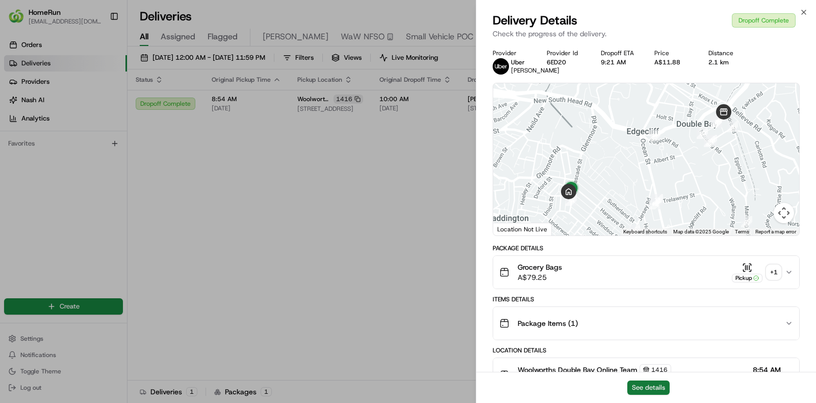
click at [649, 321] on button "See details" at bounding box center [649, 387] width 42 height 14
click at [653, 277] on div "+ 1" at bounding box center [774, 272] width 14 height 14
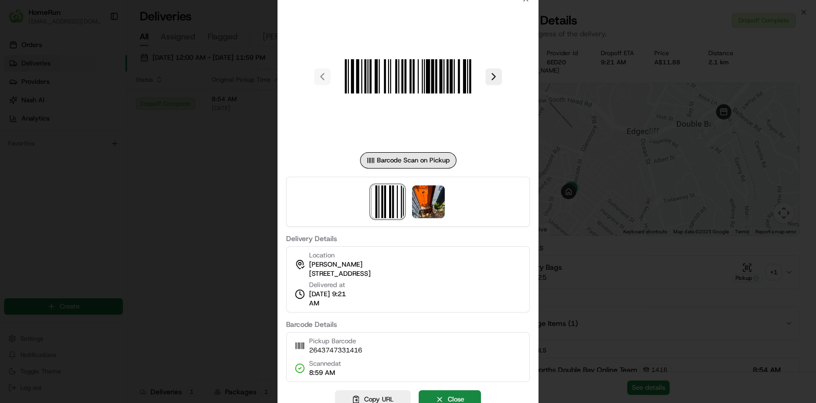
click at [447, 205] on div at bounding box center [408, 202] width 244 height 50
click at [437, 205] on img at bounding box center [428, 201] width 33 height 33
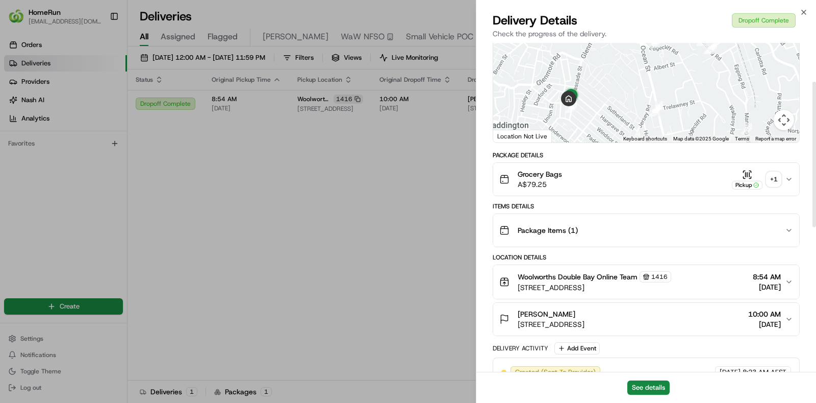
scroll to position [87, 0]
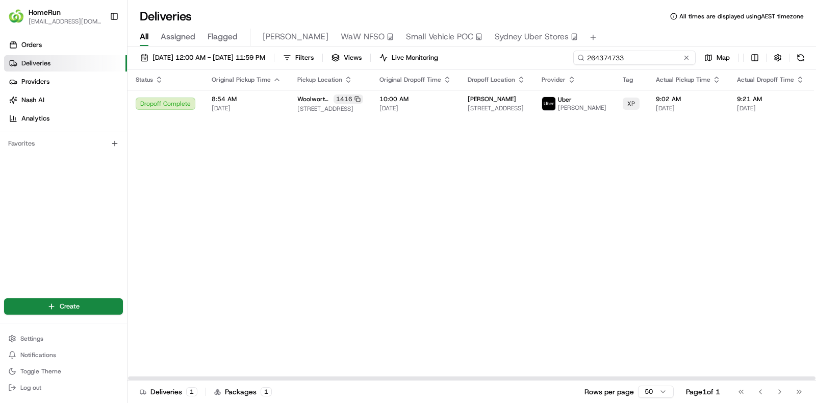
click at [653, 58] on input "264374733" at bounding box center [635, 58] width 122 height 14
paste input "990895"
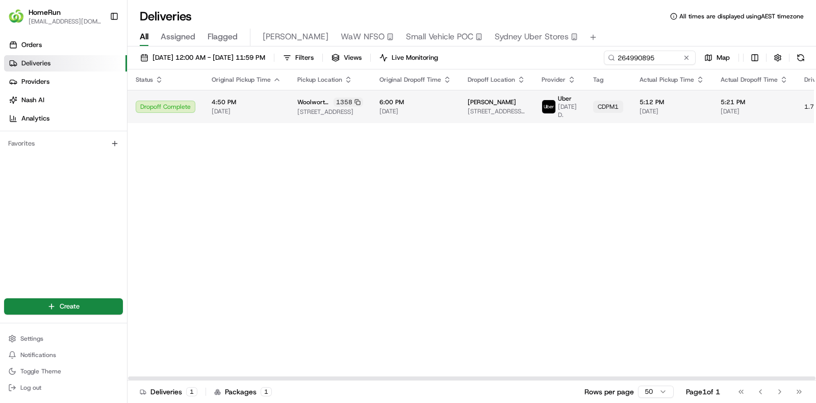
click at [395, 100] on span "6:00 PM" at bounding box center [416, 102] width 72 height 8
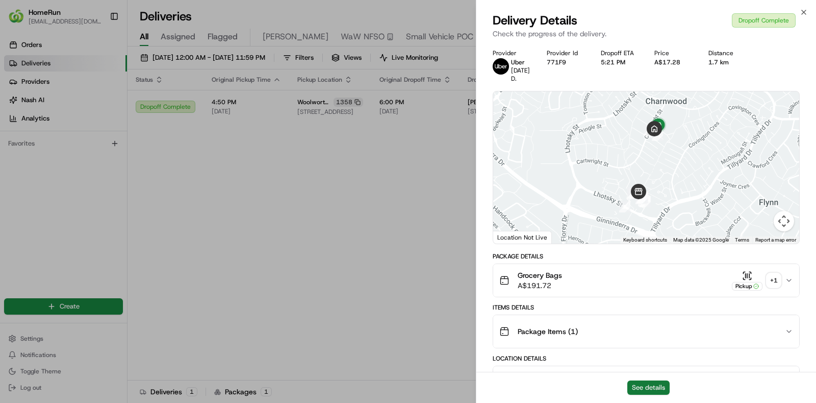
click at [647, 321] on button "See details" at bounding box center [649, 387] width 42 height 14
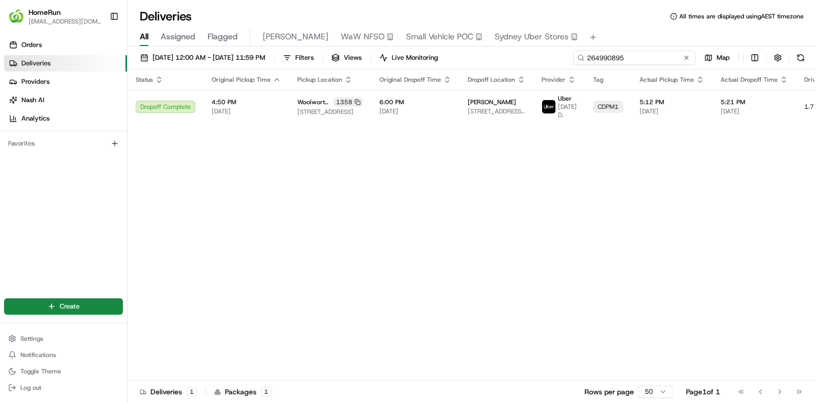
click at [653, 62] on input "264990895" at bounding box center [635, 58] width 122 height 14
paste input "14654"
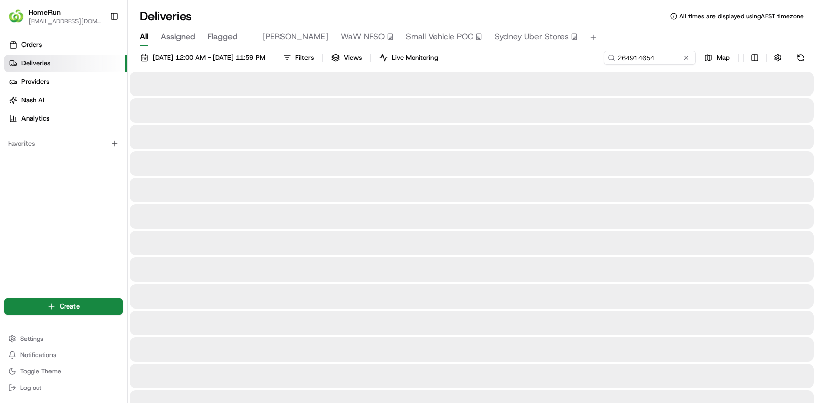
click at [397, 9] on div "Deliveries All times are displayed using AEST timezone" at bounding box center [472, 16] width 689 height 16
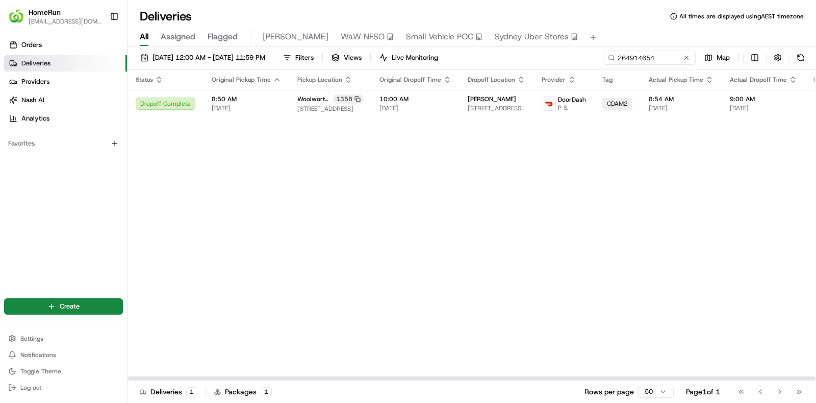
click at [411, 86] on th "Original Dropoff Time" at bounding box center [415, 79] width 88 height 20
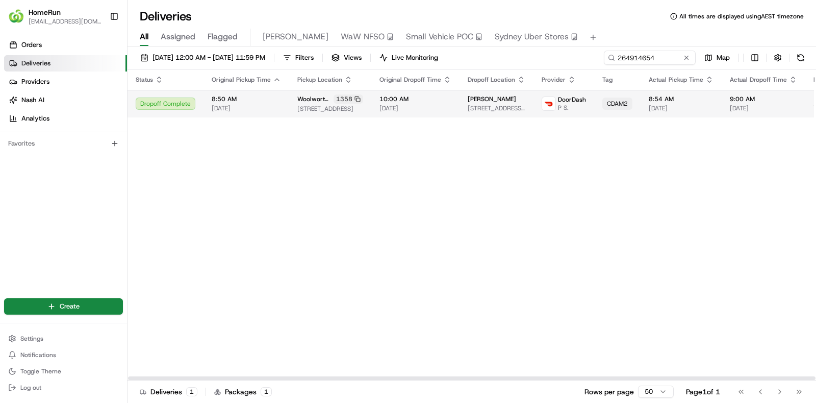
click at [413, 93] on td "10:00 AM 16/08/2025" at bounding box center [415, 104] width 88 height 28
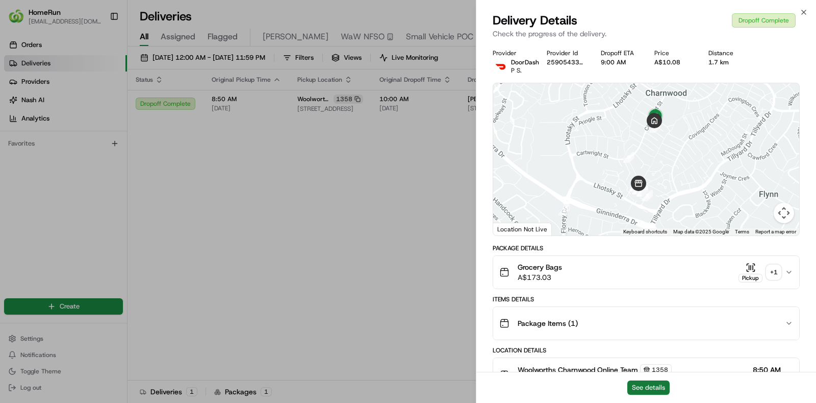
click at [651, 321] on button "See details" at bounding box center [649, 387] width 42 height 14
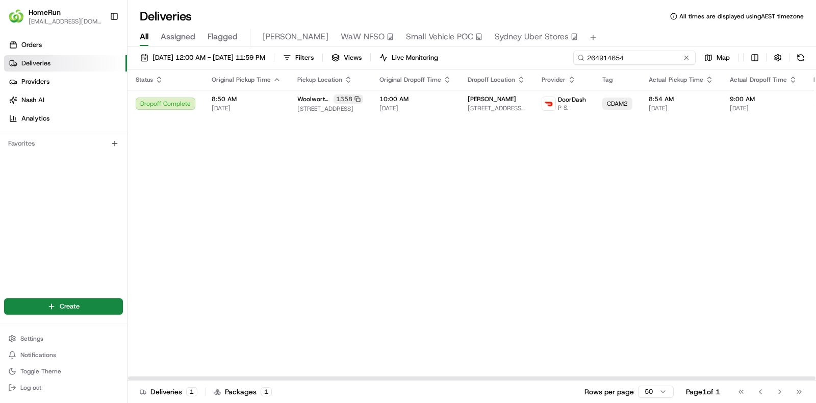
click at [653, 56] on input "264914654" at bounding box center [635, 58] width 122 height 14
paste input "90895"
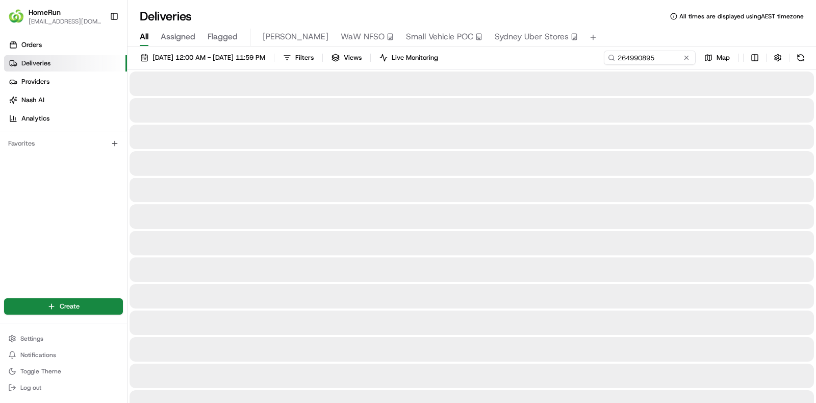
click at [398, 7] on div "Deliveries All times are displayed using AEST timezone All Assigned Flagged saa…" at bounding box center [472, 201] width 689 height 403
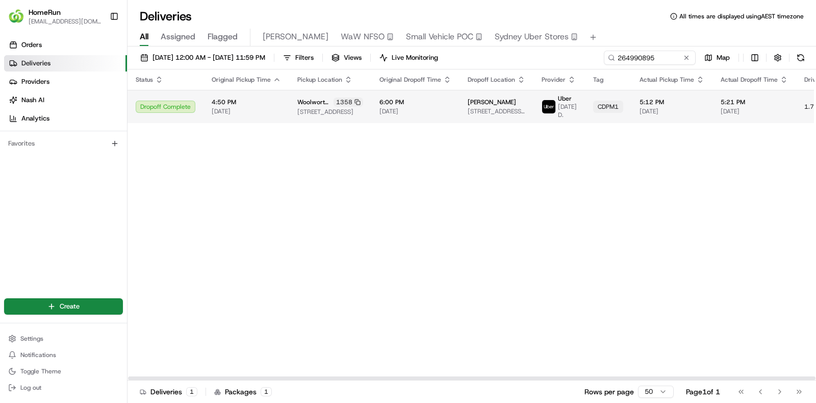
click at [427, 109] on span "[DATE]" at bounding box center [416, 111] width 72 height 8
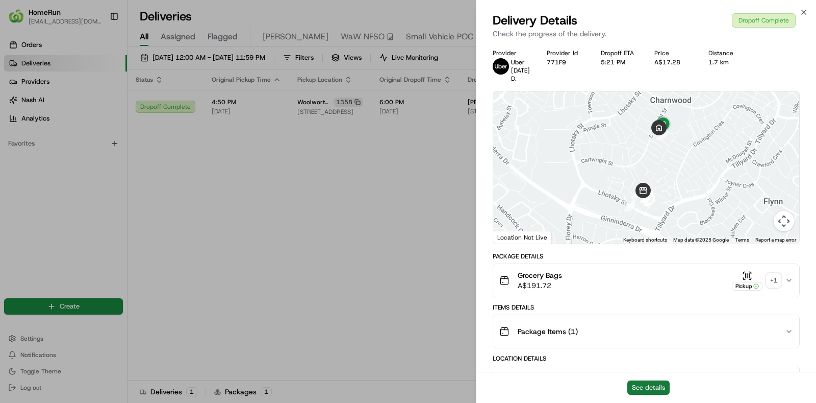
click at [653, 321] on button "See details" at bounding box center [649, 387] width 42 height 14
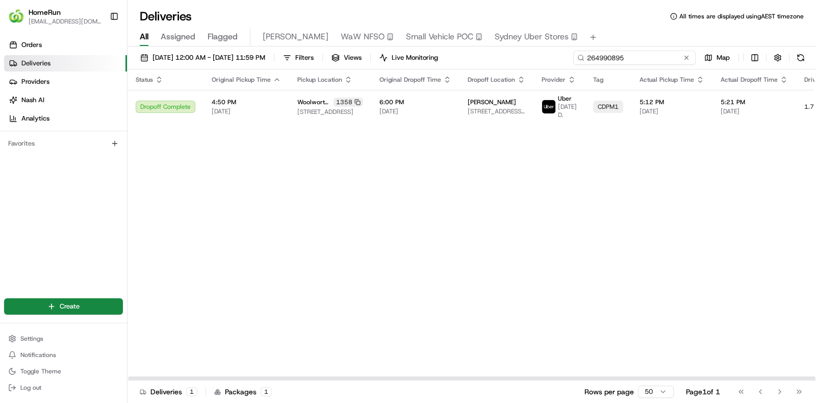
click at [641, 62] on input "264990895" at bounding box center [635, 58] width 122 height 14
paste input "5936481"
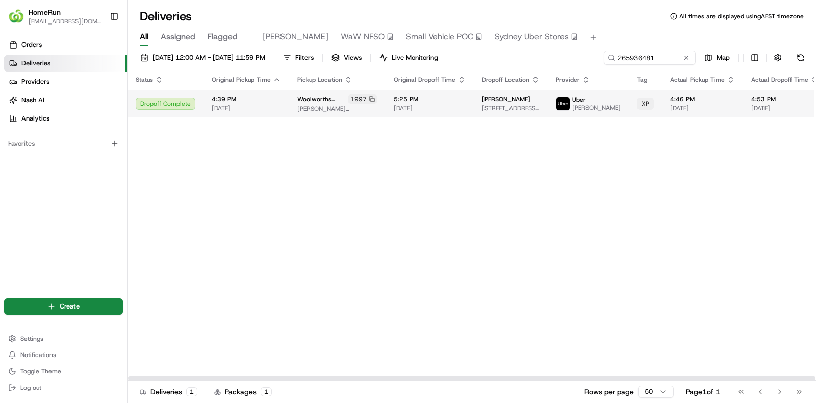
click at [442, 109] on span "[DATE]" at bounding box center [430, 108] width 72 height 8
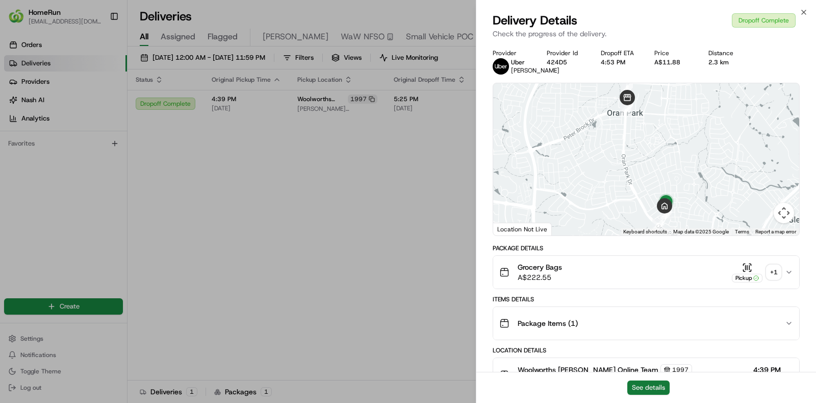
click at [651, 321] on button "See details" at bounding box center [649, 387] width 42 height 14
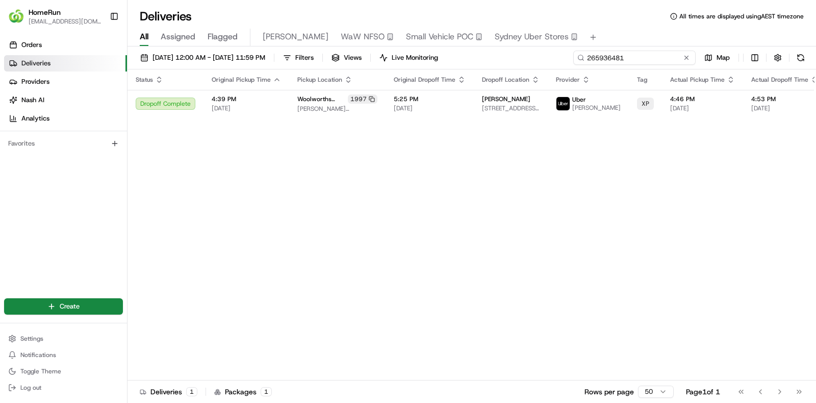
click at [653, 60] on input "265936481" at bounding box center [635, 58] width 122 height 14
paste input "43640"
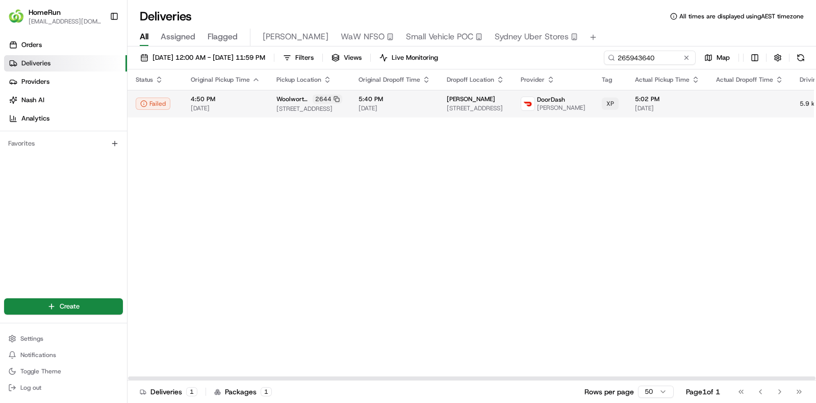
click at [431, 98] on span "5:40 PM" at bounding box center [395, 99] width 72 height 8
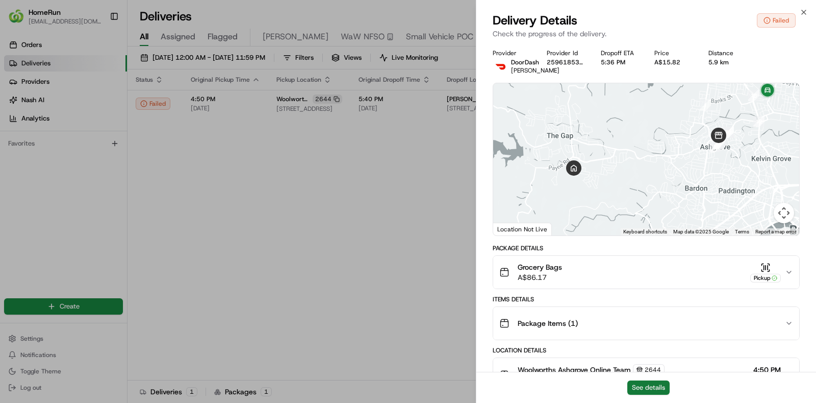
click at [653, 321] on button "See details" at bounding box center [649, 387] width 42 height 14
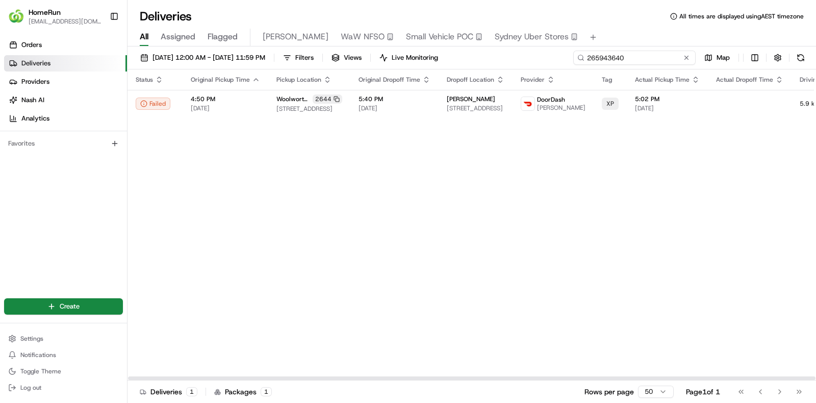
click at [631, 56] on input "265943640" at bounding box center [635, 58] width 122 height 14
paste input "24425"
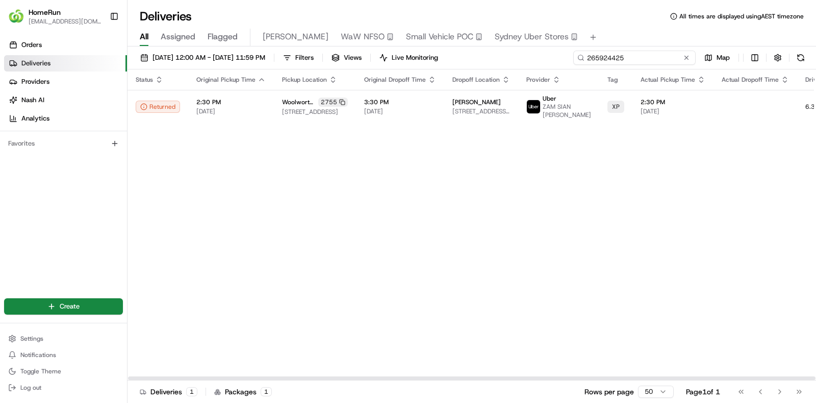
click at [630, 56] on input "265924425" at bounding box center [635, 58] width 122 height 14
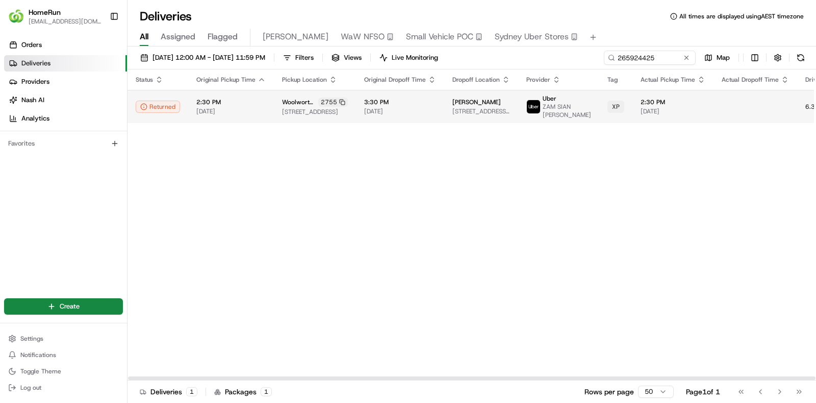
click at [466, 113] on span "2728 Logan Road, Eight Mile Plains, QLD 4113, AU" at bounding box center [482, 111] width 58 height 8
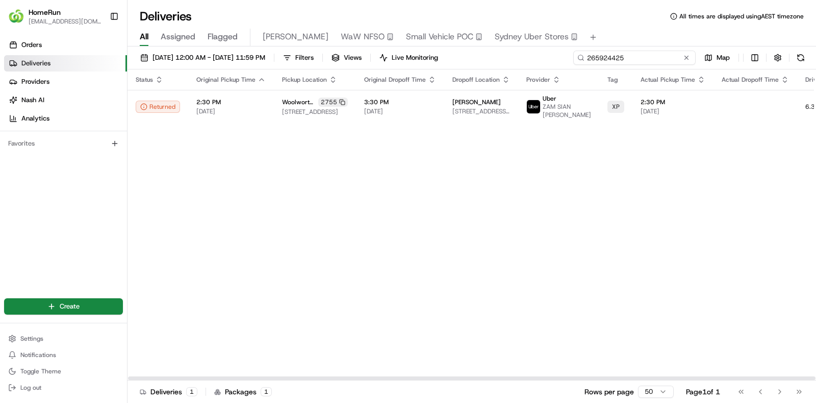
click at [640, 60] on input "265924425" at bounding box center [635, 58] width 122 height 14
paste input "809997"
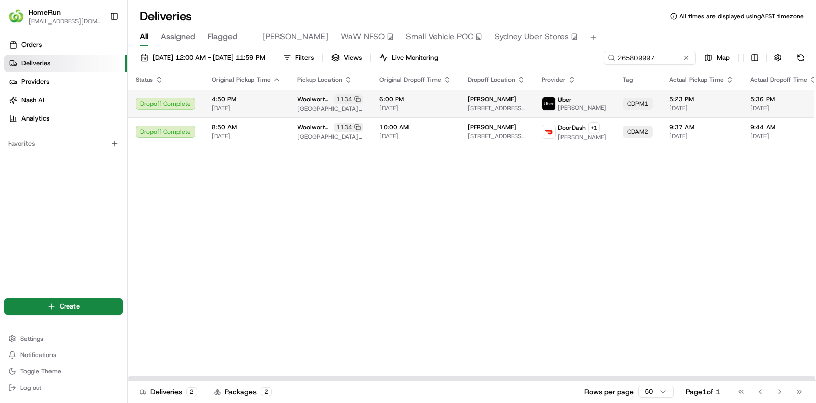
click at [285, 101] on td "4:50 PM 22/08/2025" at bounding box center [247, 104] width 86 height 28
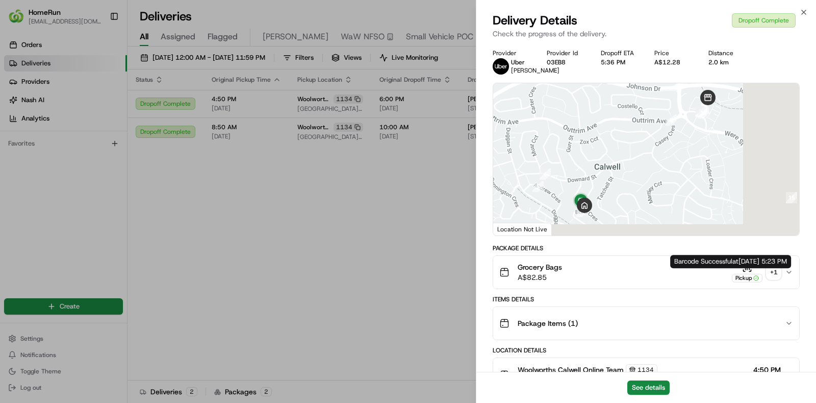
click at [653, 279] on div "+ 1" at bounding box center [774, 272] width 14 height 14
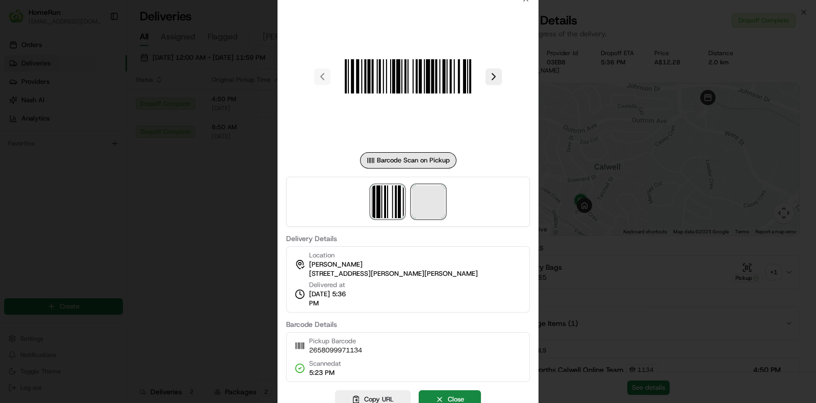
click at [435, 198] on span at bounding box center [428, 201] width 33 height 33
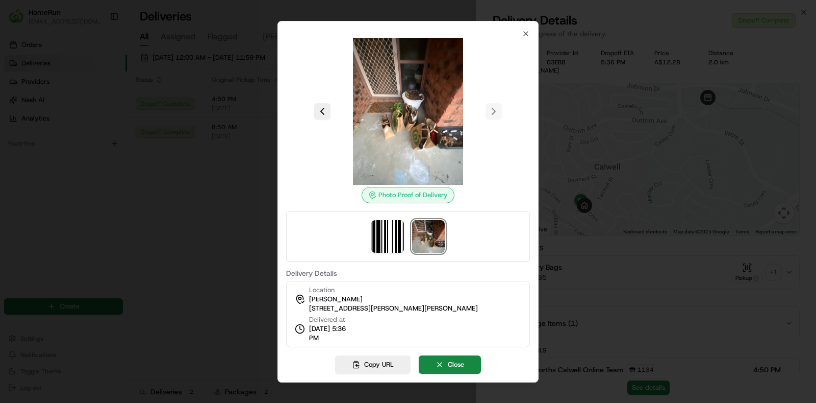
click at [427, 243] on img at bounding box center [428, 236] width 33 height 33
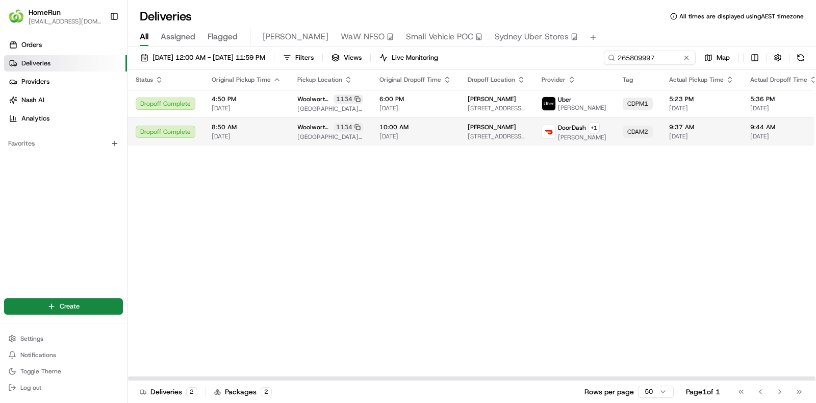
click at [426, 135] on span "23/08/2025" at bounding box center [416, 136] width 72 height 8
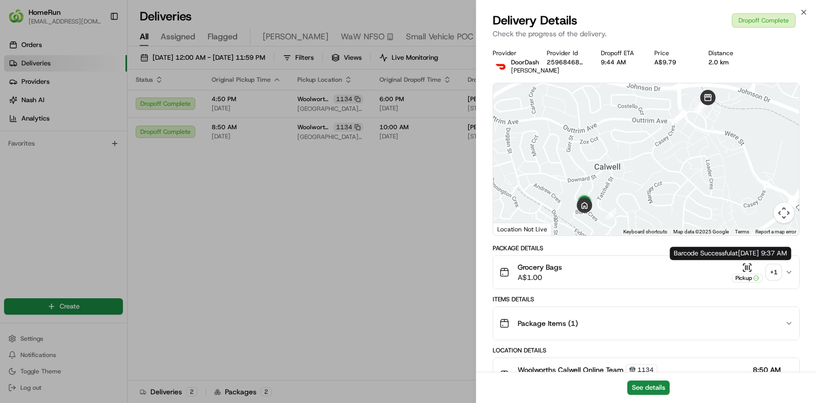
click at [653, 269] on div "+ 1" at bounding box center [774, 272] width 14 height 14
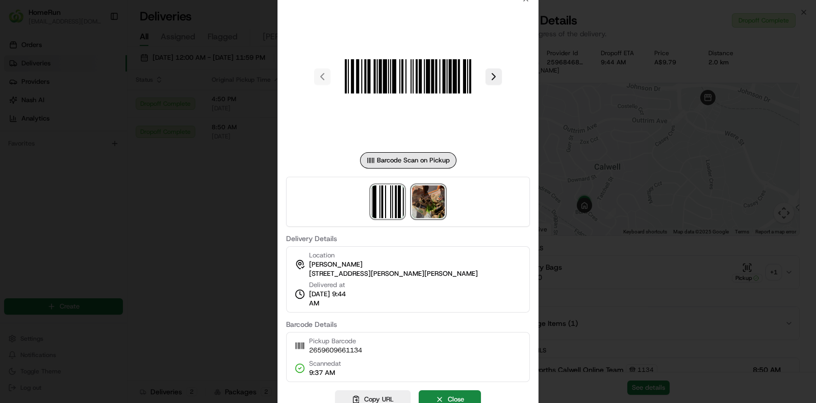
click at [432, 200] on img at bounding box center [428, 201] width 33 height 33
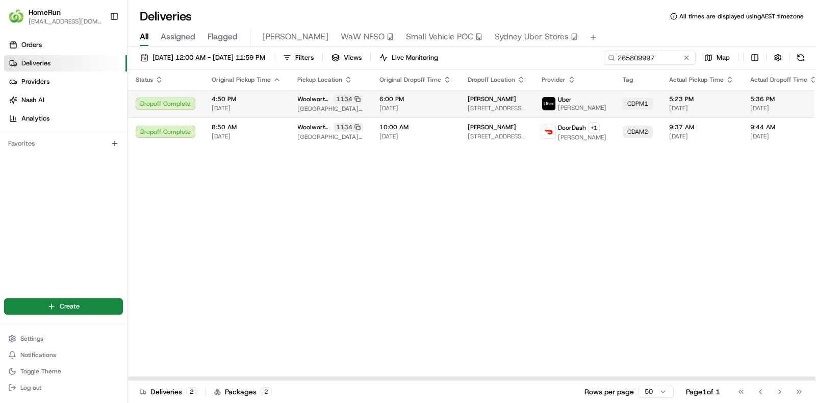
click at [334, 100] on div "1134" at bounding box center [349, 98] width 30 height 9
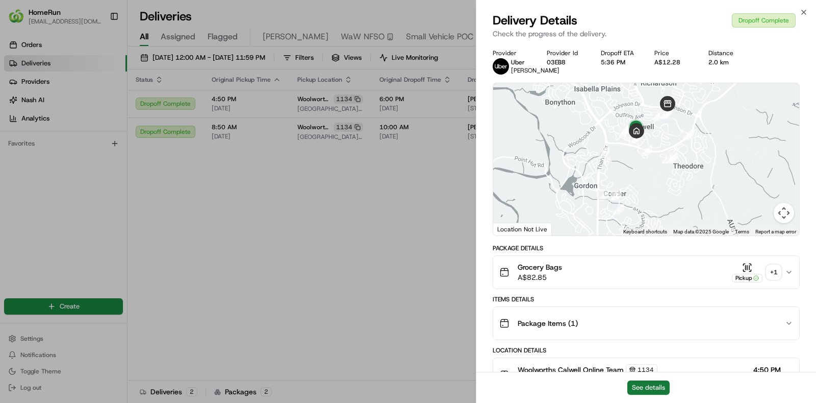
click at [653, 321] on button "See details" at bounding box center [649, 387] width 42 height 14
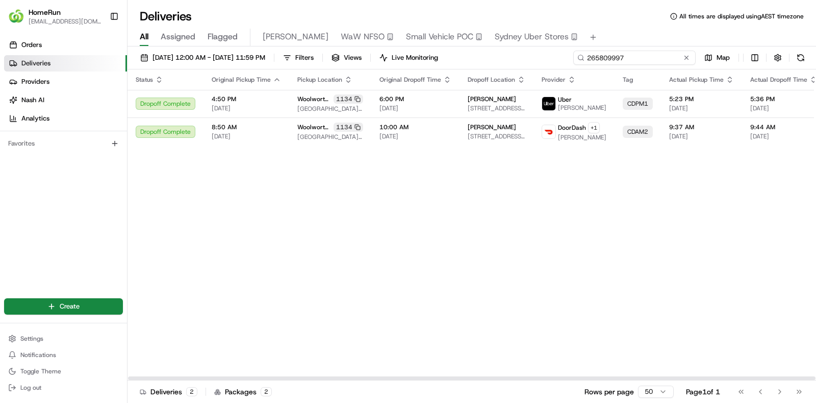
click at [653, 56] on input "265809997" at bounding box center [635, 58] width 122 height 14
paste input "914190"
type input "265914190"
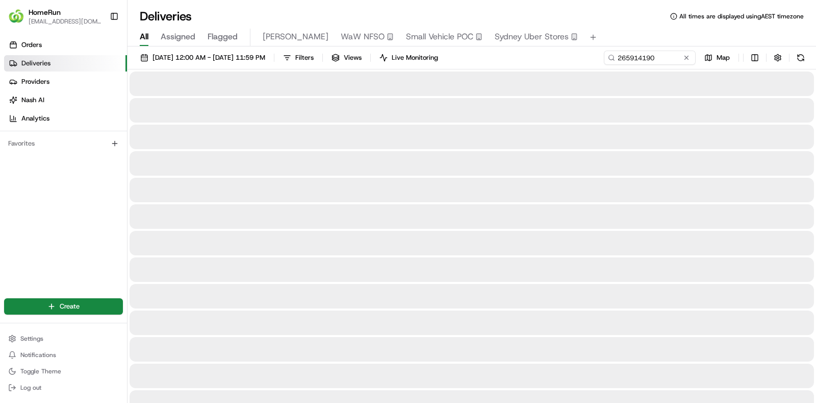
click at [31, 181] on div "Orders Deliveries Providers Nash AI Analytics Favorites" at bounding box center [63, 160] width 127 height 255
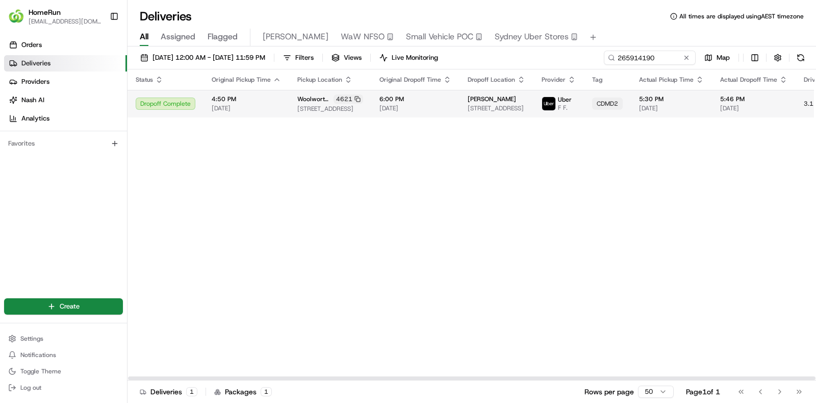
click at [418, 108] on span "[DATE]" at bounding box center [416, 108] width 72 height 8
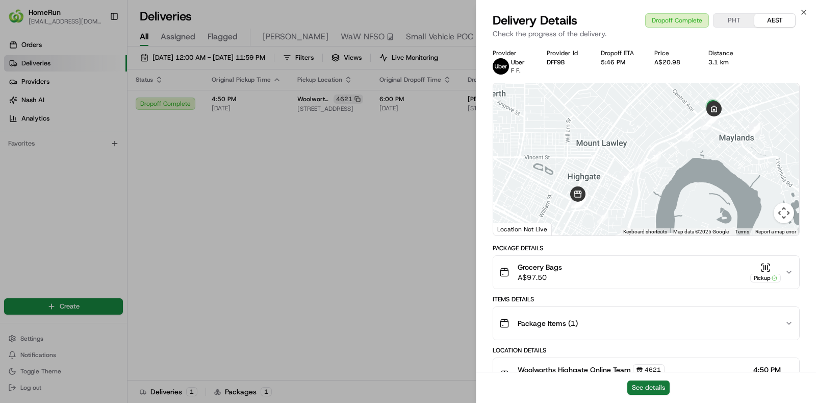
click at [653, 321] on button "See details" at bounding box center [649, 387] width 42 height 14
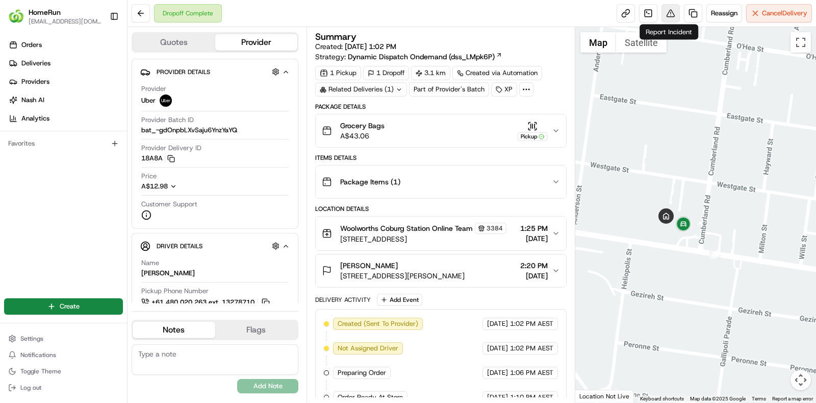
click at [672, 9] on button at bounding box center [671, 13] width 18 height 18
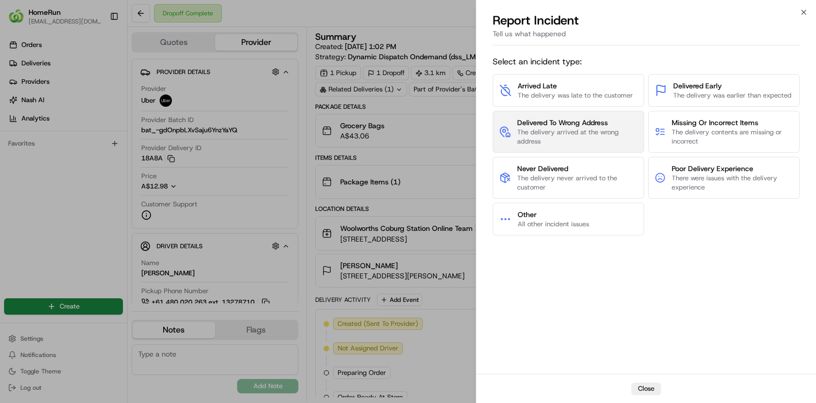
click at [577, 132] on span "The delivery arrived at the wrong address" at bounding box center [577, 137] width 120 height 18
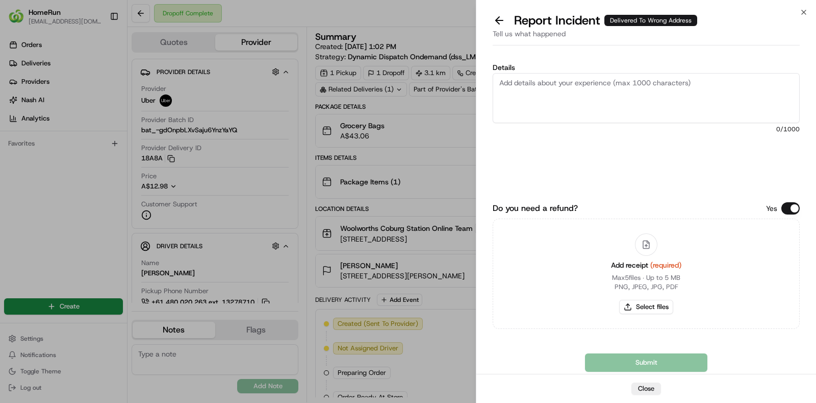
paste textarea "No proof of delivery provided, so unable to confirm the location for the order.…"
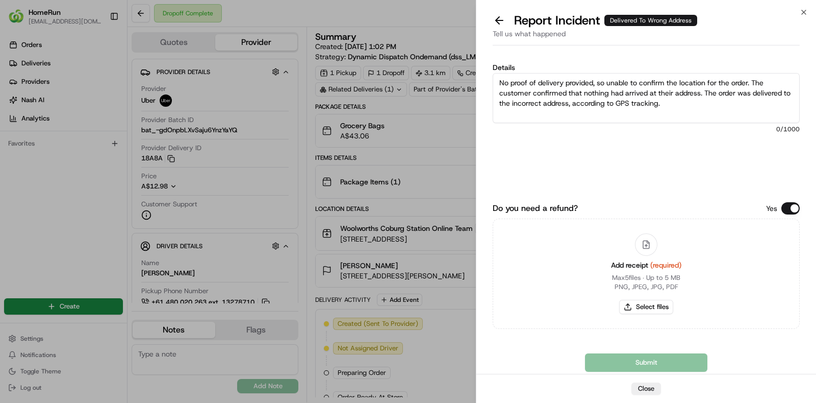
click at [732, 113] on textarea "No proof of delivery provided, so unable to confirm the location for the order.…" at bounding box center [646, 98] width 307 height 50
type textarea "No proof of delivery provided, so unable to confirm the location for the order.…"
click at [652, 312] on button "Select files" at bounding box center [646, 307] width 54 height 14
type input "C:\fakepath\invoice.pdf"
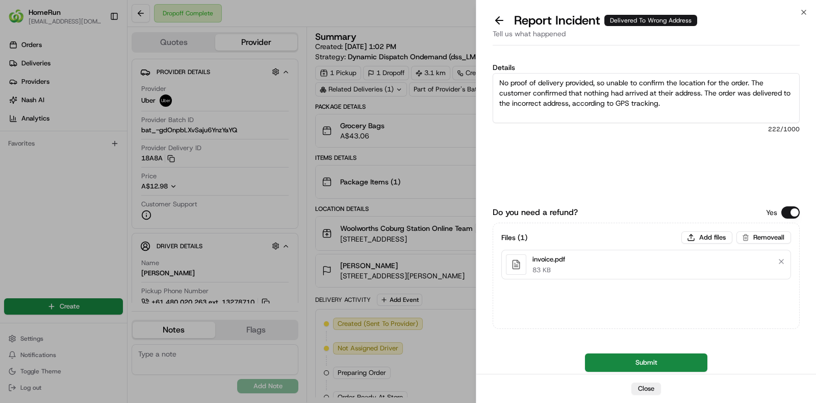
click at [643, 359] on button "Submit" at bounding box center [646, 362] width 122 height 18
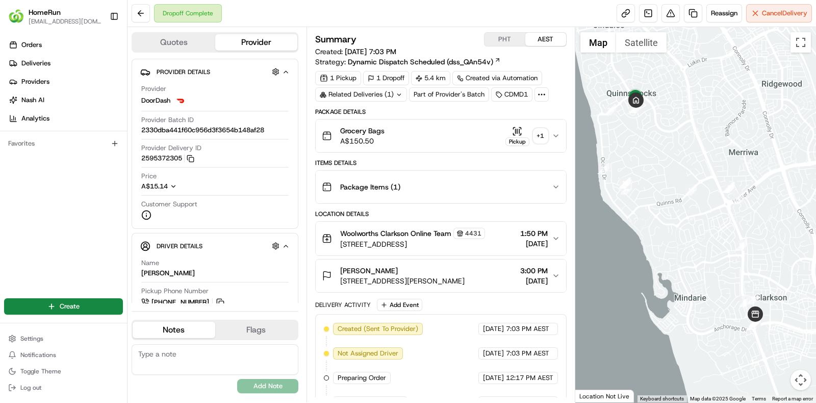
click at [541, 136] on div "+ 1" at bounding box center [541, 136] width 14 height 14
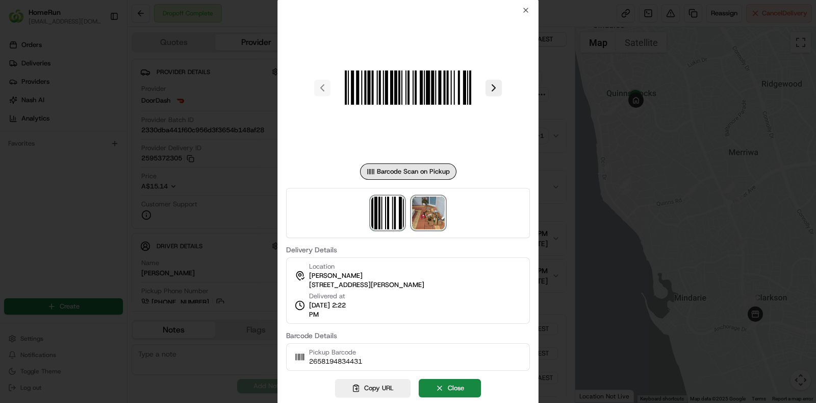
click at [423, 215] on img at bounding box center [428, 212] width 33 height 33
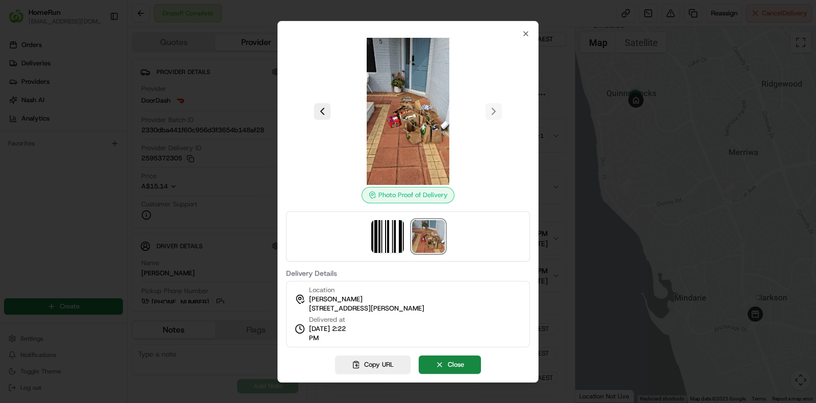
click at [407, 289] on div "Location [PERSON_NAME] [STREET_ADDRESS][PERSON_NAME]" at bounding box center [366, 299] width 115 height 28
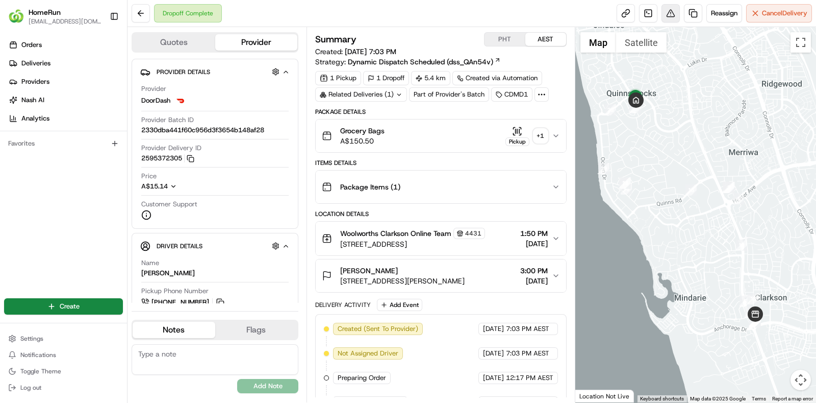
click at [664, 13] on button at bounding box center [671, 13] width 18 height 18
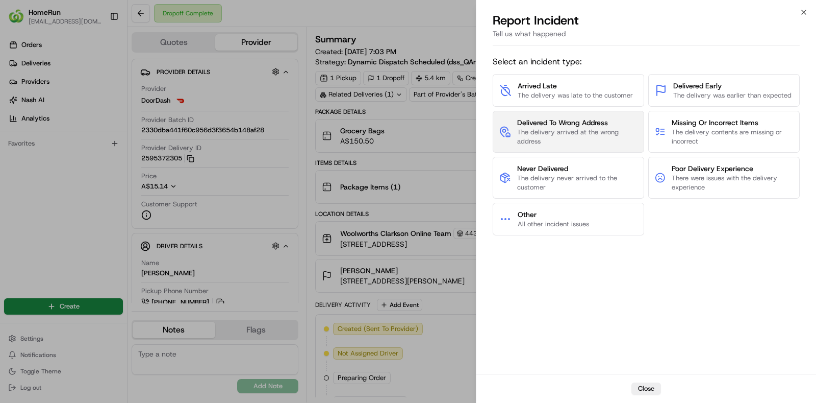
click at [564, 141] on span "The delivery arrived at the wrong address" at bounding box center [577, 137] width 120 height 18
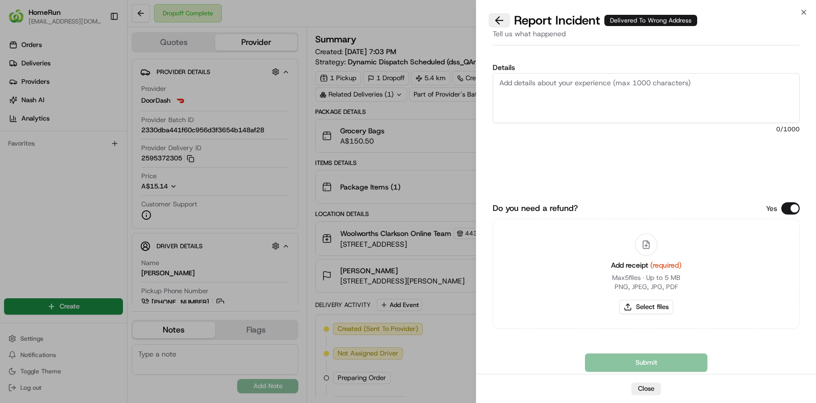
click at [495, 24] on button at bounding box center [499, 20] width 21 height 14
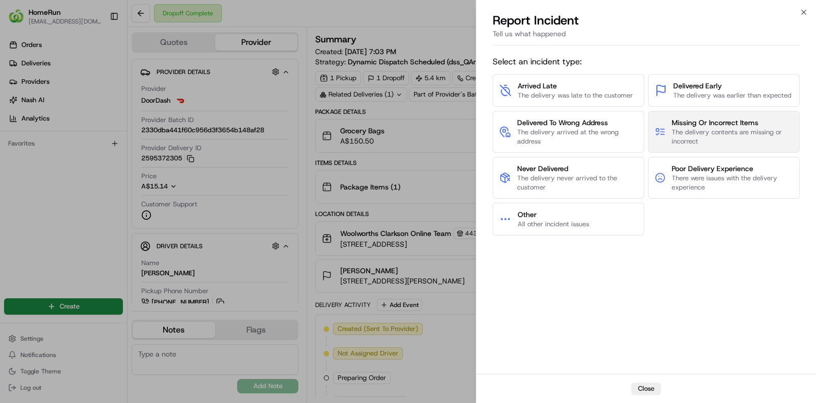
click at [714, 130] on span "The delivery contents are missing or incorrect" at bounding box center [732, 137] width 121 height 18
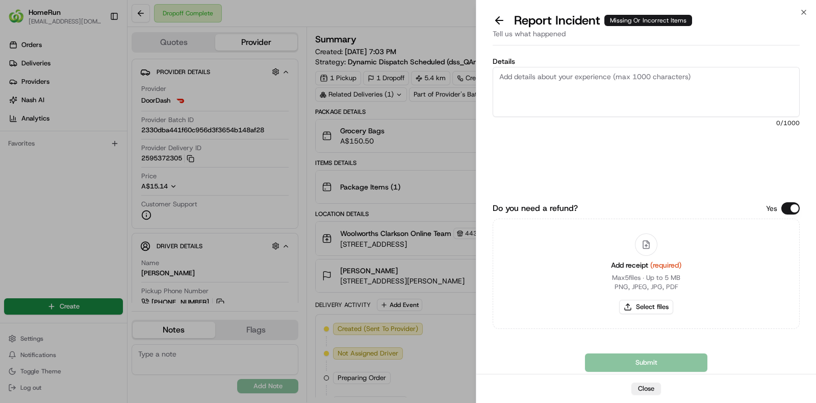
click at [588, 87] on textarea "Details" at bounding box center [646, 92] width 307 height 50
type textarea "driver had bundled order and delivered incorrect bags to customer"
click at [656, 304] on button "Select files" at bounding box center [646, 307] width 54 height 14
type input "C:\fakepath\invoice.pdf"
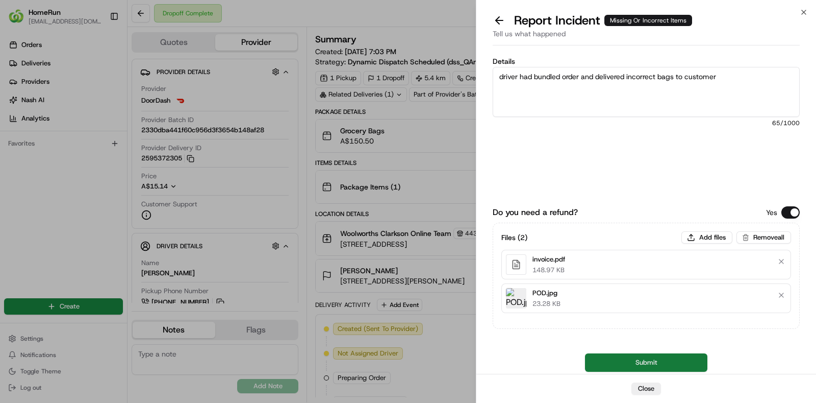
click at [645, 360] on button "Submit" at bounding box center [646, 362] width 122 height 18
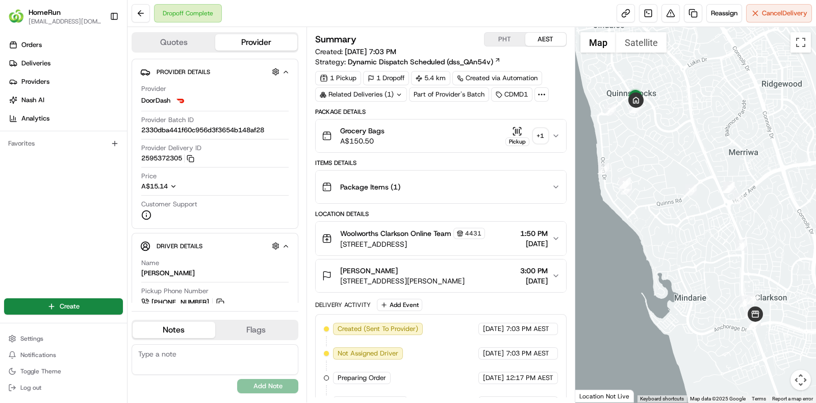
click at [401, 91] on icon at bounding box center [399, 94] width 7 height 7
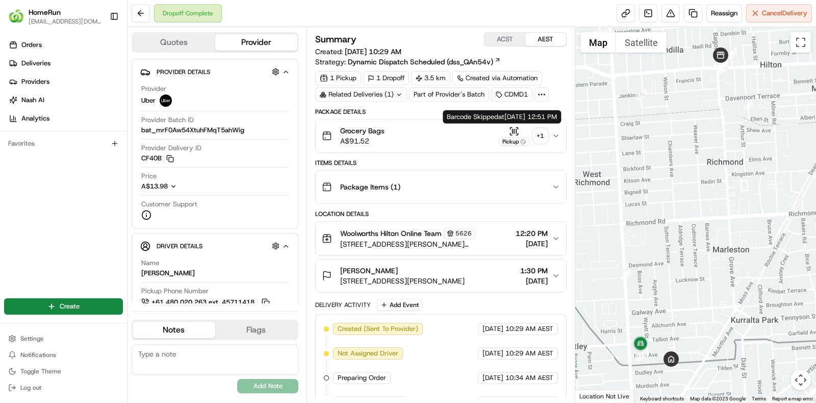
click at [537, 137] on div "+ 1" at bounding box center [541, 136] width 14 height 14
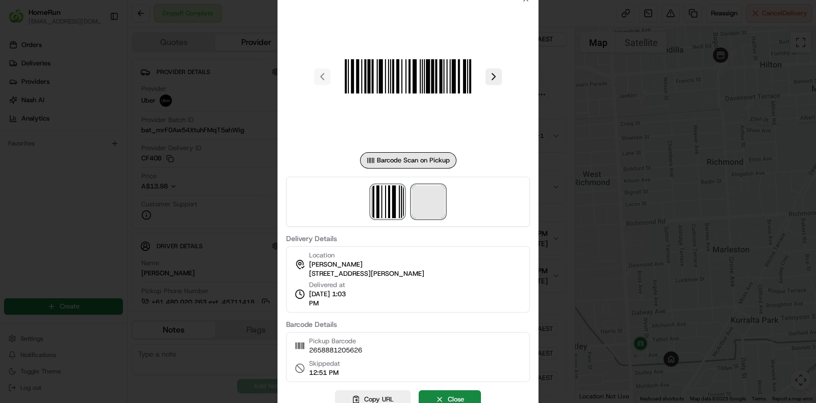
click at [426, 207] on span at bounding box center [428, 201] width 33 height 33
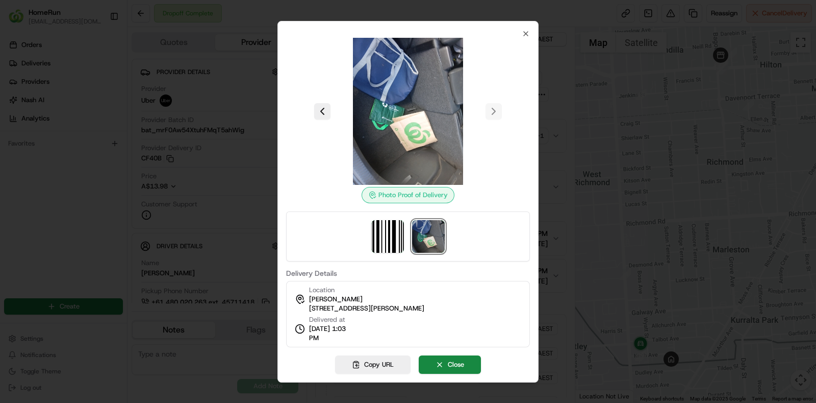
click at [450, 276] on label "Delivery Details" at bounding box center [408, 272] width 244 height 7
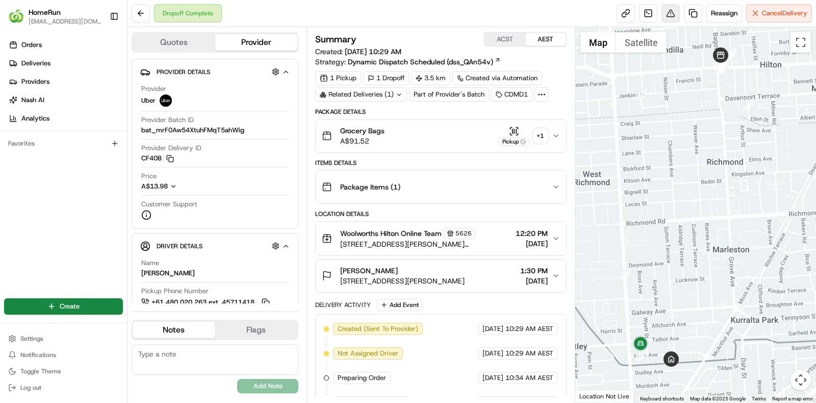
click at [671, 14] on button at bounding box center [671, 13] width 18 height 18
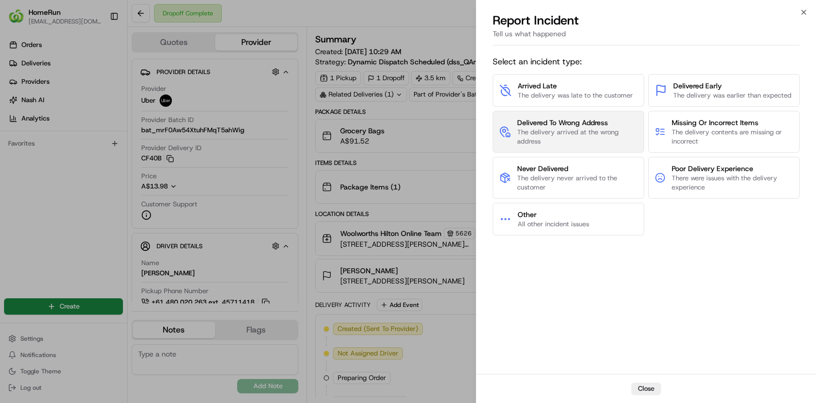
click at [559, 119] on span "Delivered To Wrong Address" at bounding box center [577, 122] width 120 height 10
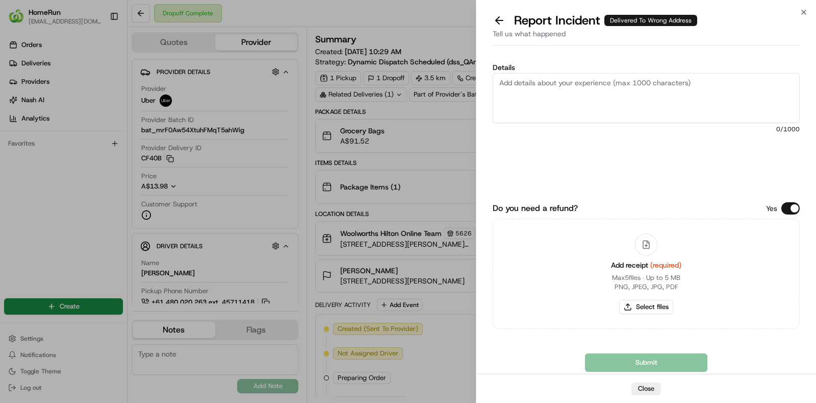
paste textarea "The order was delivered to the incorrect address and image that is provided in …"
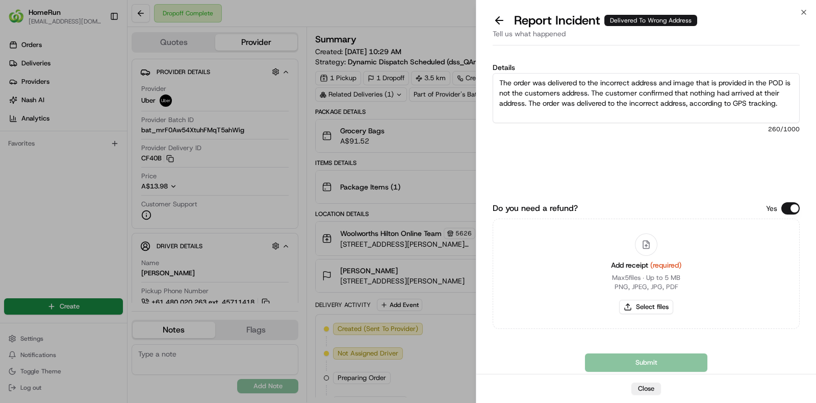
click at [751, 92] on textarea "The order was delivered to the incorrect address and image that is provided in …" at bounding box center [646, 98] width 307 height 50
type textarea "The order was delivered to the incorrect address and image that is provided in …"
click at [652, 305] on button "Select files" at bounding box center [646, 307] width 54 height 14
type input "C:\fakepath\invoice.pdf"
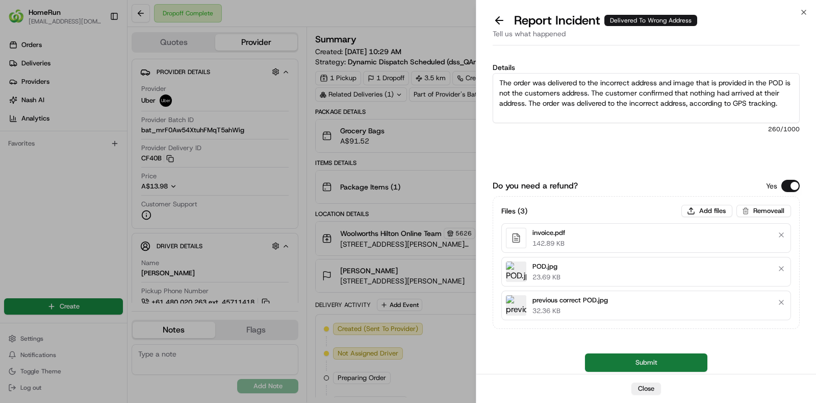
click at [644, 360] on button "Submit" at bounding box center [646, 362] width 122 height 18
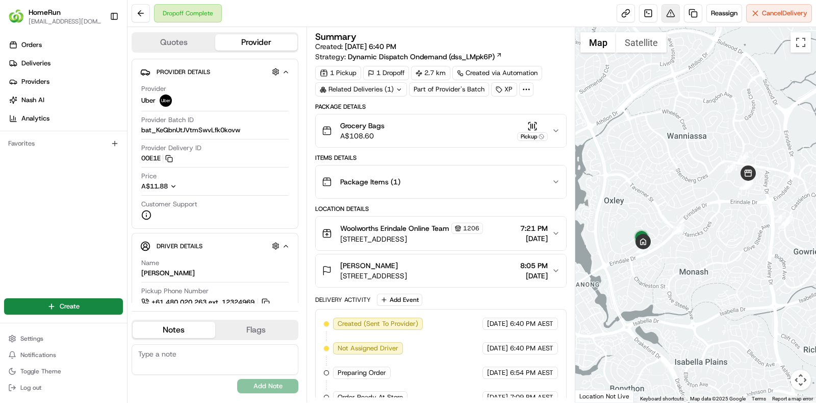
click at [668, 13] on button at bounding box center [671, 13] width 18 height 18
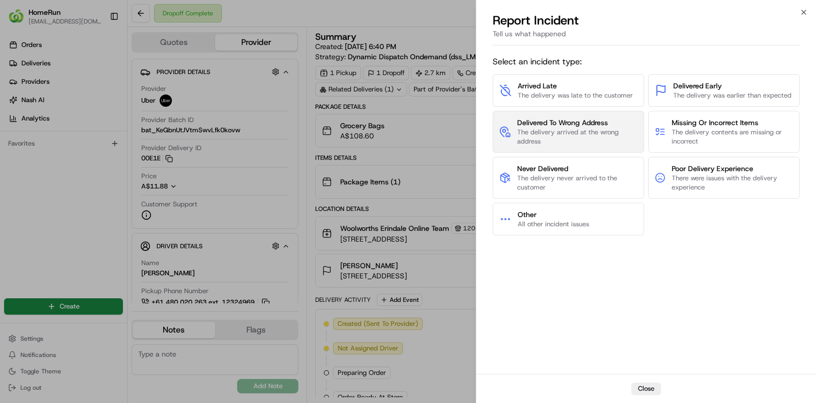
click at [549, 115] on button "Delivered To Wrong Address The delivery arrived at the wrong address" at bounding box center [569, 132] width 152 height 42
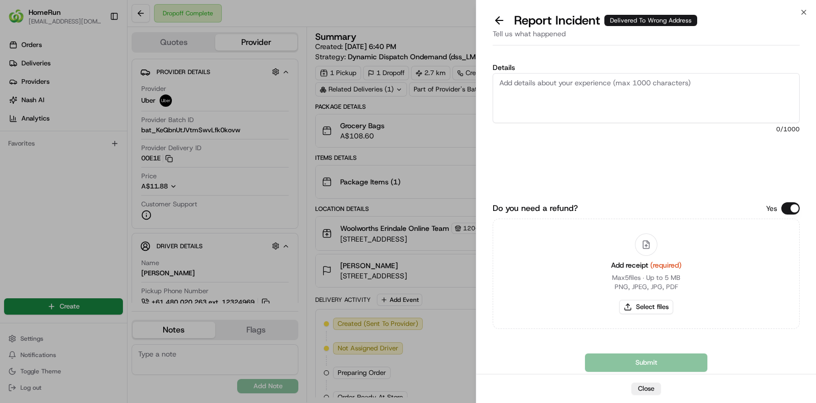
paste textarea "No proof of delivery provided, so unable to confirm the location for the order.…"
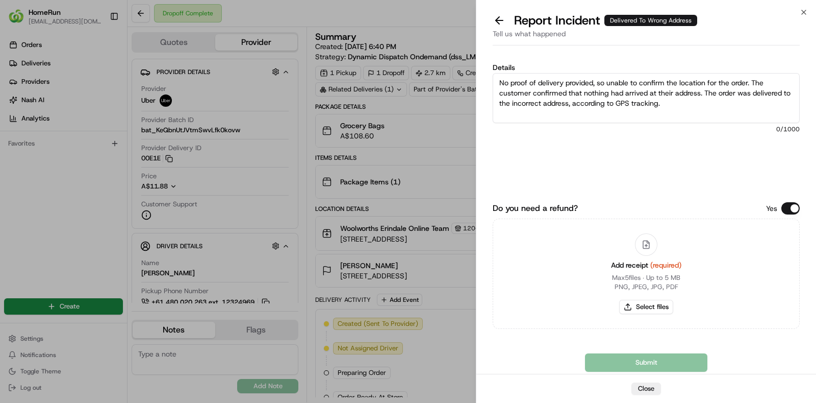
click at [739, 107] on textarea "No proof of delivery provided, so unable to confirm the location for the order.…" at bounding box center [646, 98] width 307 height 50
type textarea "No proof of delivery provided, so unable to confirm the location for the order.…"
click at [648, 305] on button "Select files" at bounding box center [646, 307] width 54 height 14
type input "C:\fakepath\invoice.pdf"
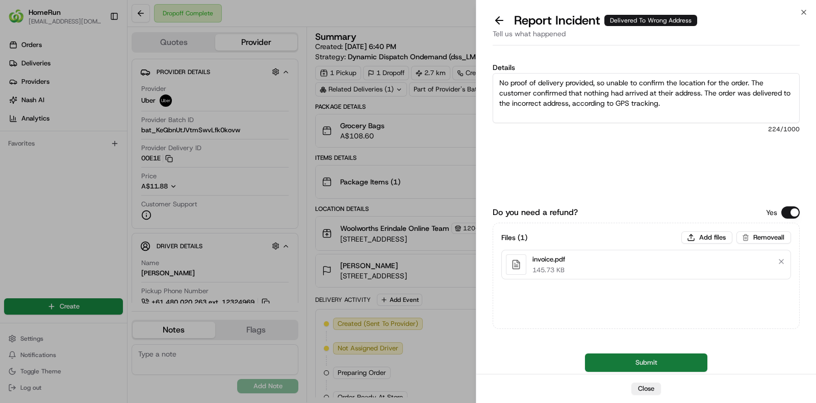
click at [650, 367] on button "Submit" at bounding box center [646, 362] width 122 height 18
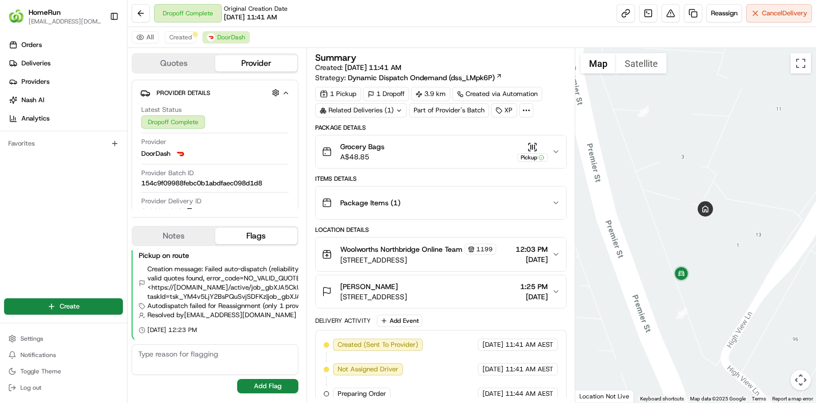
drag, startPoint x: 708, startPoint y: 285, endPoint x: 737, endPoint y: 137, distance: 151.3
click at [737, 137] on div at bounding box center [696, 225] width 241 height 354
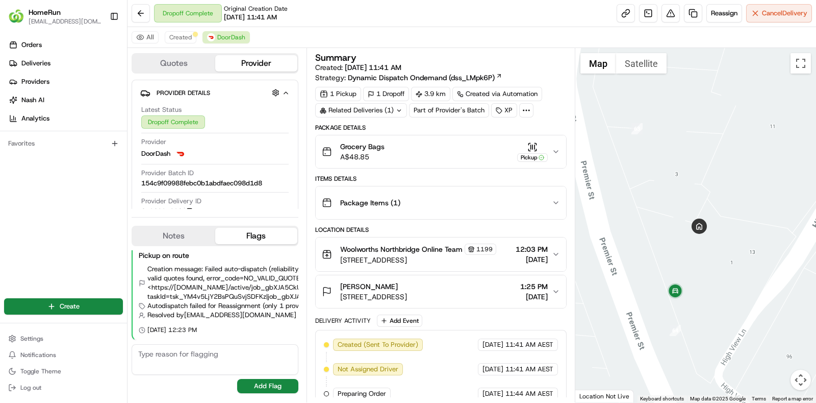
drag, startPoint x: 737, startPoint y: 137, endPoint x: 731, endPoint y: 156, distance: 20.3
click at [731, 156] on div at bounding box center [696, 225] width 241 height 354
click at [395, 111] on div "Related Deliveries (1)" at bounding box center [361, 110] width 92 height 14
click at [395, 111] on div "Related Deliveries (2)" at bounding box center [361, 110] width 92 height 14
click at [662, 8] on button at bounding box center [671, 13] width 18 height 18
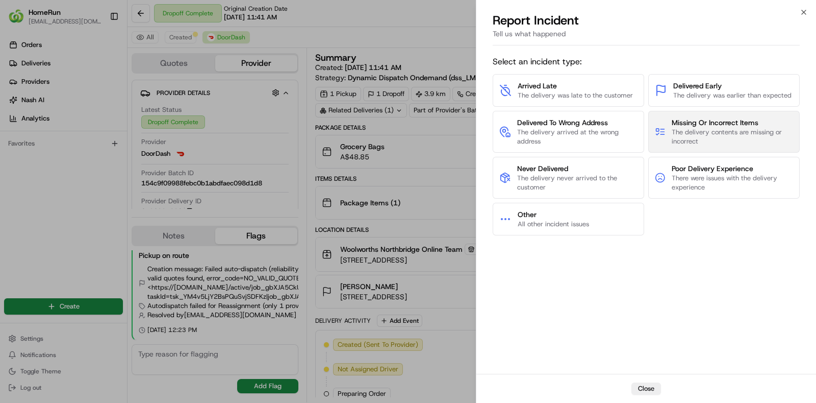
click at [694, 130] on span "The delivery contents are missing or incorrect" at bounding box center [732, 137] width 121 height 18
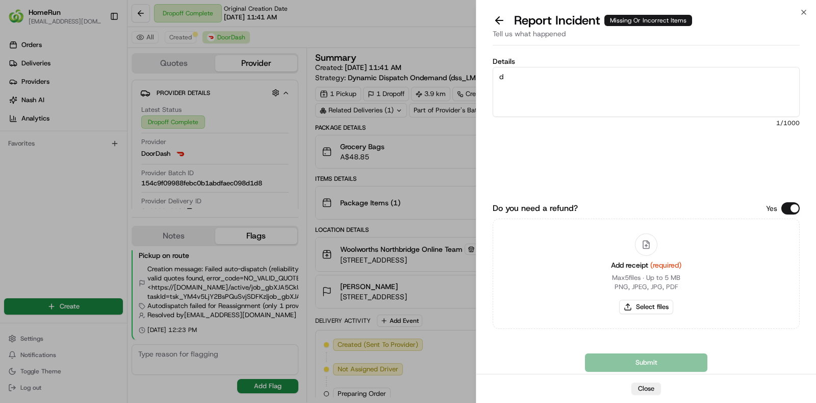
click at [611, 97] on textarea "d" at bounding box center [646, 92] width 307 height 50
type textarea "driver had bundled order and delivered incorrect bags to customer"
click at [648, 314] on button "Select files" at bounding box center [646, 307] width 54 height 14
type input "C:\fakepath\invoice.pdf"
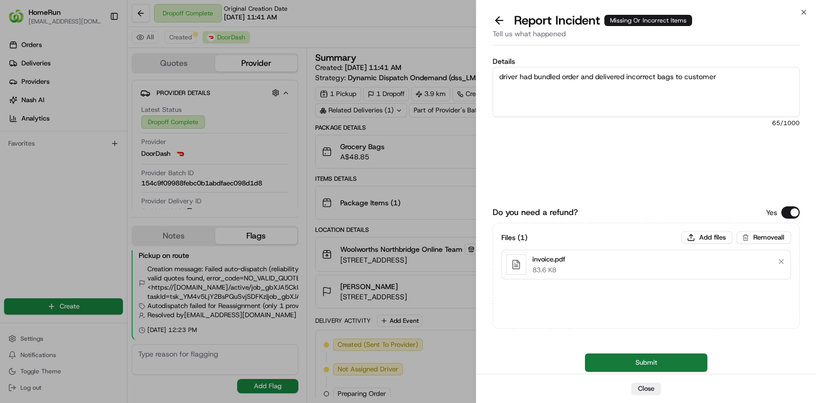
click at [657, 360] on button "Submit" at bounding box center [646, 362] width 122 height 18
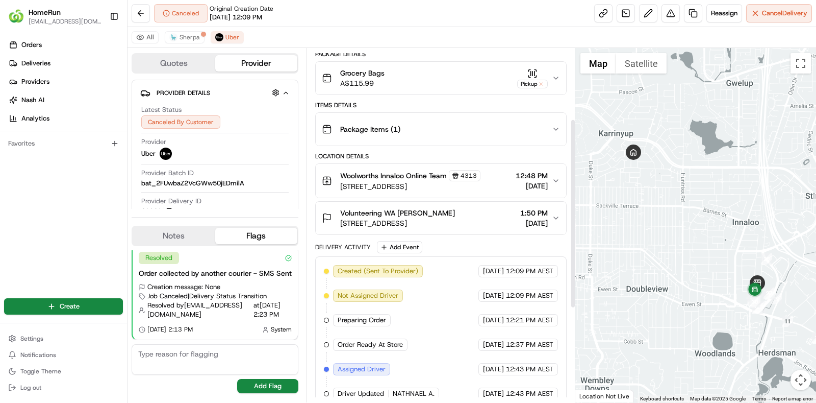
scroll to position [306, 0]
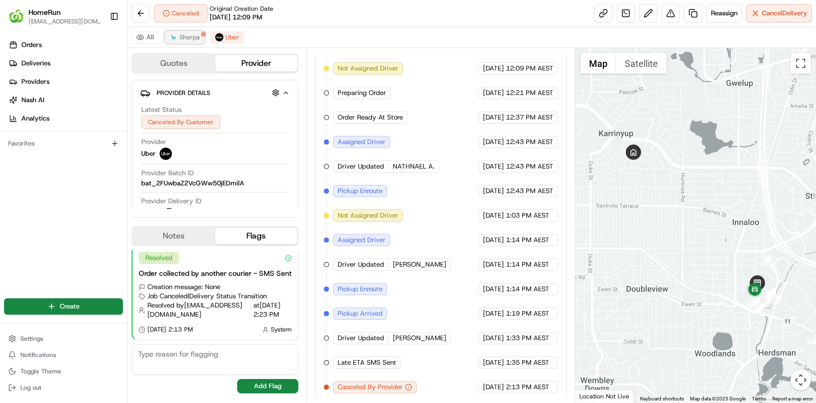
click at [184, 43] on button "Sherpa" at bounding box center [185, 37] width 40 height 12
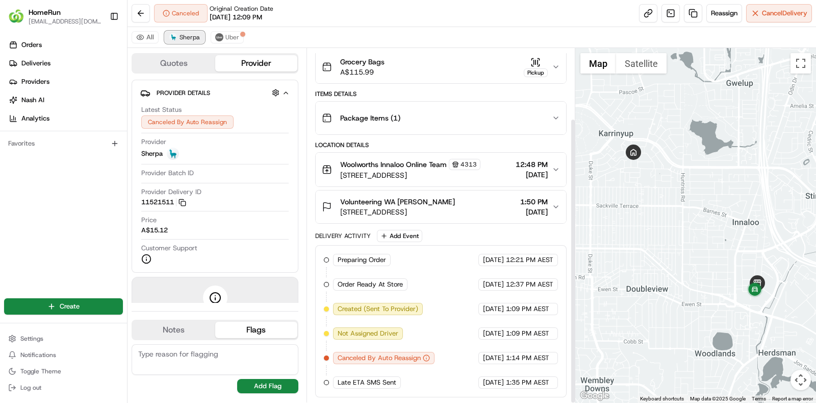
scroll to position [87, 0]
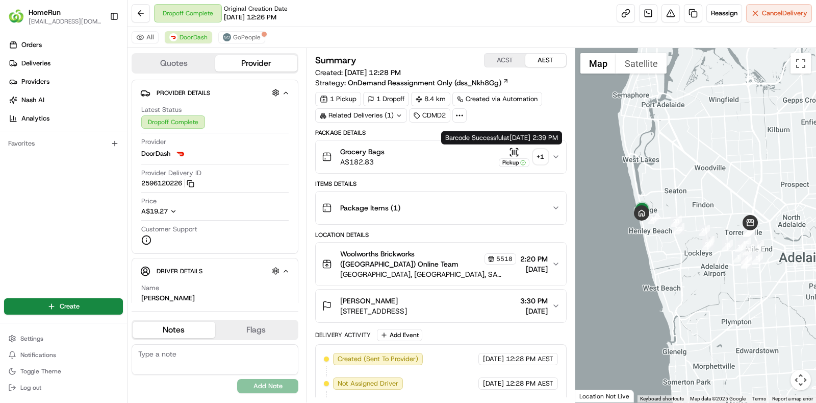
click at [544, 157] on div "+ 1" at bounding box center [541, 156] width 14 height 14
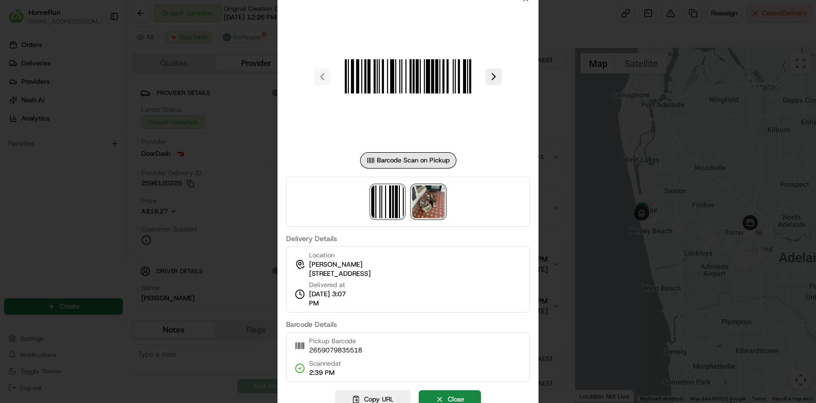
click at [433, 195] on img at bounding box center [428, 201] width 33 height 33
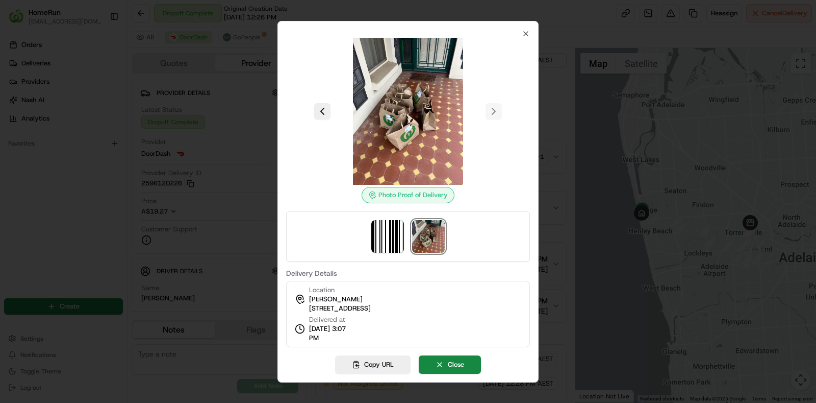
click at [371, 312] on span "[STREET_ADDRESS]" at bounding box center [340, 308] width 62 height 9
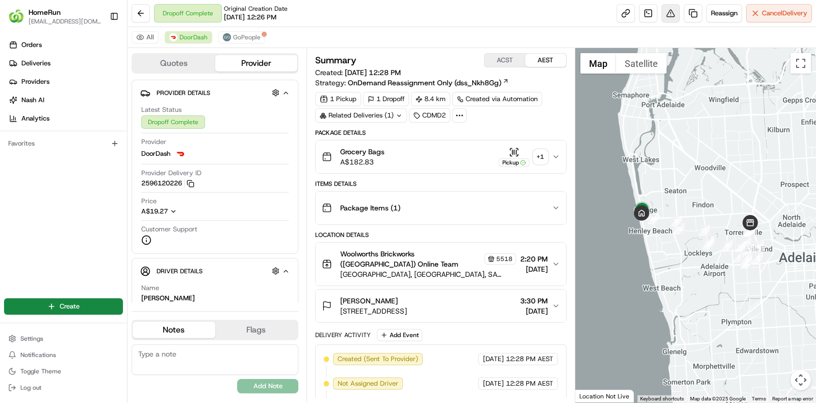
click at [675, 18] on button at bounding box center [671, 13] width 18 height 18
click at [672, 16] on button at bounding box center [671, 13] width 18 height 18
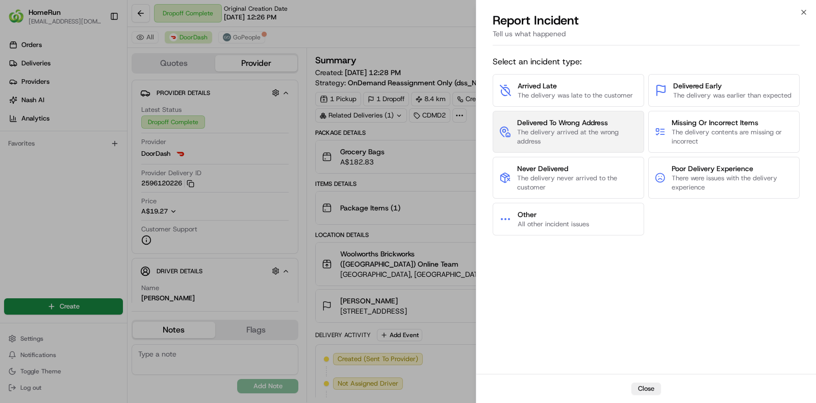
click at [602, 136] on span "The delivery arrived at the wrong address" at bounding box center [577, 137] width 120 height 18
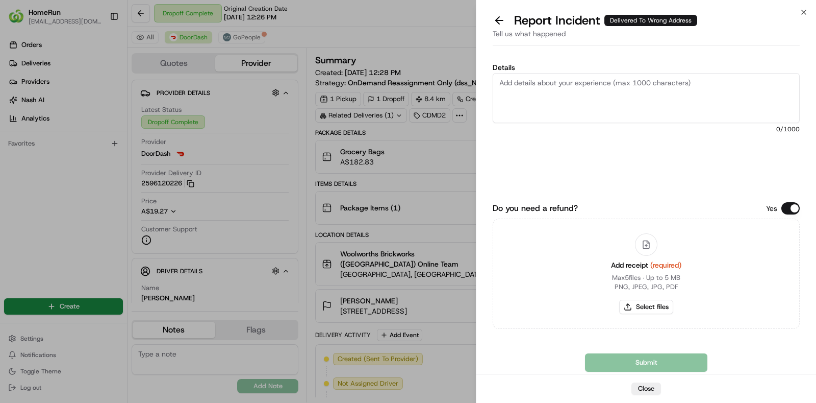
paste textarea "The order was delivered to the incorrect address and image that is provided in …"
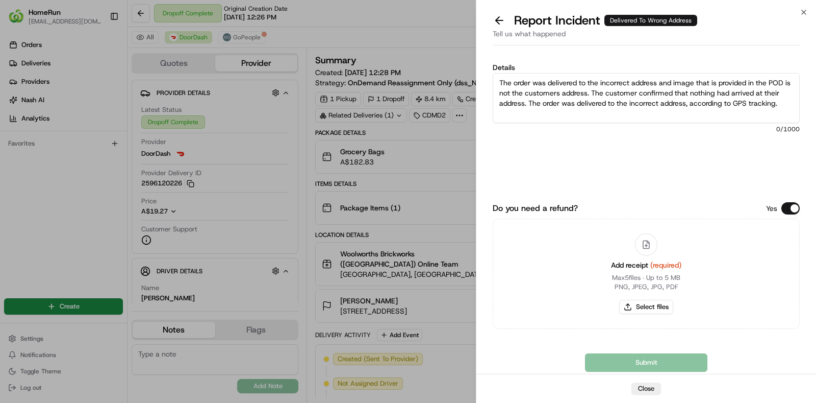
click at [791, 90] on textarea "The order was delivered to the incorrect address and image that is provided in …" at bounding box center [646, 98] width 307 height 50
type textarea "The order was delivered to the incorrect address and image that is provided in …"
click at [660, 303] on button "Select files" at bounding box center [646, 307] width 54 height 14
type input "C:\fakepath\invoice.pdf"
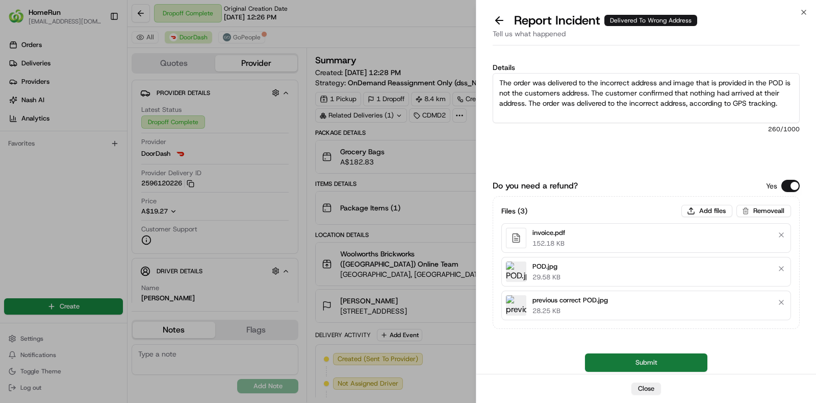
click at [653, 366] on button "Submit" at bounding box center [646, 362] width 122 height 18
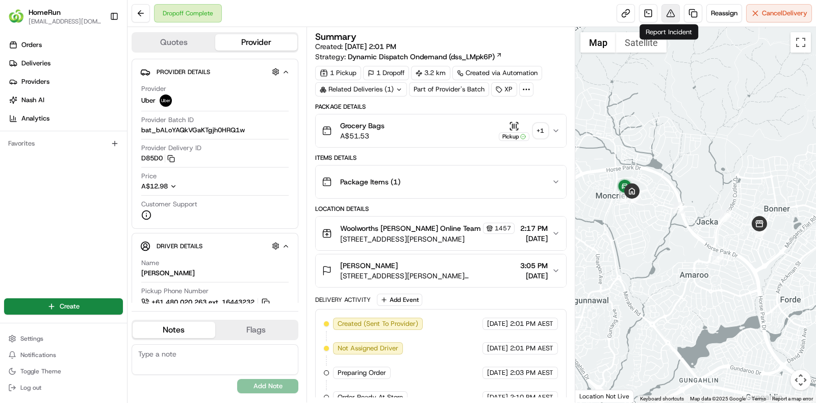
click at [677, 16] on button at bounding box center [671, 13] width 18 height 18
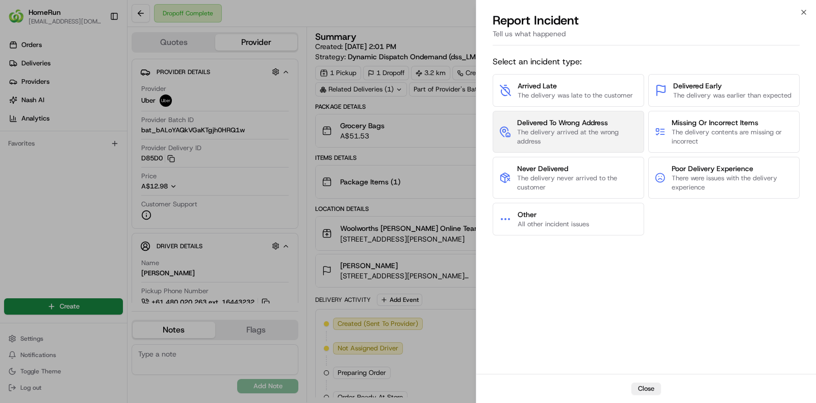
click at [606, 139] on span "The delivery arrived at the wrong address" at bounding box center [577, 137] width 120 height 18
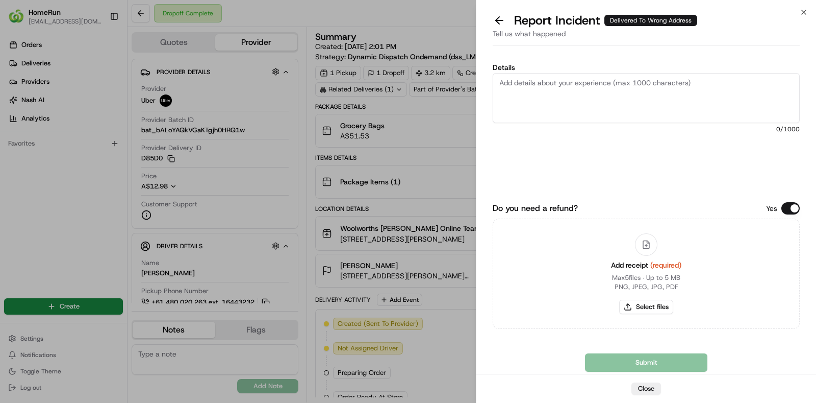
click at [749, 121] on textarea "Details" at bounding box center [646, 98] width 307 height 50
paste textarea "The order was delivered to the incorrect address and image that is provided in …"
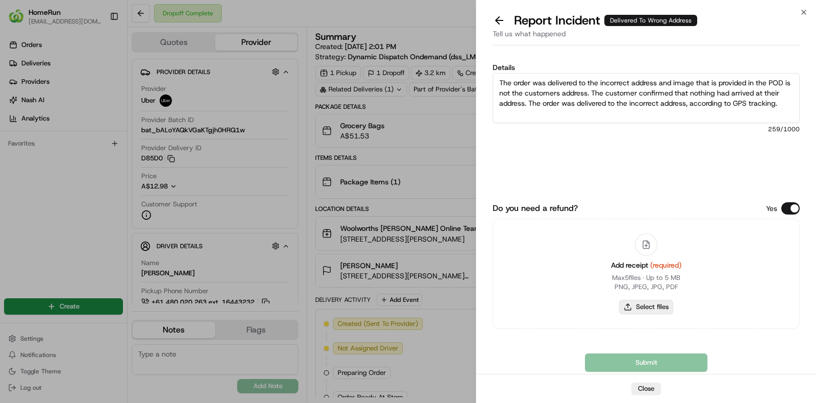
type textarea "The order was delivered to the incorrect address and image that is provided in …"
click at [648, 305] on button "Select files" at bounding box center [646, 307] width 54 height 14
type input "C:\fakepath\invoice.pdf"
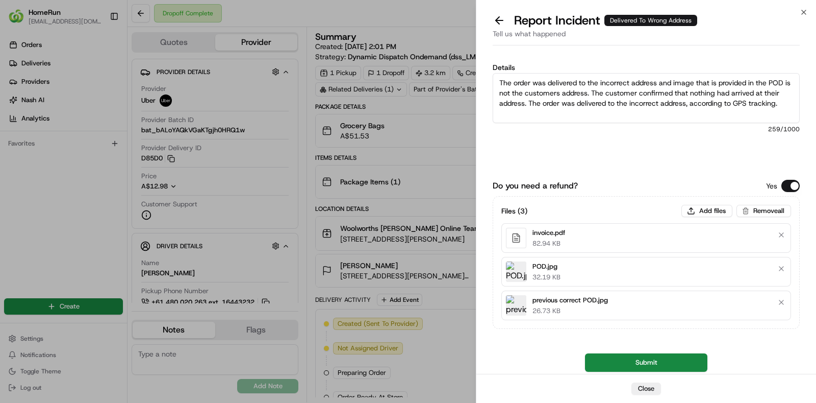
click at [645, 362] on button "Submit" at bounding box center [646, 362] width 122 height 18
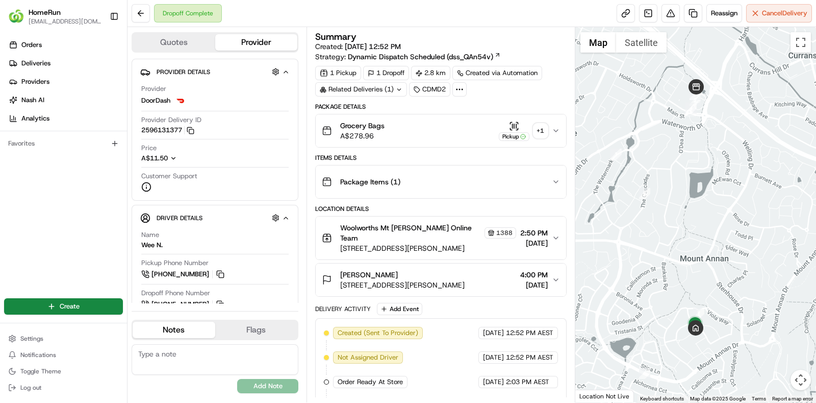
click at [398, 86] on icon at bounding box center [399, 89] width 7 height 7
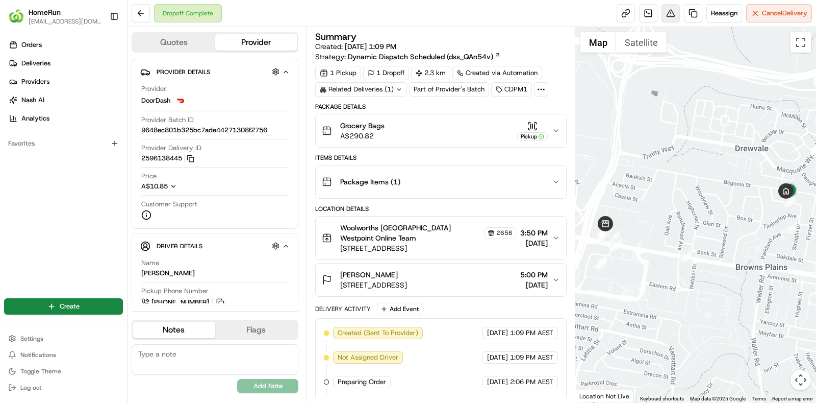
click at [667, 4] on button at bounding box center [671, 13] width 18 height 18
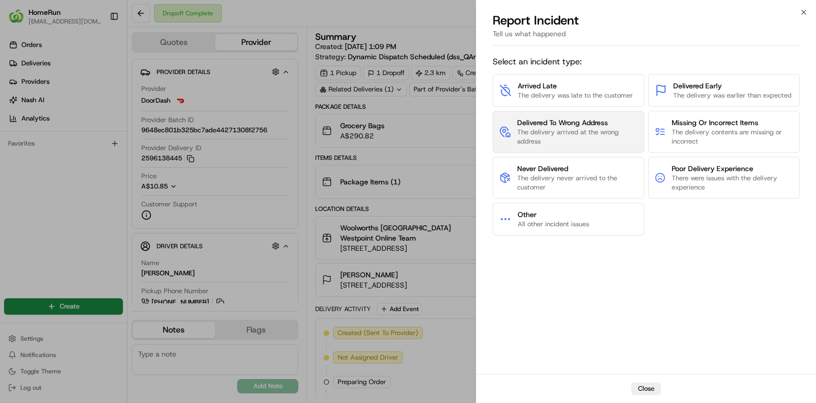
click at [544, 129] on span "The delivery arrived at the wrong address" at bounding box center [577, 137] width 120 height 18
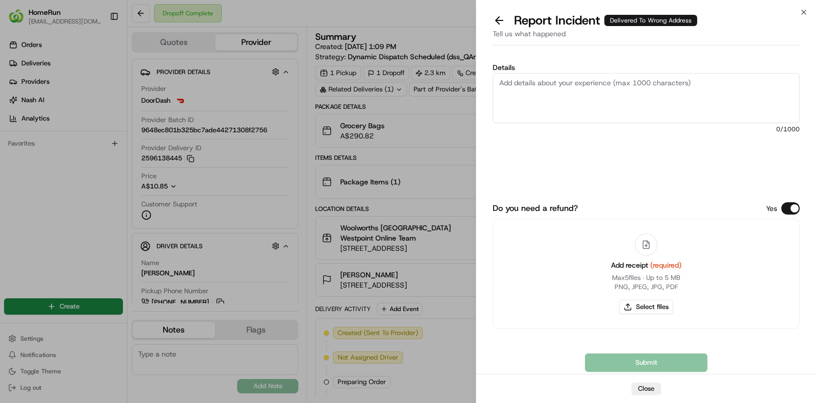
paste textarea "No proof of delivery provided, so unable to confirm the location for the order.…"
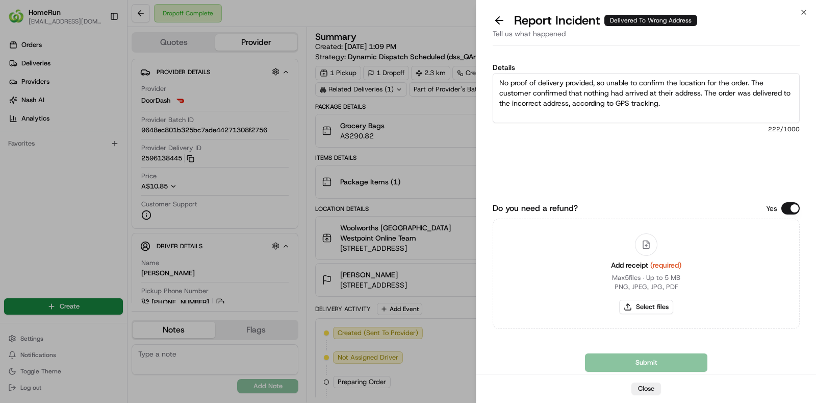
click at [763, 102] on textarea "No proof of delivery provided, so unable to confirm the location for the order.…" at bounding box center [646, 98] width 307 height 50
type textarea "No proof of delivery provided, so unable to confirm the location for the order.…"
click at [646, 310] on button "Select files" at bounding box center [646, 307] width 54 height 14
type input "C:\fakepath\invoice.pdf"
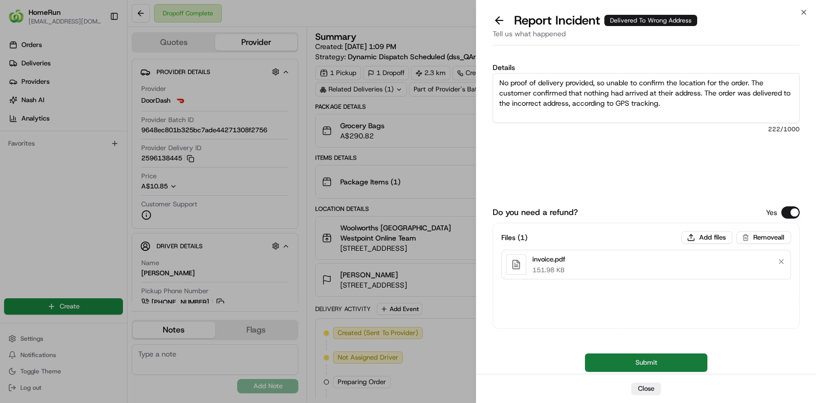
click at [649, 356] on button "Submit" at bounding box center [646, 362] width 122 height 18
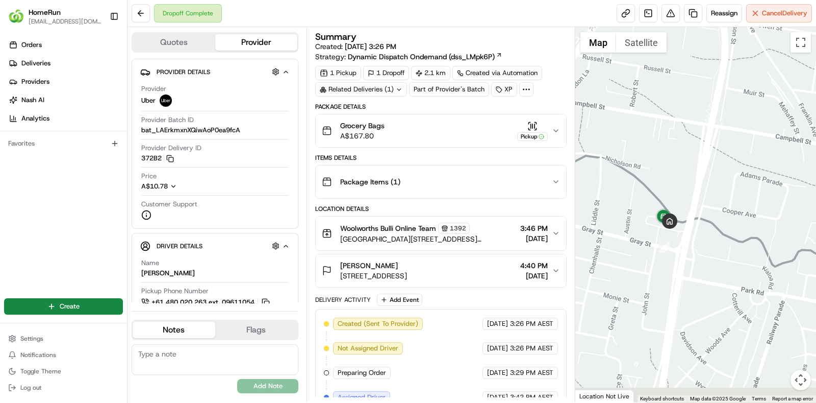
drag, startPoint x: 635, startPoint y: 267, endPoint x: 635, endPoint y: 116, distance: 151.0
click at [635, 116] on div at bounding box center [696, 214] width 241 height 375
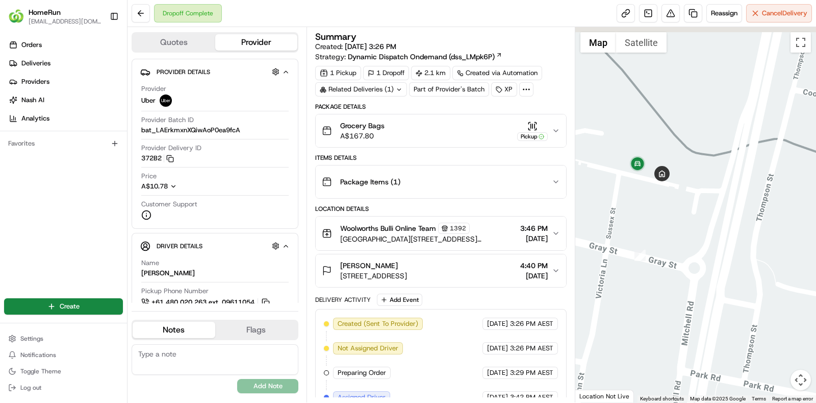
drag, startPoint x: 635, startPoint y: 139, endPoint x: 712, endPoint y: 245, distance: 131.3
click at [712, 245] on div at bounding box center [696, 214] width 241 height 375
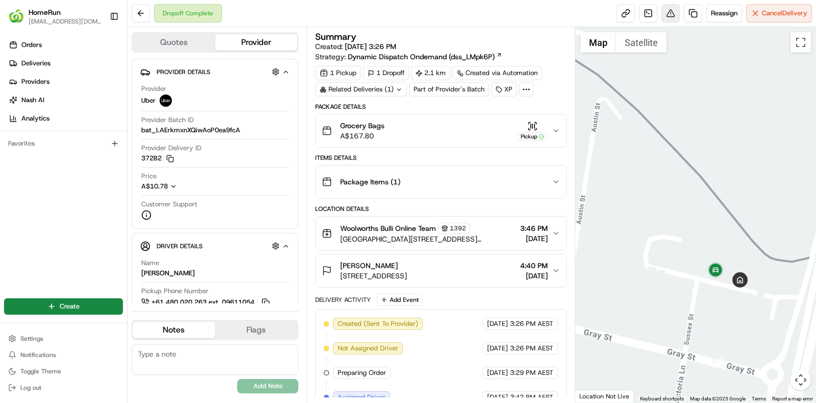
click at [666, 7] on button at bounding box center [671, 13] width 18 height 18
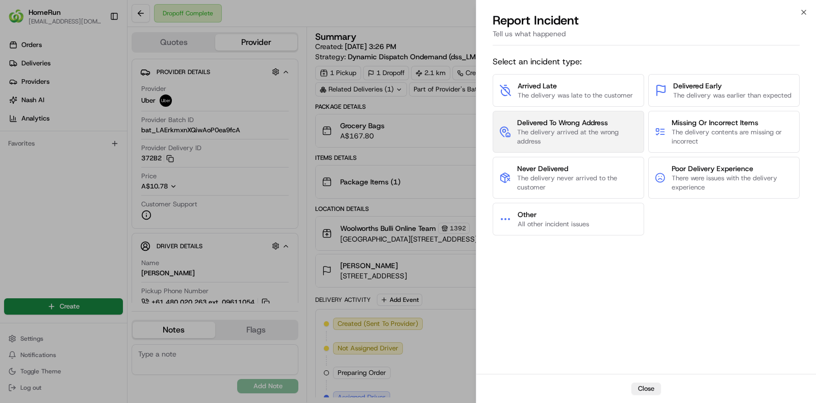
click at [626, 121] on span "Delivered To Wrong Address" at bounding box center [577, 122] width 120 height 10
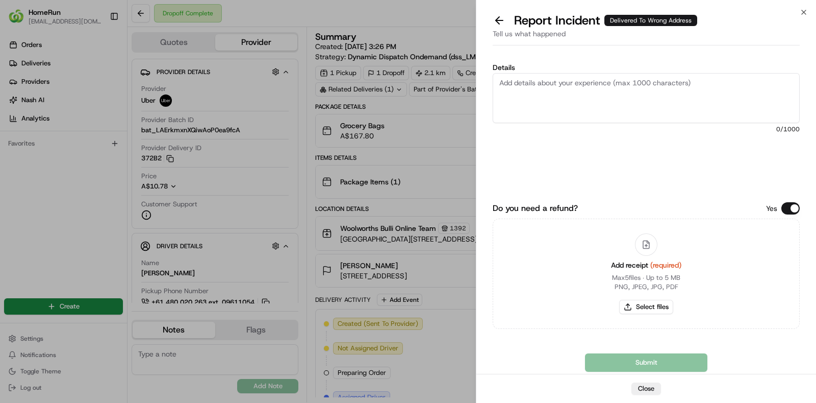
paste textarea "No proof of delivery provided, so unable to confirm the location for the order.…"
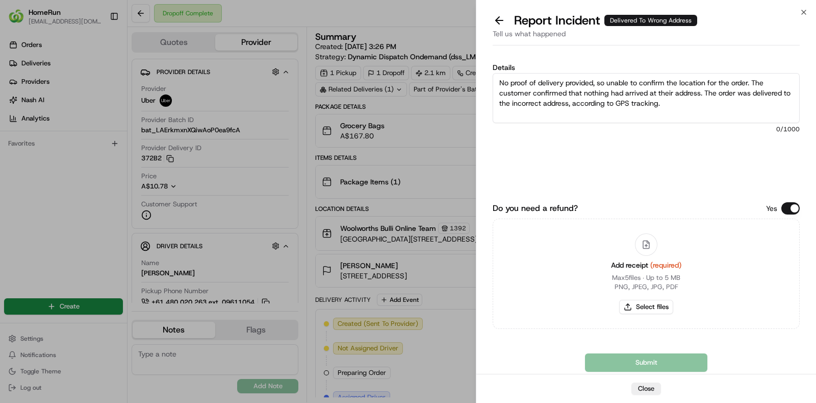
click at [731, 117] on textarea "No proof of delivery provided, so unable to confirm the location for the order.…" at bounding box center [646, 98] width 307 height 50
type textarea "No proof of delivery provided, so unable to confirm the location for the order.…"
click at [646, 313] on button "Select files" at bounding box center [646, 307] width 54 height 14
type input "C:\fakepath\invoice.pdf"
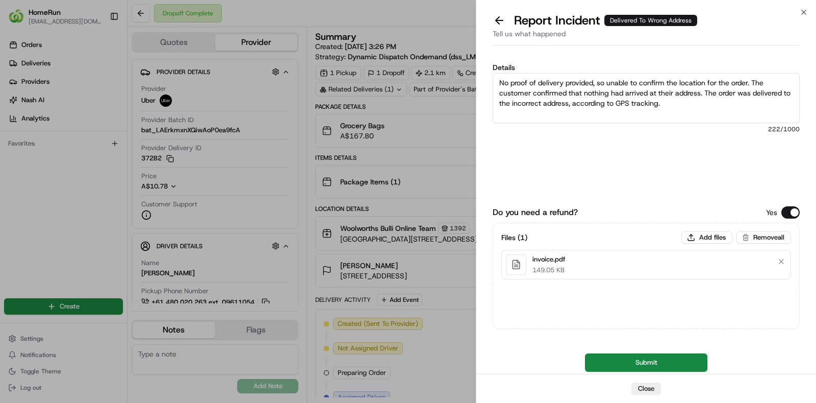
click at [649, 361] on button "Submit" at bounding box center [646, 362] width 122 height 18
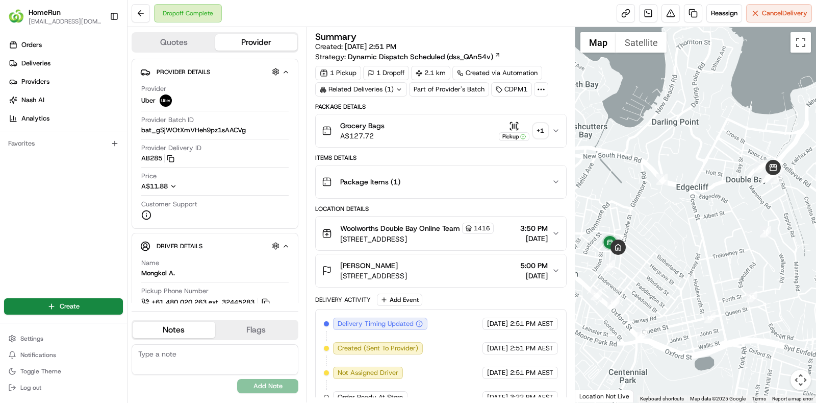
click at [542, 121] on button "Pickup + 1" at bounding box center [523, 131] width 49 height 20
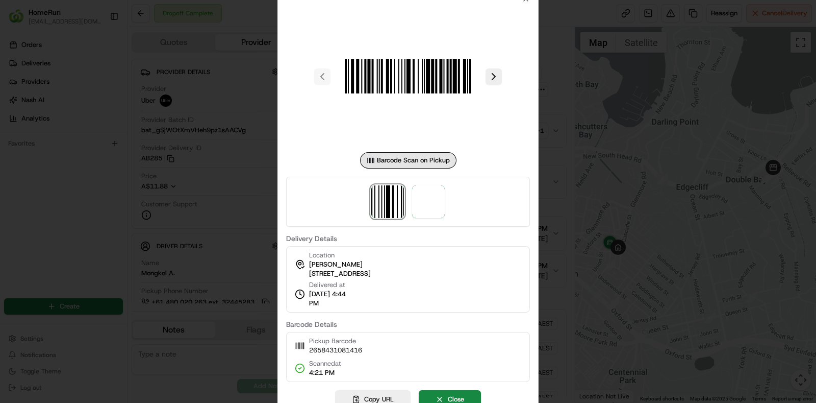
click at [443, 185] on div at bounding box center [408, 202] width 244 height 50
click at [434, 195] on span at bounding box center [428, 201] width 33 height 33
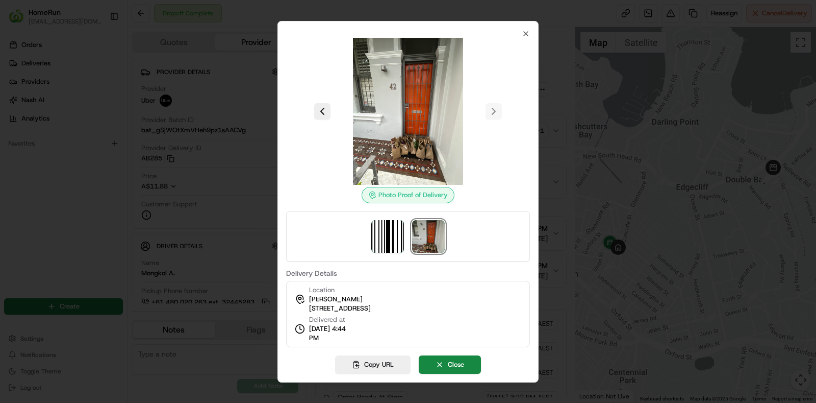
click at [371, 298] on div "Location Xing Weng 42 Cascade St, Paddington, NSW 2021, AU" at bounding box center [340, 299] width 62 height 28
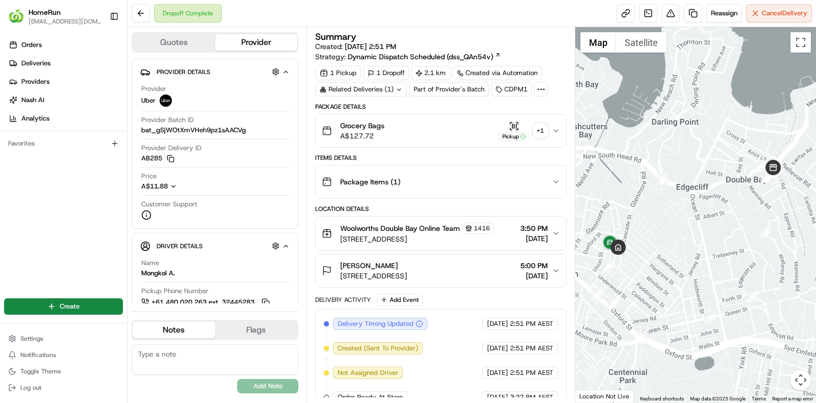
click at [536, 133] on div "+ 1" at bounding box center [541, 130] width 14 height 14
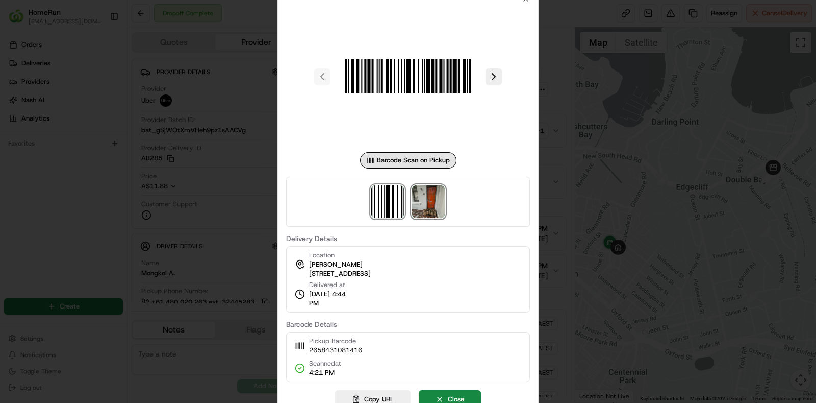
click at [422, 205] on img at bounding box center [428, 201] width 33 height 33
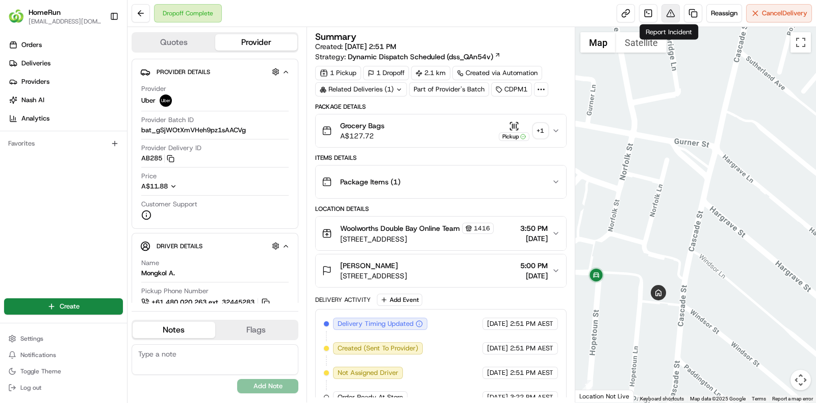
click at [671, 16] on button at bounding box center [671, 13] width 18 height 18
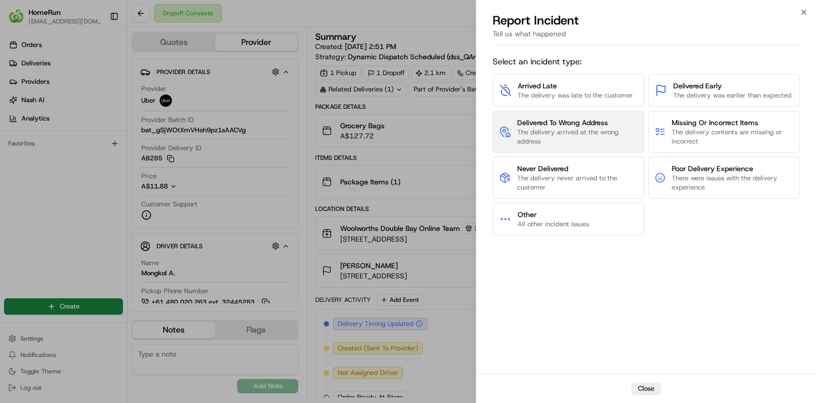
click at [597, 115] on button "Delivered To Wrong Address The delivery arrived at the wrong address" at bounding box center [569, 132] width 152 height 42
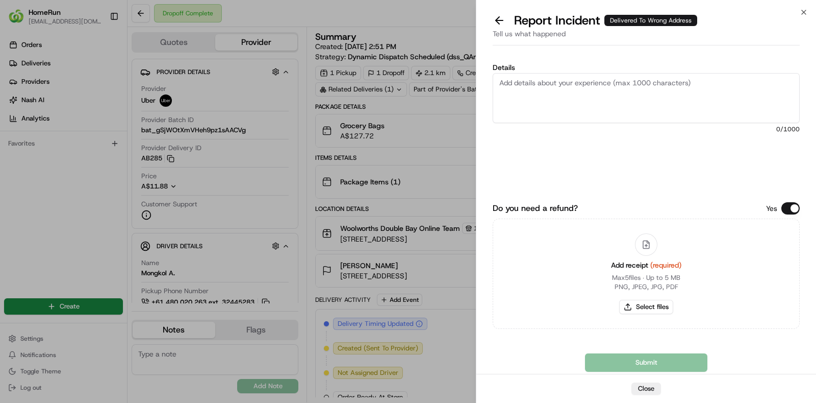
click at [699, 104] on textarea "Details" at bounding box center [646, 98] width 307 height 50
paste textarea "The order was delivered to the incorrect address and image that is provided in …"
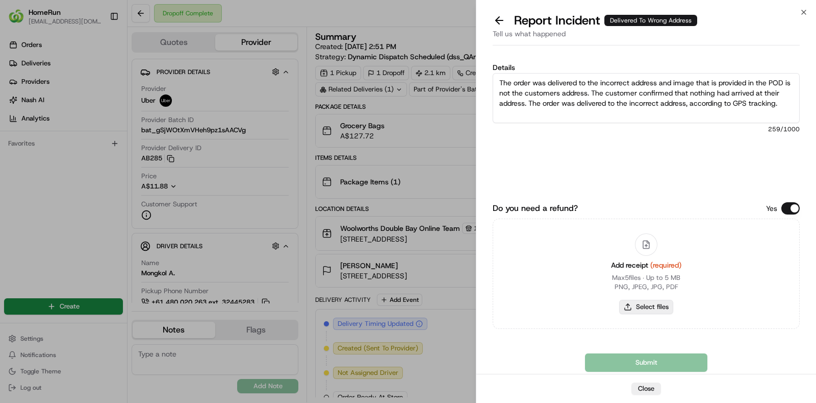
type textarea "The order was delivered to the incorrect address and image that is provided in …"
click at [653, 314] on button "Select files" at bounding box center [646, 307] width 54 height 14
type input "C:\fakepath\invoice.pdf"
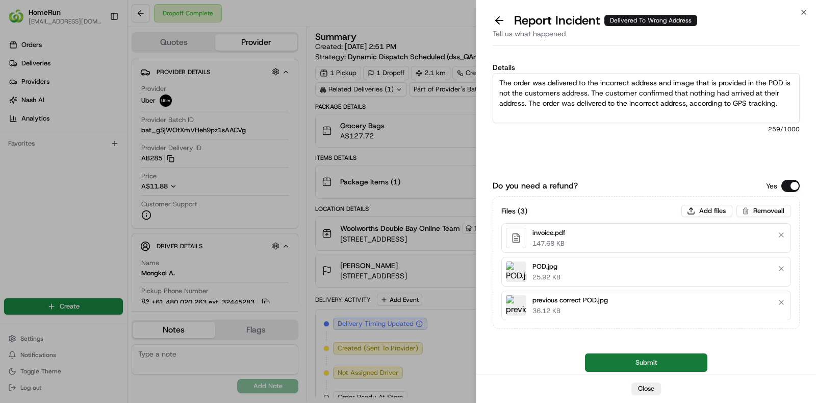
click at [652, 357] on button "Submit" at bounding box center [646, 362] width 122 height 18
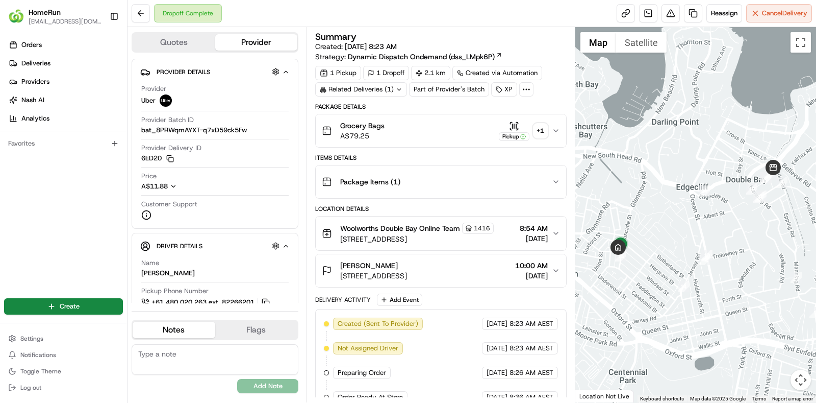
click at [546, 131] on div "+ 1" at bounding box center [541, 130] width 14 height 14
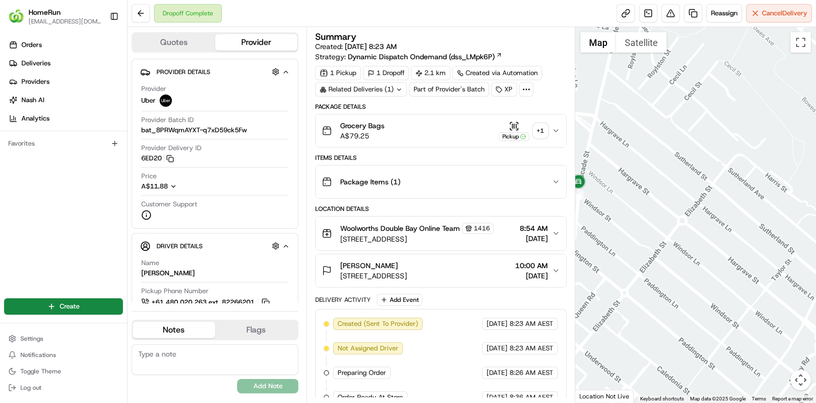
drag, startPoint x: 635, startPoint y: 275, endPoint x: 715, endPoint y: 304, distance: 85.2
click at [715, 304] on div at bounding box center [696, 214] width 241 height 375
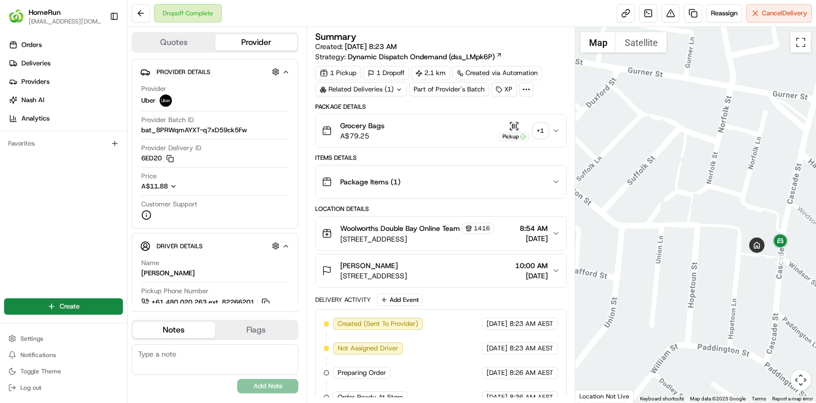
click at [541, 132] on div "+ 1" at bounding box center [541, 130] width 14 height 14
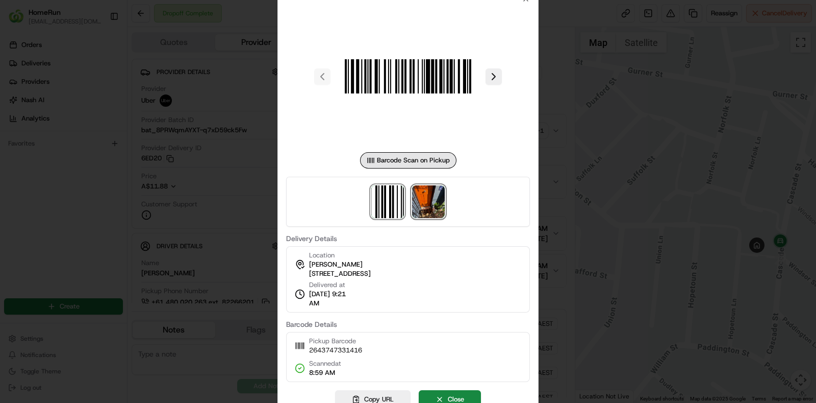
click at [438, 203] on img at bounding box center [428, 201] width 33 height 33
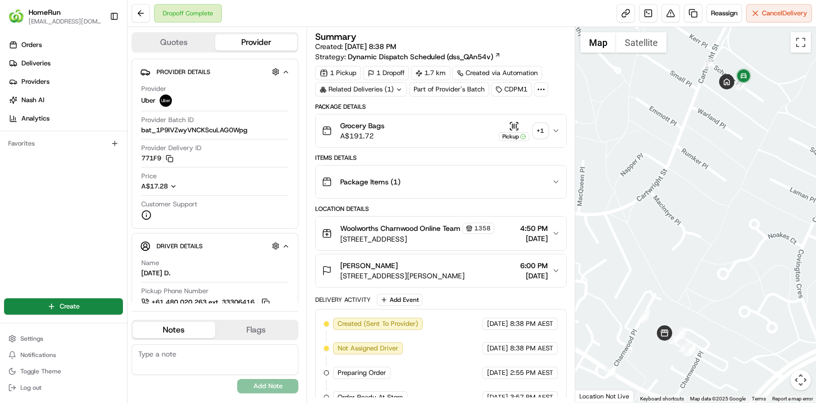
click at [541, 126] on div "+ 1" at bounding box center [541, 130] width 14 height 14
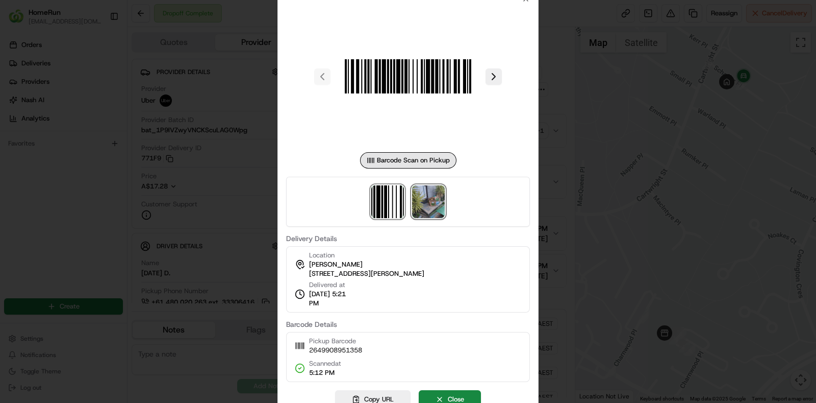
click at [432, 188] on img at bounding box center [428, 201] width 33 height 33
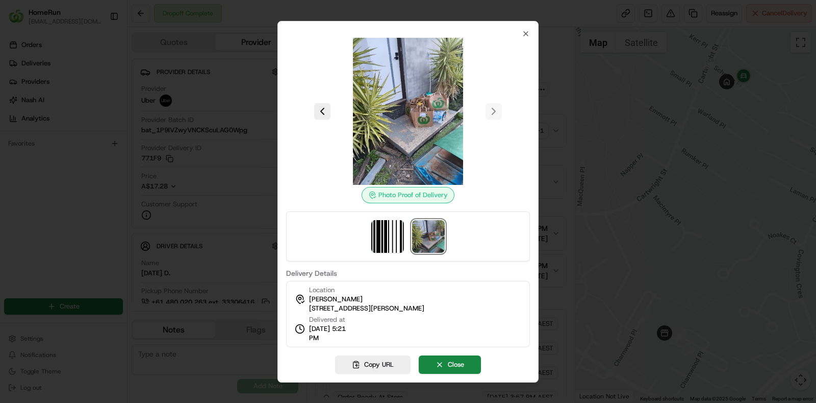
click at [464, 306] on div "Location [PERSON_NAME] [STREET_ADDRESS][PERSON_NAME], AU Delivered at [DATE] 5:…" at bounding box center [408, 314] width 244 height 66
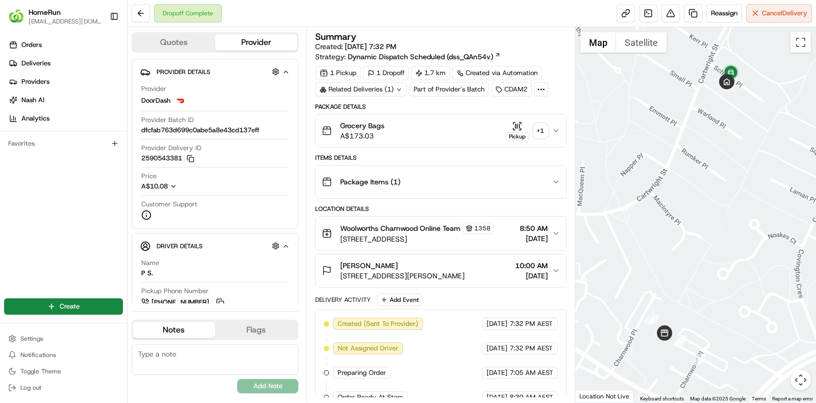
click at [539, 126] on div "+ 1" at bounding box center [541, 130] width 14 height 14
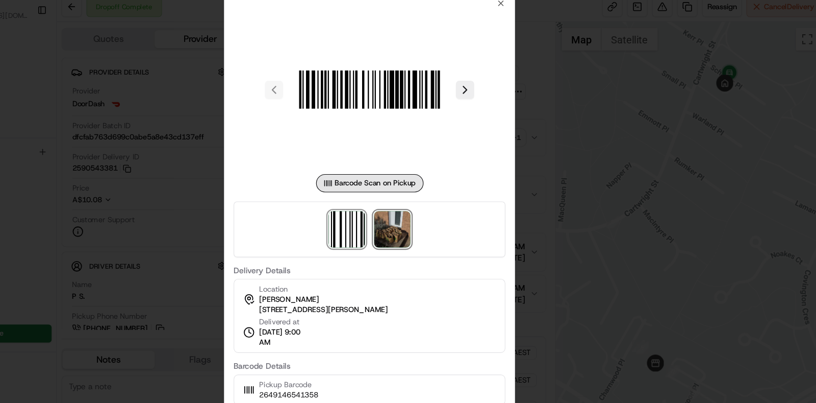
click at [443, 206] on img at bounding box center [428, 212] width 33 height 33
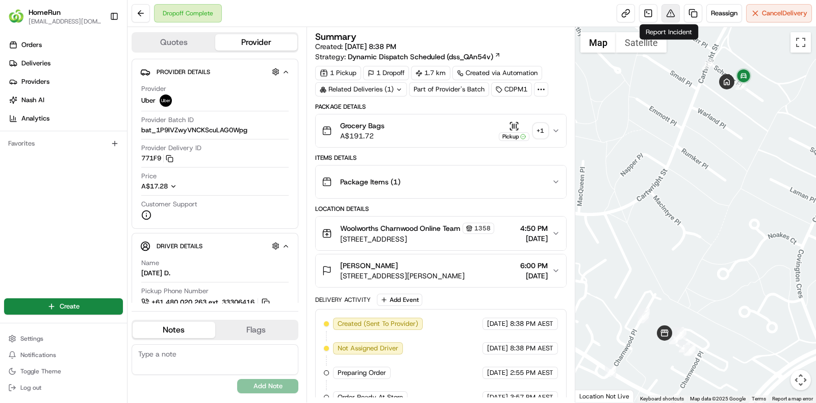
click at [668, 10] on button at bounding box center [671, 13] width 18 height 18
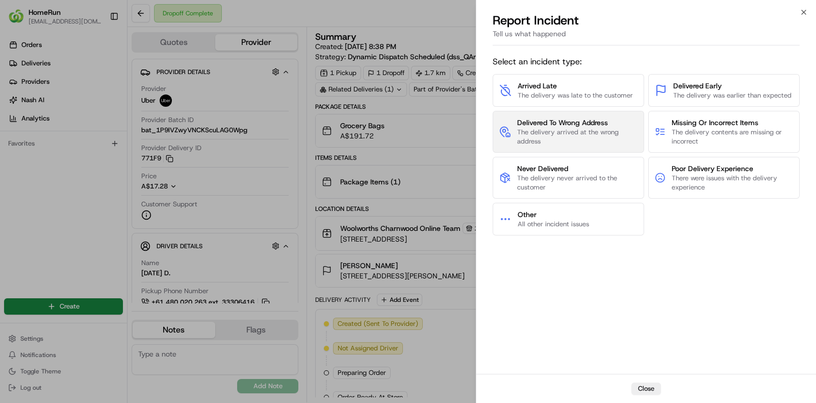
click at [582, 131] on span "The delivery arrived at the wrong address" at bounding box center [577, 137] width 120 height 18
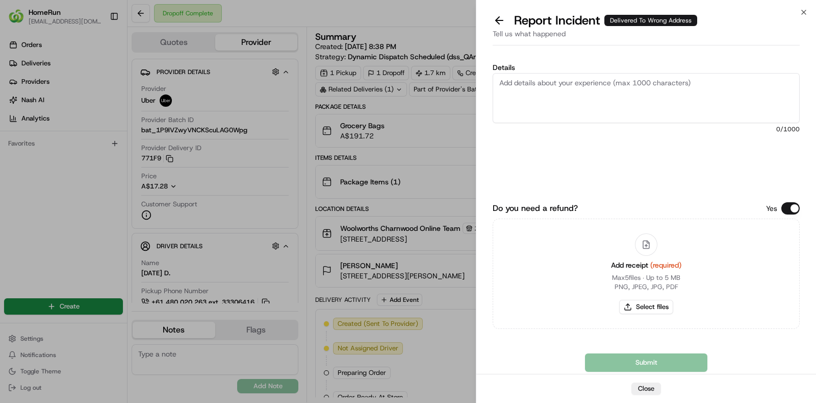
paste textarea "The order was delivered to the incorrect address and image that is provided in …"
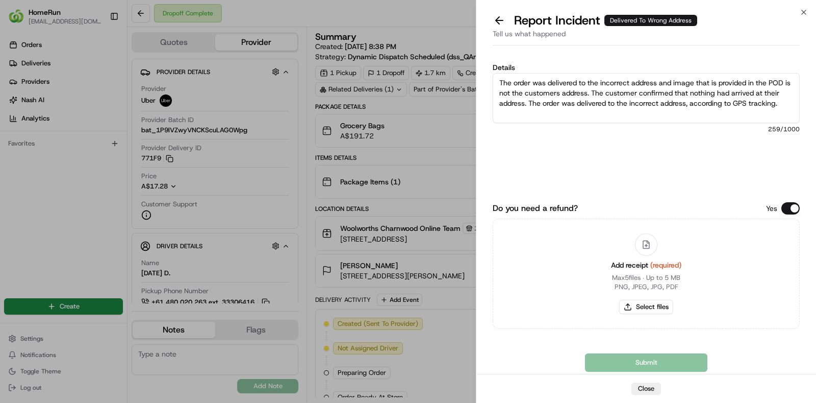
click at [704, 98] on textarea "The order was delivered to the incorrect address and image that is provided in …" at bounding box center [646, 98] width 307 height 50
type textarea "The order was delivered to the incorrect address and image that is provided in …"
click at [651, 305] on button "Select files" at bounding box center [646, 307] width 54 height 14
type input "C:\fakepath\invoice.pdf"
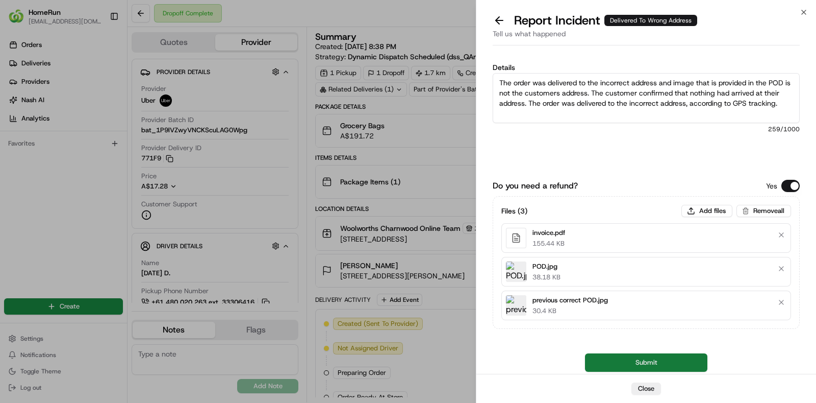
click at [650, 357] on button "Submit" at bounding box center [646, 362] width 122 height 18
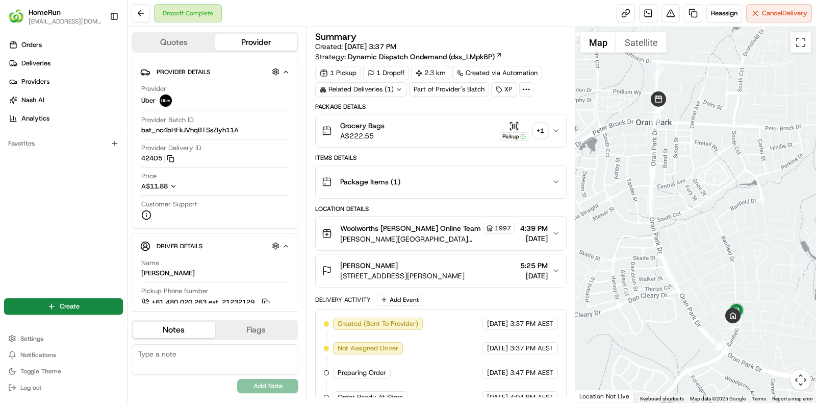
click at [386, 85] on div "Related Deliveries (1)" at bounding box center [361, 89] width 92 height 14
click at [671, 7] on button at bounding box center [671, 13] width 18 height 18
click at [539, 131] on div "+ 1" at bounding box center [541, 130] width 14 height 14
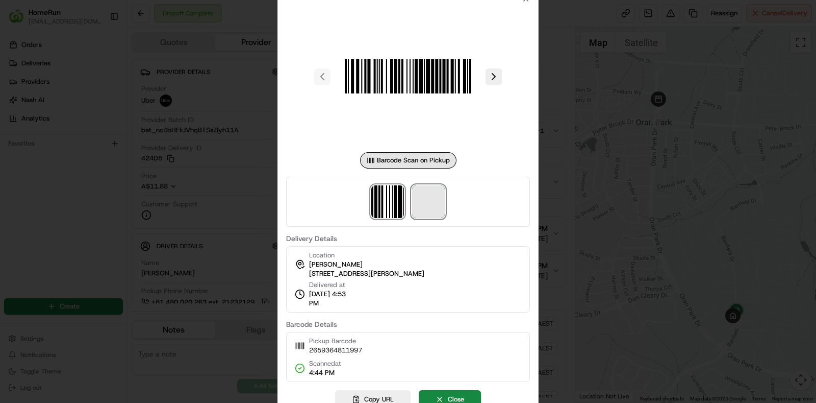
click at [414, 193] on span at bounding box center [428, 201] width 33 height 33
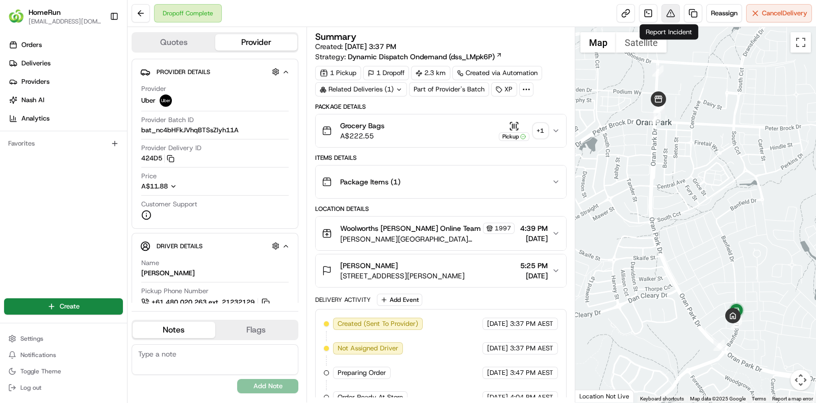
click at [668, 6] on button at bounding box center [671, 13] width 18 height 18
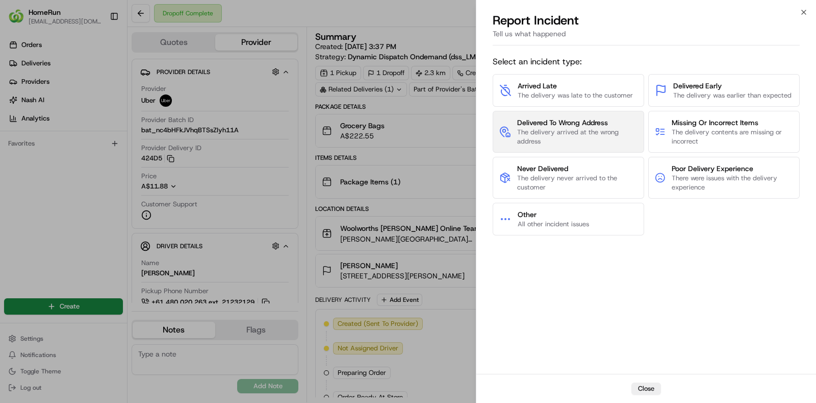
click at [610, 112] on button "Delivered To Wrong Address The delivery arrived at the wrong address" at bounding box center [569, 132] width 152 height 42
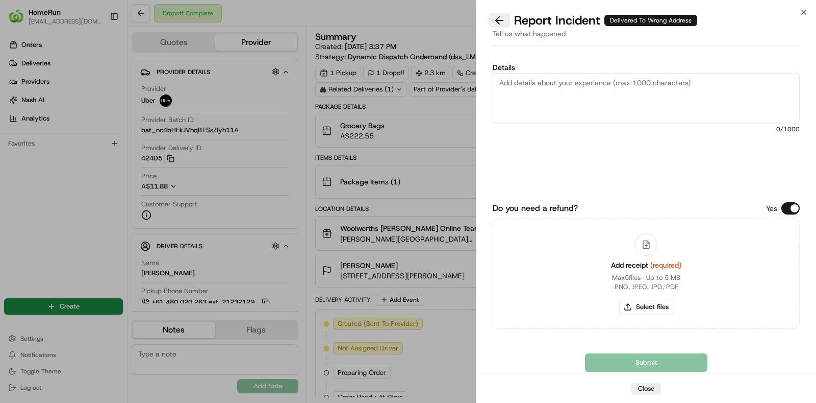
click at [495, 24] on button at bounding box center [499, 20] width 21 height 14
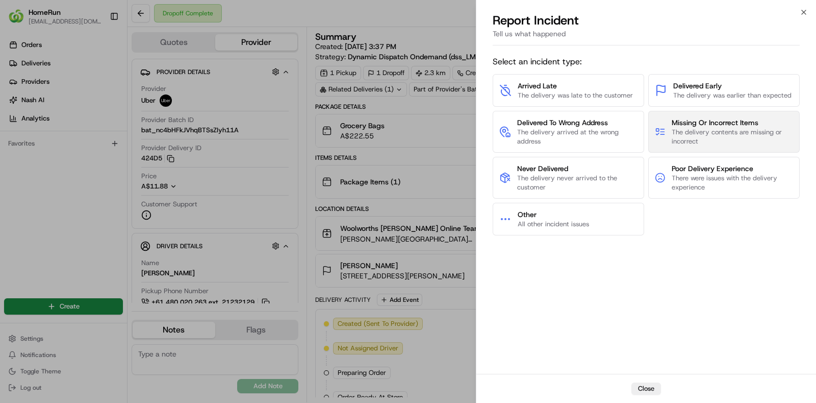
click at [703, 122] on span "Missing Or Incorrect Items" at bounding box center [732, 122] width 121 height 10
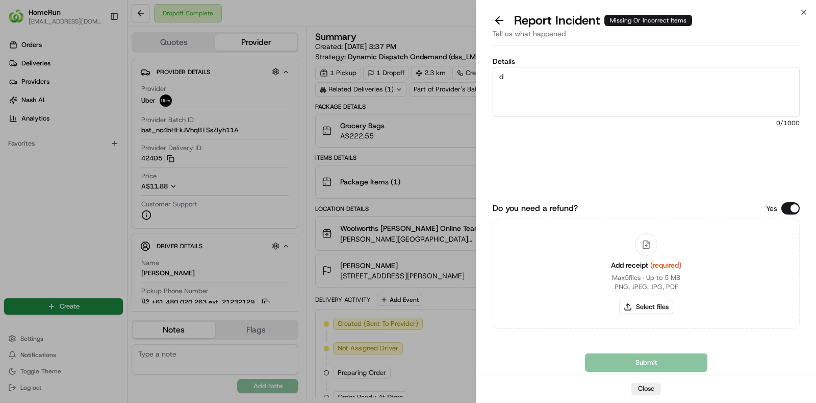
click at [578, 83] on textarea "d" at bounding box center [646, 92] width 307 height 50
type textarea "driver had bundled order and delivered incorrect bags to customer"
click at [730, 334] on div "Do you need a refund? Yes Add receipt (required) Max 5 files ∙ Up to 5 MB PNG, …" at bounding box center [646, 282] width 307 height 178
click at [639, 304] on button "Select files" at bounding box center [646, 307] width 54 height 14
type input "C:\fakepath\invoice.pdf"
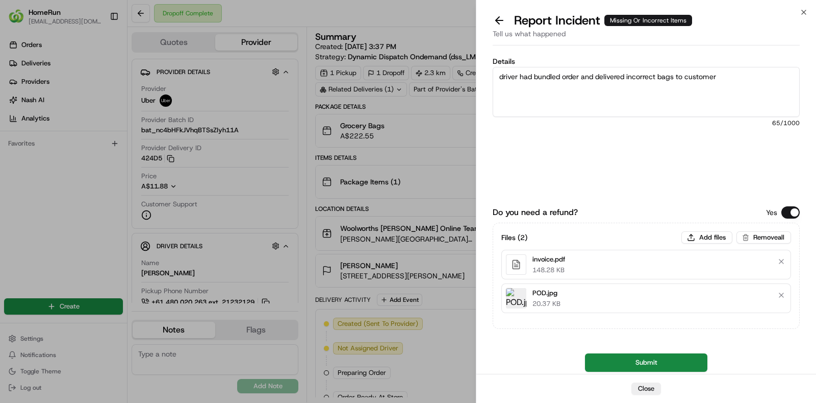
click at [645, 360] on button "Submit" at bounding box center [646, 362] width 122 height 18
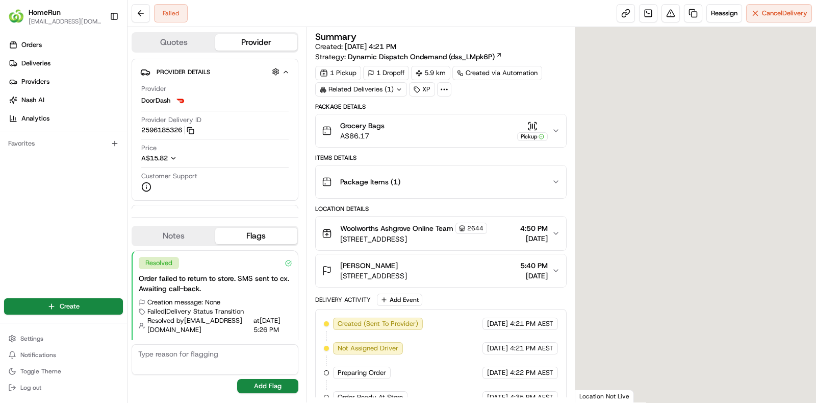
scroll to position [24, 0]
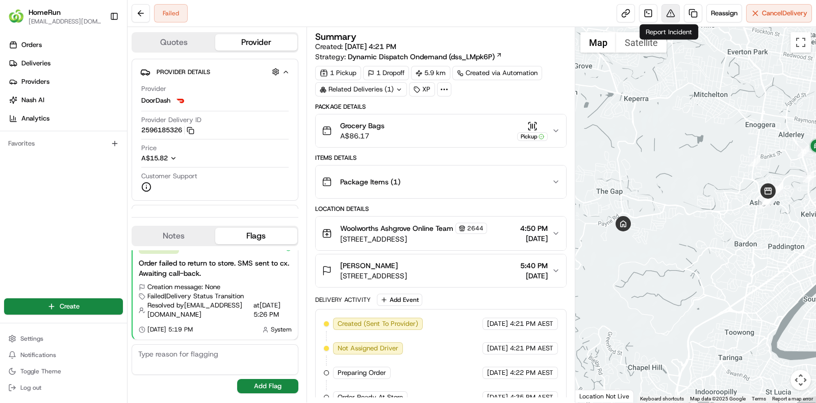
click at [653, 13] on button at bounding box center [671, 13] width 18 height 18
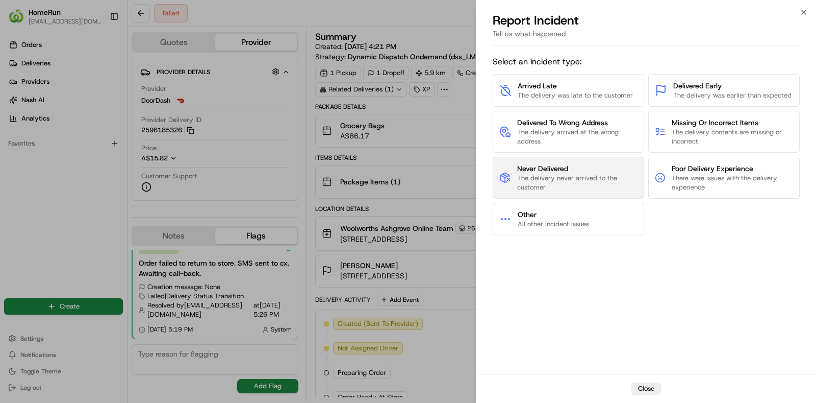
click at [589, 163] on span "Never Delivered" at bounding box center [577, 168] width 121 height 10
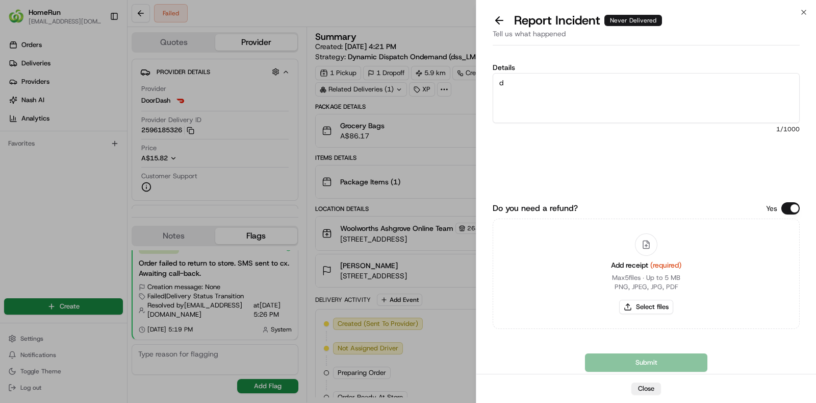
click at [602, 98] on textarea "d" at bounding box center [646, 98] width 307 height 50
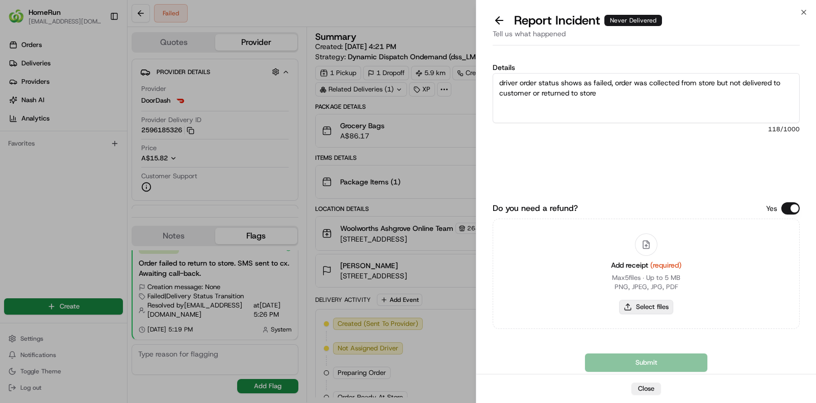
type textarea "driver order status shows as failed, order was collected from store but not del…"
click at [650, 304] on button "Select files" at bounding box center [646, 307] width 54 height 14
type input "C:\fakepath\invoice.pdf"
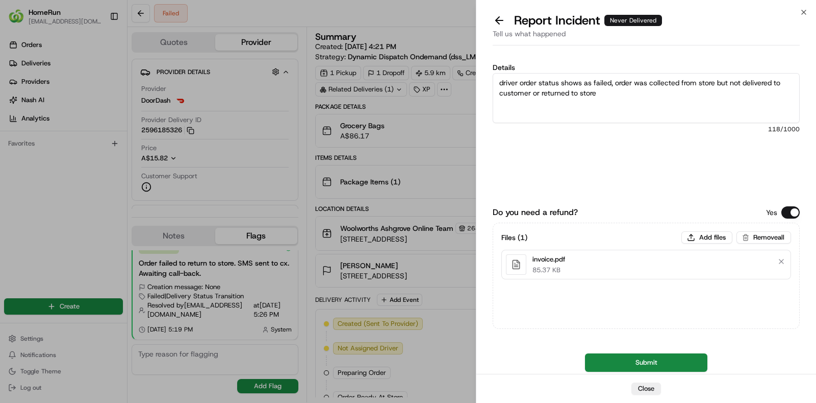
click at [651, 321] on button "Submit" at bounding box center [646, 362] width 122 height 18
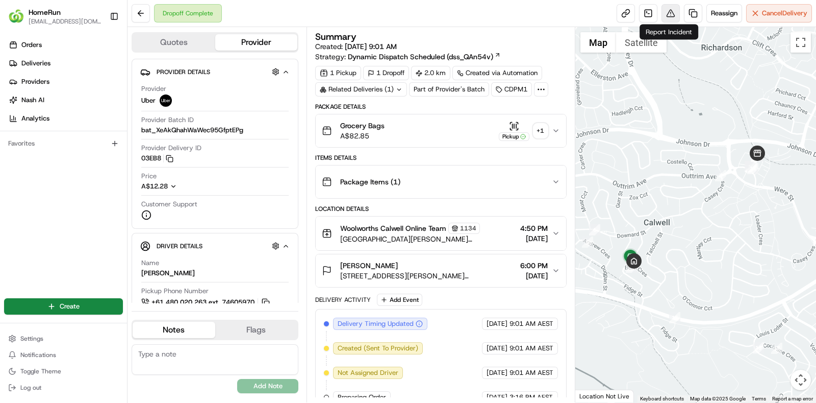
click at [672, 18] on button at bounding box center [671, 13] width 18 height 18
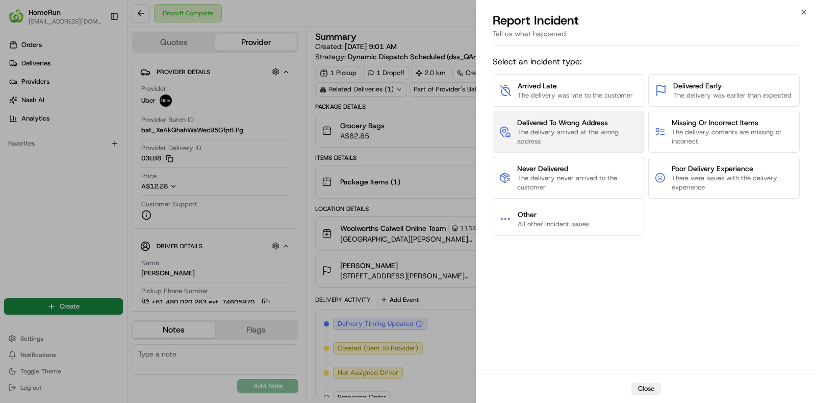
click at [541, 142] on span "The delivery arrived at the wrong address" at bounding box center [577, 137] width 120 height 18
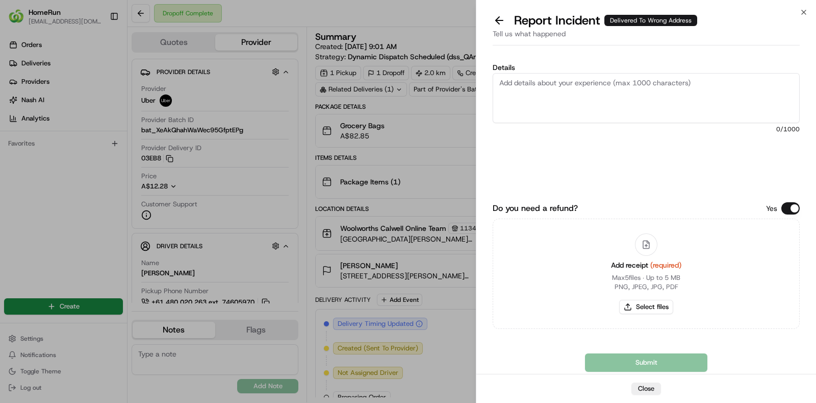
click at [772, 103] on textarea "Details" at bounding box center [646, 98] width 307 height 50
paste textarea "The order was delivered to the incorrect address and image that is provided in …"
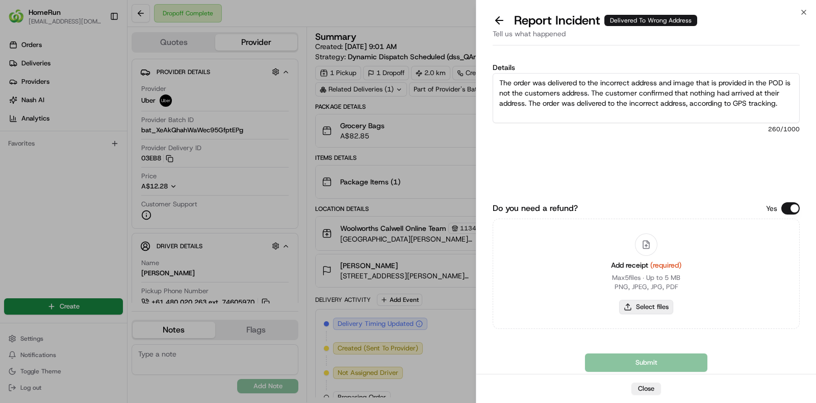
type textarea "The order was delivered to the incorrect address and image that is provided in …"
click at [656, 302] on button "Select files" at bounding box center [646, 307] width 54 height 14
type input "C:\fakepath\invoice.pdf"
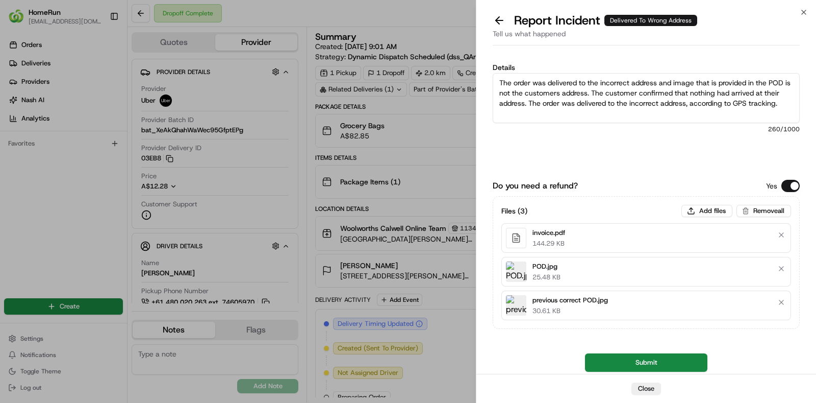
click at [652, 359] on button "Submit" at bounding box center [646, 362] width 122 height 18
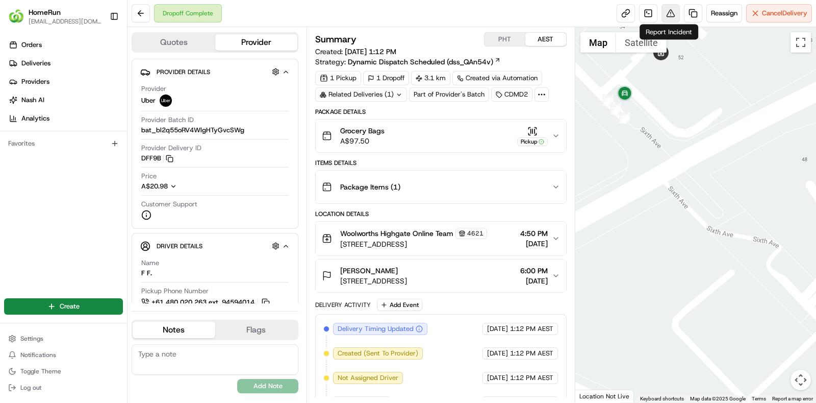
click at [669, 12] on button at bounding box center [671, 13] width 18 height 18
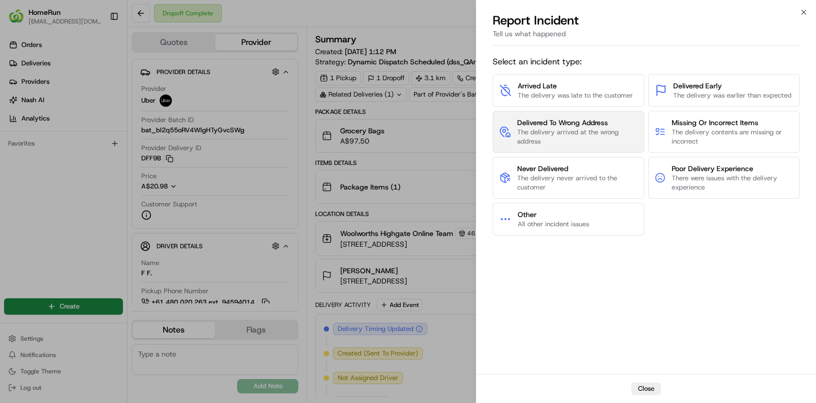
click at [597, 141] on span "The delivery arrived at the wrong address" at bounding box center [577, 137] width 120 height 18
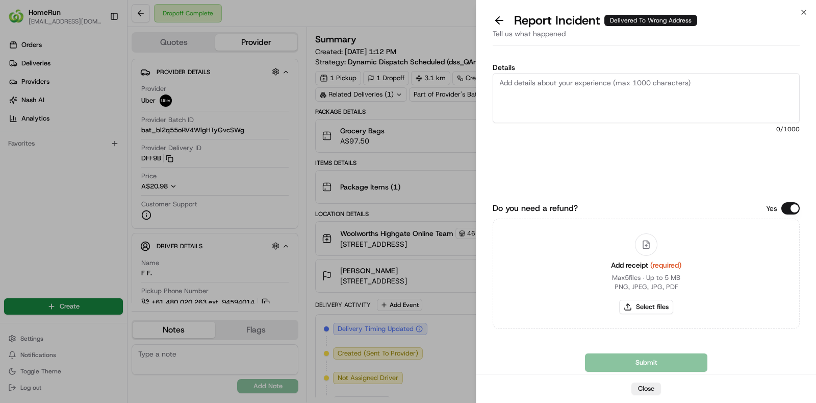
paste textarea "No proof of delivery provided, so unable to confirm the location for the order.…"
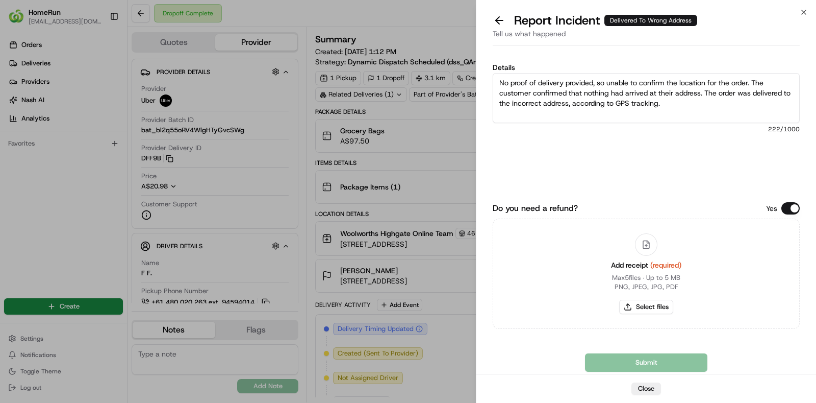
click at [728, 121] on textarea "No proof of delivery provided, so unable to confirm the location for the order.…" at bounding box center [646, 98] width 307 height 50
type textarea "No proof of delivery provided, so unable to confirm the location for the order.…"
click at [651, 311] on button "Select files" at bounding box center [646, 307] width 54 height 14
type input "C:\fakepath\invoice.pdf"
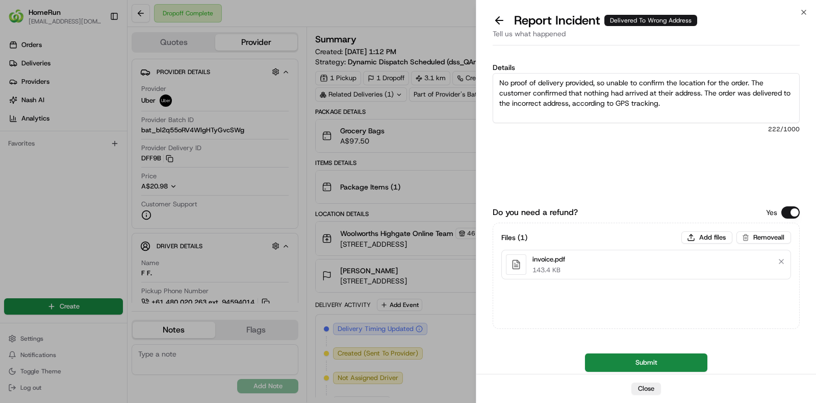
click at [646, 361] on button "Submit" at bounding box center [646, 362] width 122 height 18
